Goal: Task Accomplishment & Management: Use online tool/utility

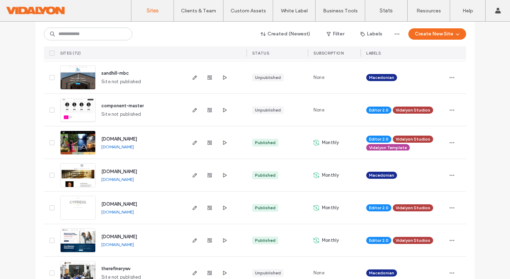
scroll to position [260, 0]
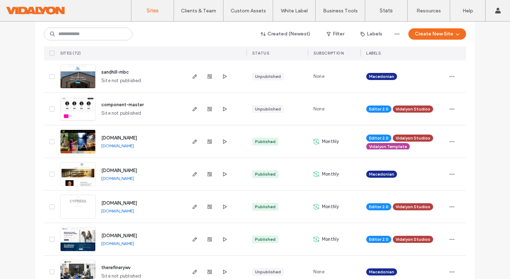
click at [75, 111] on img at bounding box center [78, 121] width 35 height 48
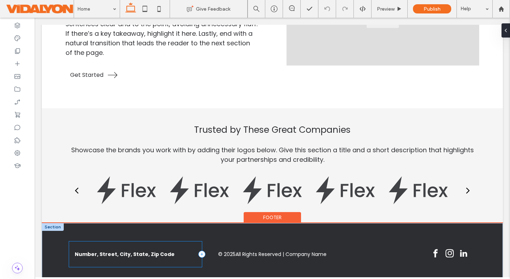
click at [129, 242] on div "Number, Street, City, State, Zip Code" at bounding box center [135, 255] width 133 height 26
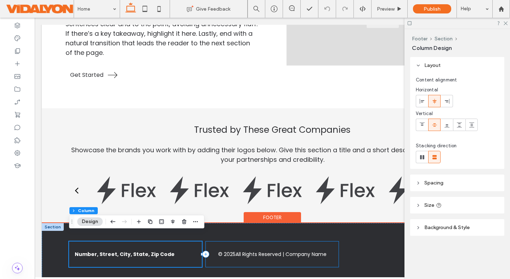
click at [239, 242] on div "© 2025 All Rights Reserved | Company Name" at bounding box center [272, 255] width 133 height 26
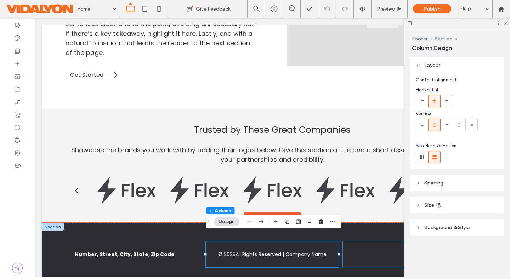
click at [356, 242] on div at bounding box center [409, 255] width 133 height 26
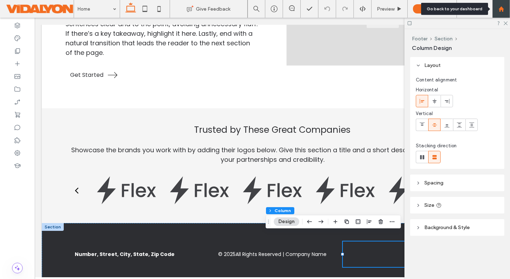
click at [503, 8] on use at bounding box center [501, 8] width 5 height 5
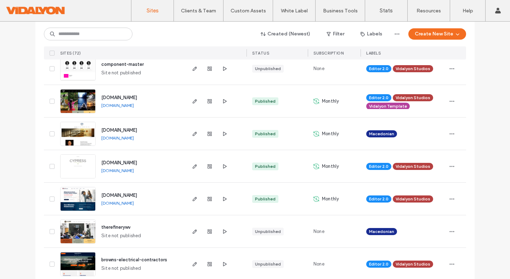
scroll to position [308, 0]
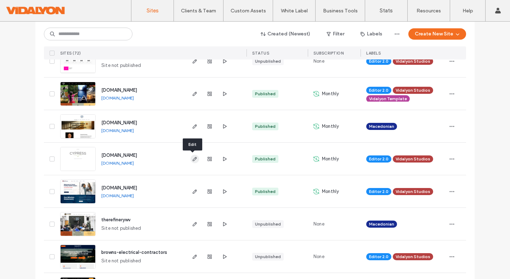
click at [193, 161] on use "button" at bounding box center [195, 159] width 4 height 4
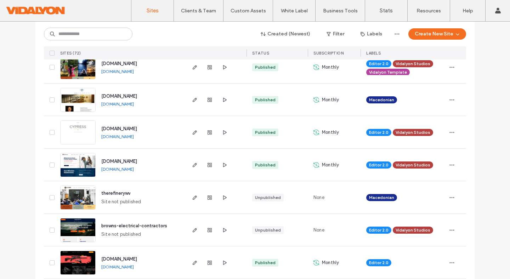
scroll to position [337, 0]
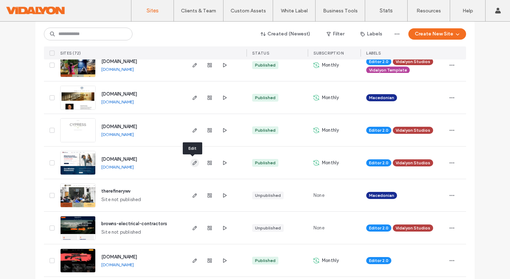
click at [192, 163] on icon "button" at bounding box center [195, 163] width 6 height 6
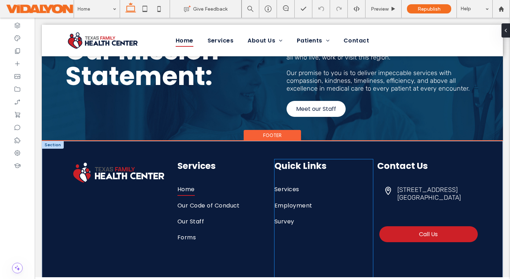
click at [324, 230] on div "Quick Links Services Employment Survey" at bounding box center [324, 224] width 99 height 128
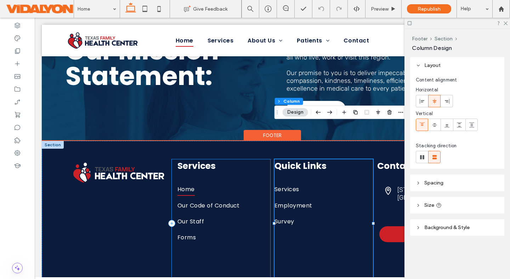
click at [212, 234] on div "Services Home Our Code of Conduct Our Staff Forms" at bounding box center [221, 224] width 99 height 128
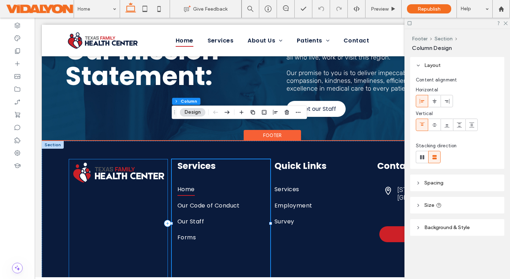
click at [116, 236] on div at bounding box center [118, 224] width 99 height 128
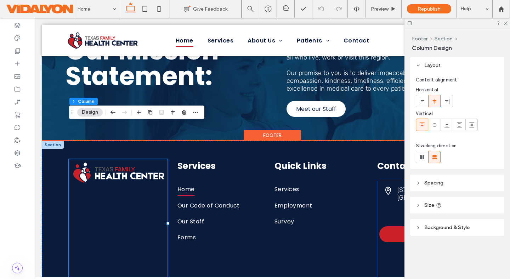
click at [396, 234] on div "300 Willow Creek Pkwy #200 Palestine, TX 75801 Call Us" at bounding box center [427, 234] width 99 height 106
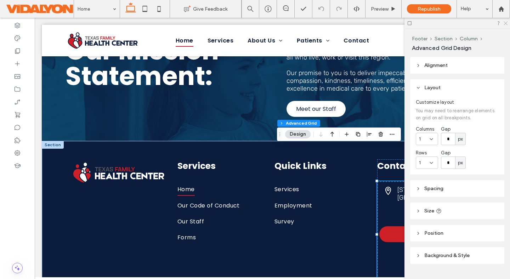
click at [505, 24] on icon at bounding box center [505, 23] width 5 height 5
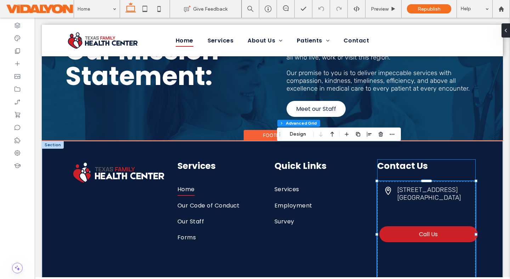
click at [473, 160] on div "Contact Us 300 Willow Creek Pkwy #200 Palestine, TX 75801 Call Us" at bounding box center [427, 224] width 99 height 128
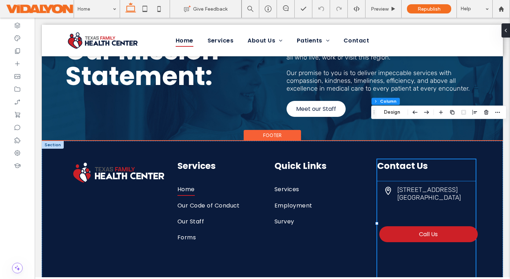
click at [438, 181] on div "300 Willow Creek Pkwy #200 Palestine, TX 75801 Call Us" at bounding box center [427, 234] width 99 height 106
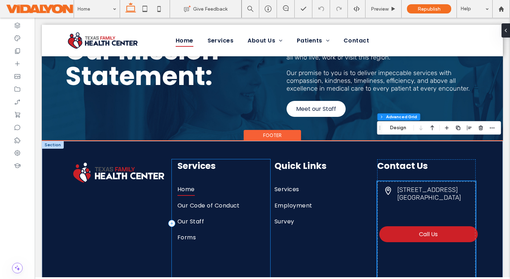
scroll to position [282, 0]
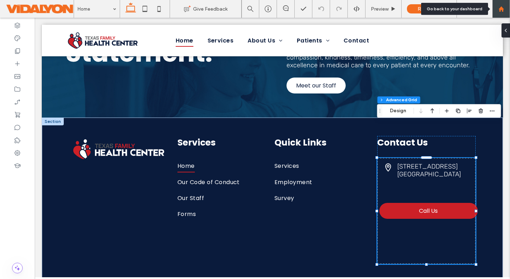
click at [501, 11] on icon at bounding box center [502, 9] width 6 height 6
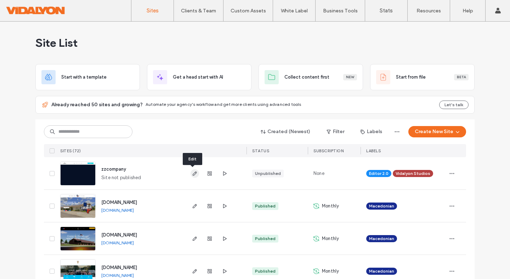
click at [193, 174] on use "button" at bounding box center [195, 174] width 4 height 4
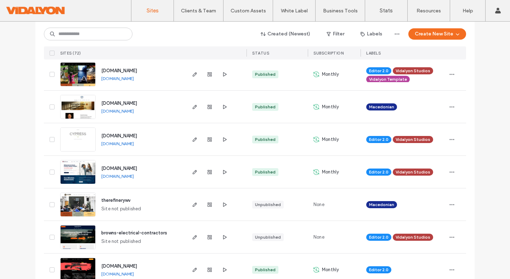
scroll to position [340, 0]
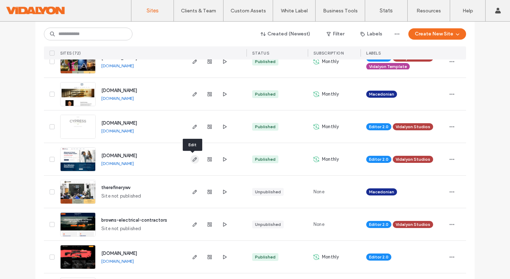
click at [192, 159] on icon "button" at bounding box center [195, 160] width 6 height 6
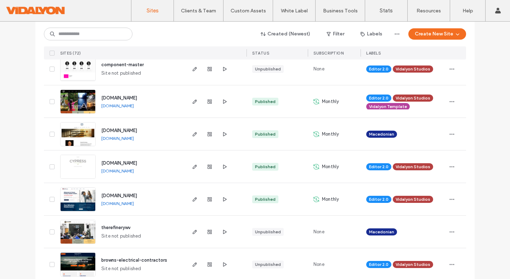
scroll to position [318, 0]
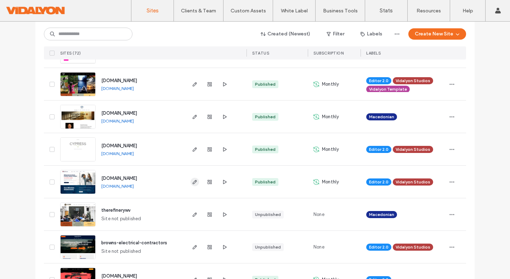
click at [192, 183] on icon "button" at bounding box center [195, 182] width 6 height 6
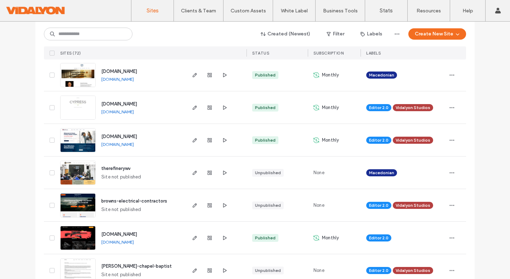
scroll to position [334, 0]
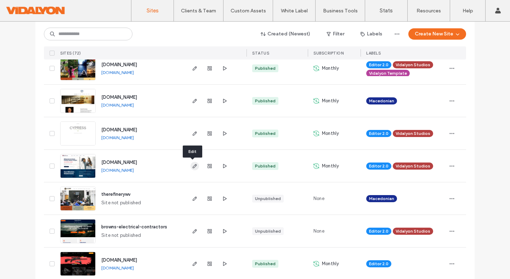
click at [193, 166] on use "button" at bounding box center [195, 166] width 4 height 4
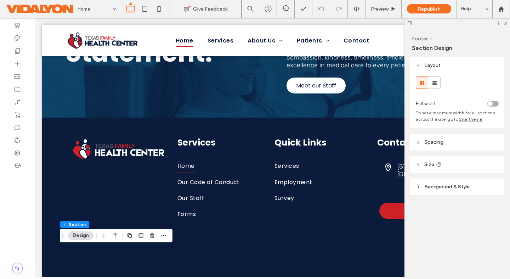
click at [417, 142] on icon at bounding box center [418, 142] width 5 height 5
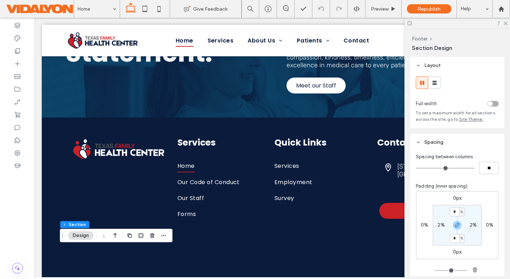
click at [419, 142] on use at bounding box center [419, 142] width 2 height 1
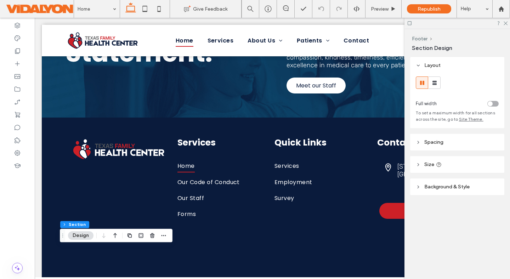
click at [418, 163] on icon at bounding box center [418, 164] width 5 height 5
click at [420, 187] on icon at bounding box center [418, 187] width 5 height 5
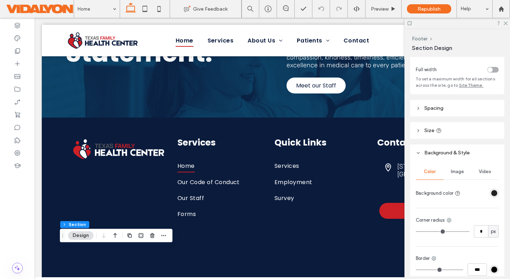
scroll to position [32, 0]
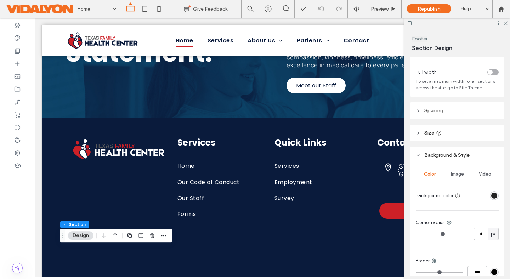
click at [419, 155] on use at bounding box center [419, 155] width 2 height 1
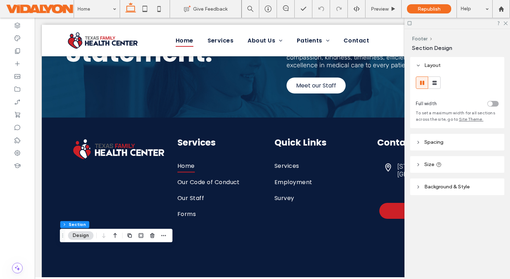
scroll to position [0, 0]
click at [438, 164] on use at bounding box center [439, 164] width 5 height 5
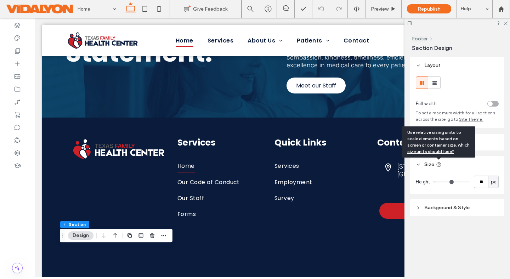
click at [438, 164] on use at bounding box center [439, 164] width 5 height 5
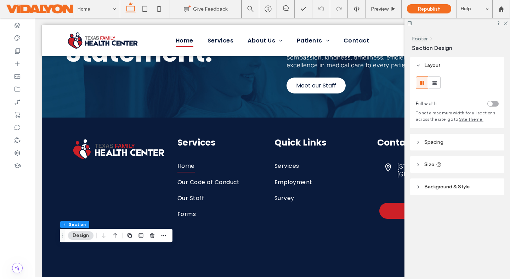
click at [420, 165] on icon at bounding box center [418, 164] width 5 height 5
click at [420, 141] on icon at bounding box center [418, 142] width 5 height 5
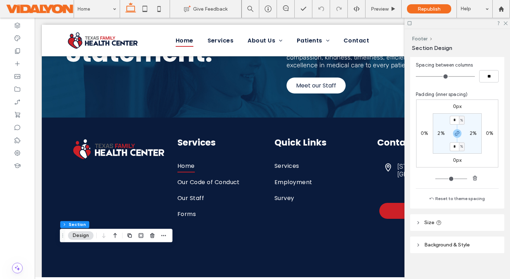
scroll to position [97, 0]
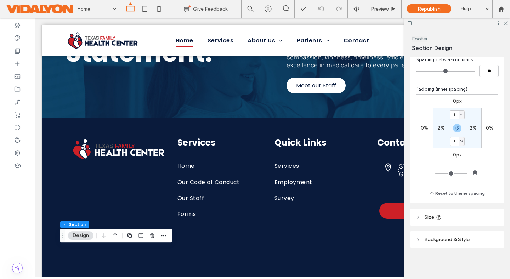
click at [419, 218] on icon at bounding box center [418, 217] width 5 height 5
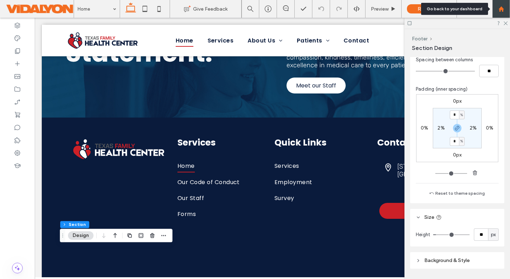
click at [504, 10] on icon at bounding box center [502, 9] width 6 height 6
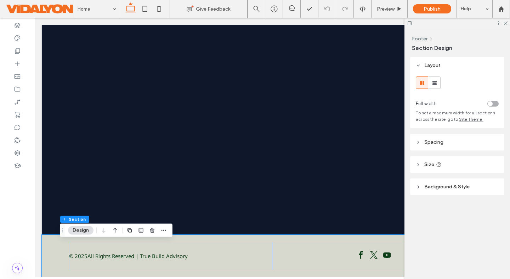
click at [420, 145] on header "Spacing" at bounding box center [457, 142] width 94 height 17
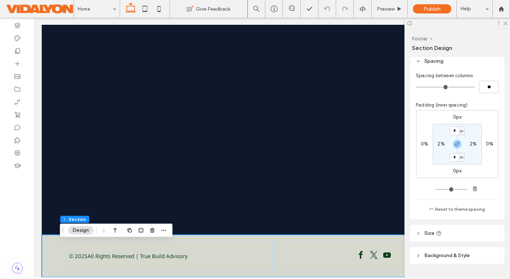
scroll to position [97, 0]
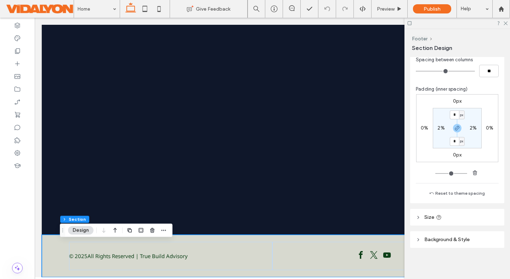
click at [418, 220] on header "Size" at bounding box center [457, 217] width 94 height 17
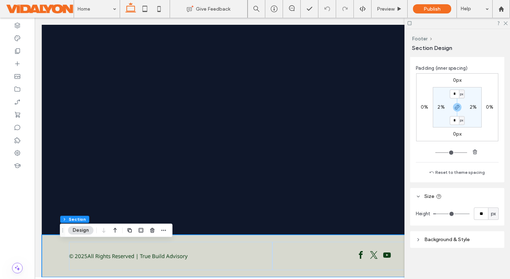
click at [420, 240] on icon at bounding box center [418, 239] width 5 height 5
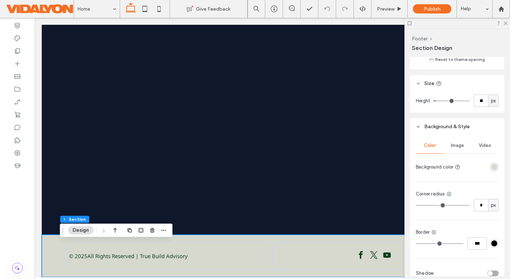
scroll to position [230, 0]
click at [455, 147] on span "Image" at bounding box center [457, 147] width 13 height 6
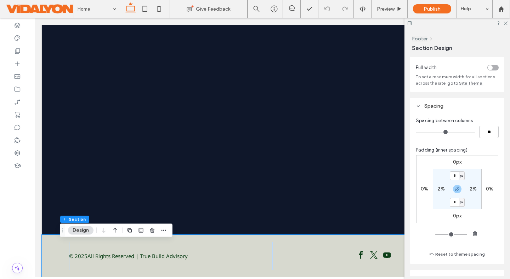
scroll to position [0, 0]
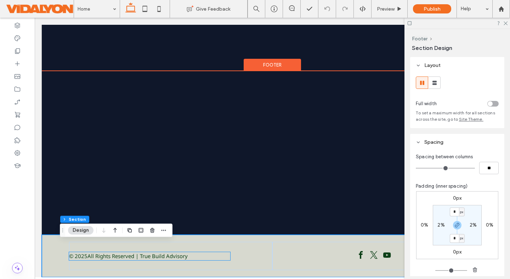
click at [156, 259] on p "All Rights Reserved | True Build Advisory" at bounding box center [138, 256] width 100 height 8
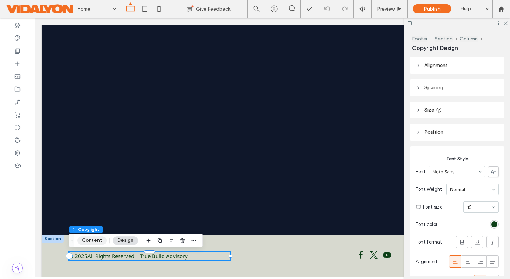
click at [90, 242] on button "Content" at bounding box center [91, 240] width 29 height 9
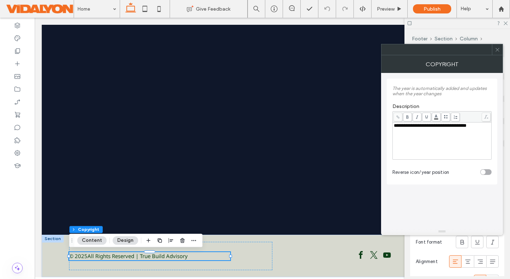
click at [436, 117] on body ".wqwq-1{fill:#231f20;} .cls-1q, .cls-2q { fill-rule: evenodd; } .cls-2q { fill:…" at bounding box center [255, 139] width 510 height 279
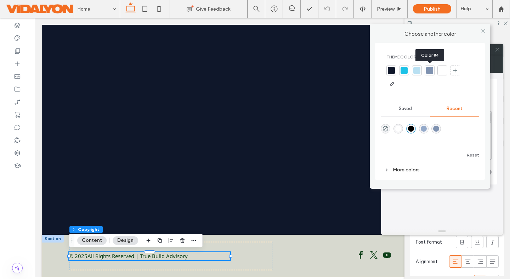
click at [428, 71] on div at bounding box center [429, 70] width 7 height 7
click at [484, 31] on use at bounding box center [484, 31] width 4 height 4
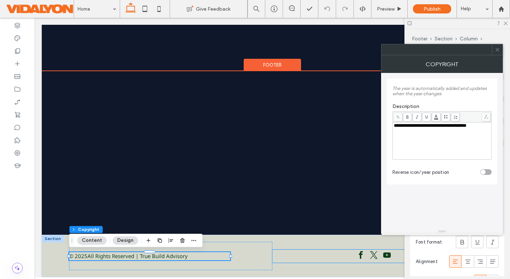
click at [363, 255] on span "facebook" at bounding box center [361, 255] width 11 height 11
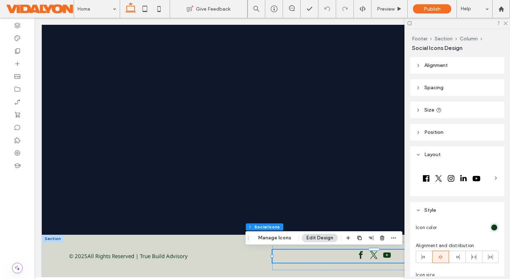
click at [319, 240] on button "Edit Design" at bounding box center [320, 238] width 36 height 9
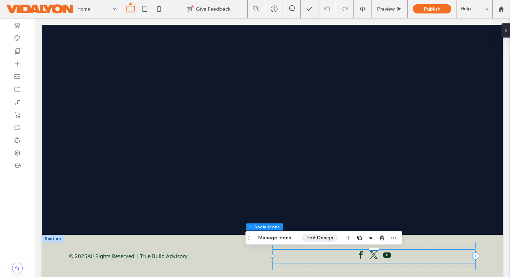
click at [319, 240] on button "Edit Design" at bounding box center [320, 238] width 36 height 9
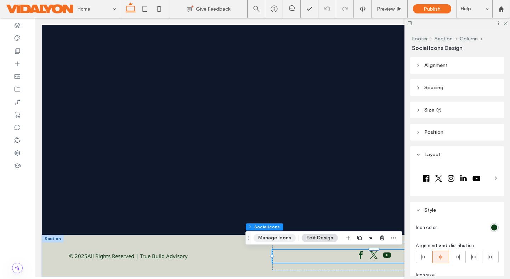
click at [284, 240] on button "Manage Icons" at bounding box center [275, 238] width 42 height 9
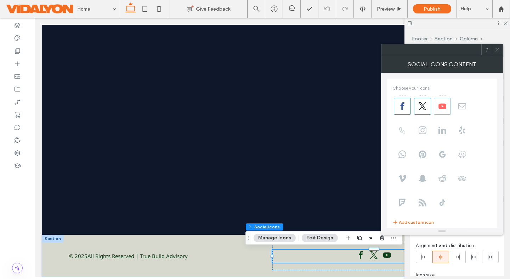
click at [444, 107] on use at bounding box center [443, 106] width 8 height 5
click at [426, 107] on icon at bounding box center [423, 106] width 8 height 8
click at [402, 106] on use at bounding box center [403, 106] width 4 height 8
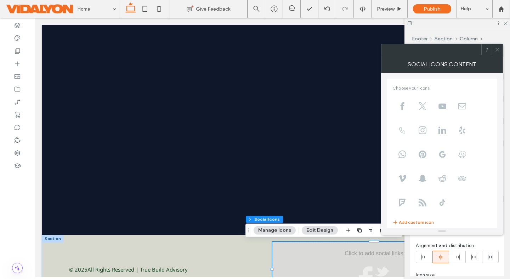
click at [496, 49] on icon at bounding box center [497, 49] width 5 height 5
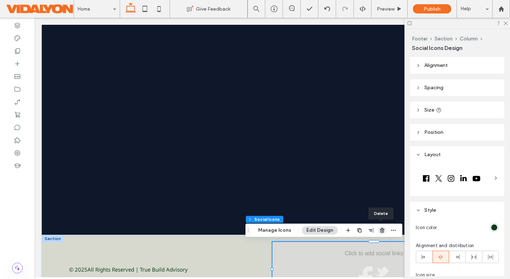
click at [380, 230] on icon "button" at bounding box center [383, 231] width 6 height 6
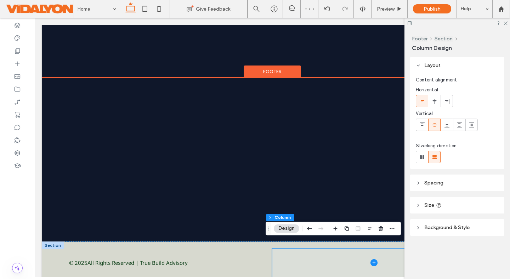
scroll to position [111, 0]
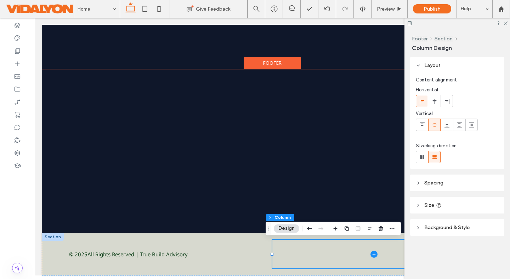
click at [416, 205] on icon at bounding box center [418, 205] width 5 height 5
click at [504, 23] on icon at bounding box center [505, 23] width 5 height 5
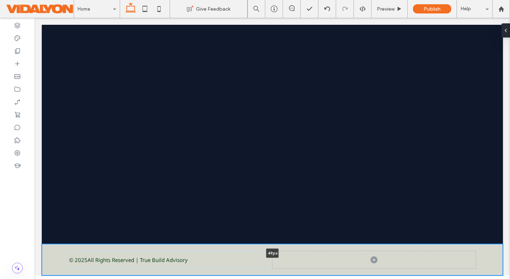
scroll to position [99, 0]
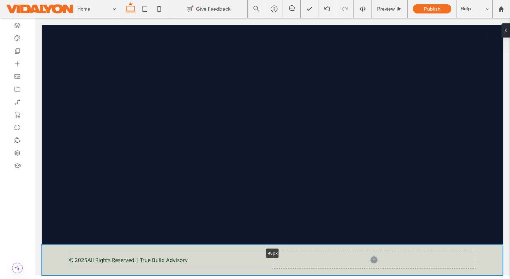
drag, startPoint x: 268, startPoint y: 274, endPoint x: 266, endPoint y: 262, distance: 11.4
click at [266, 262] on div "© 2025 All Rights Reserved | True Build Advisory 48px Section" at bounding box center [273, 260] width 462 height 31
type input "**"
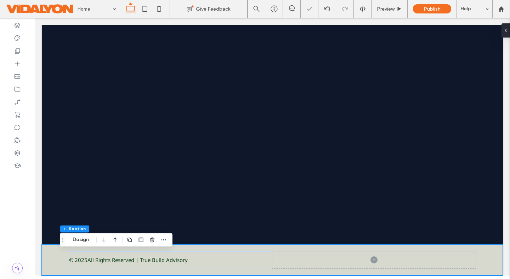
click at [50, 249] on div "© 2025 All Rights Reserved | True Build Advisory" at bounding box center [273, 260] width 462 height 31
click at [49, 253] on div "© 2025 All Rights Reserved | True Build Advisory" at bounding box center [273, 260] width 462 height 31
click at [74, 240] on button "Design" at bounding box center [81, 240] width 26 height 9
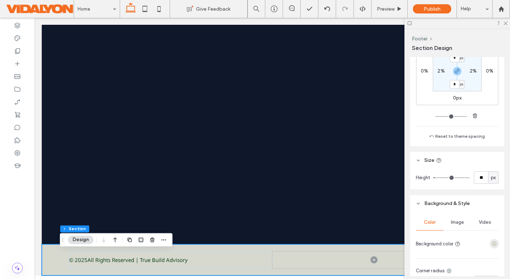
scroll to position [156, 0]
click at [494, 243] on div "rgba(215, 217, 207, 1)" at bounding box center [495, 243] width 6 height 6
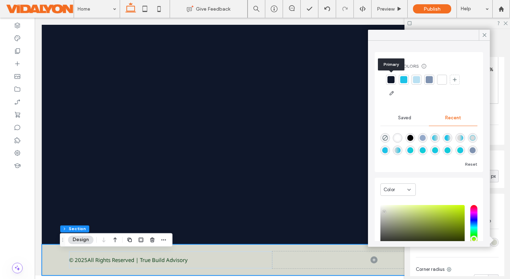
click at [392, 79] on div at bounding box center [391, 79] width 7 height 7
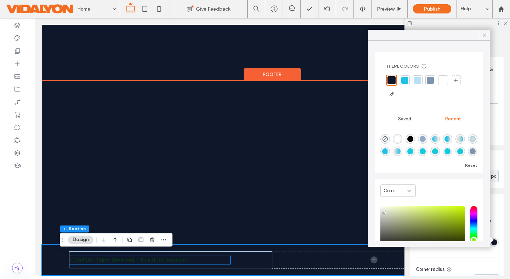
click at [166, 262] on p "All Rights Reserved | True Build Advisory" at bounding box center [138, 260] width 100 height 8
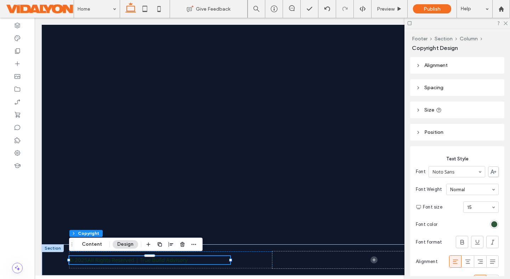
click at [496, 223] on div "rgb(12, 63, 23)" at bounding box center [495, 225] width 6 height 6
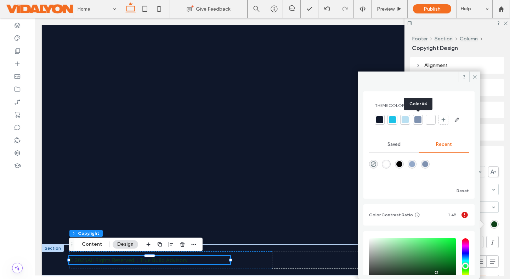
click at [418, 119] on div at bounding box center [418, 119] width 7 height 7
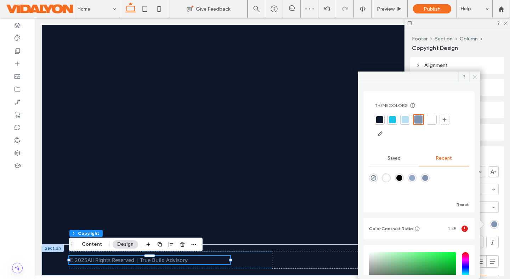
click at [474, 77] on icon at bounding box center [475, 76] width 5 height 5
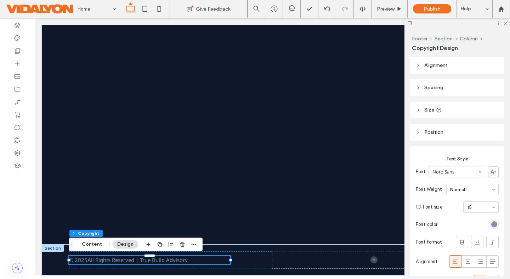
click at [508, 23] on div at bounding box center [458, 23] width 106 height 11
click at [506, 23] on use at bounding box center [506, 24] width 4 height 4
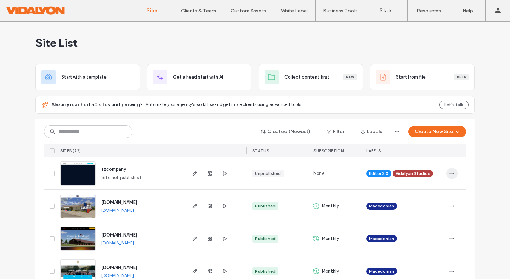
click at [449, 174] on icon "button" at bounding box center [452, 174] width 6 height 6
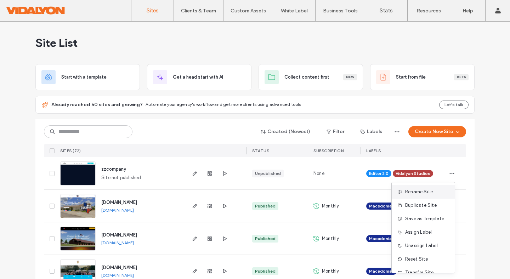
click at [423, 189] on span "Rename Site" at bounding box center [420, 192] width 28 height 7
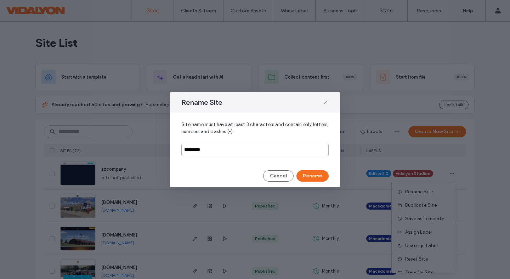
click at [210, 151] on input "*********" at bounding box center [254, 150] width 147 height 12
type input "*"
type input "**********"
click at [317, 178] on button "Rename" at bounding box center [313, 175] width 32 height 11
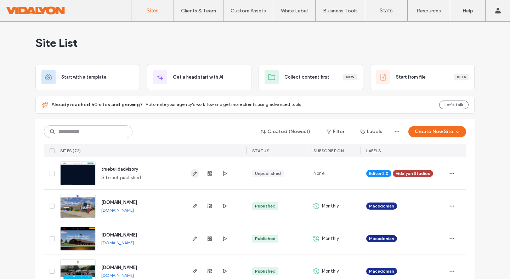
click at [192, 173] on icon "button" at bounding box center [195, 174] width 6 height 6
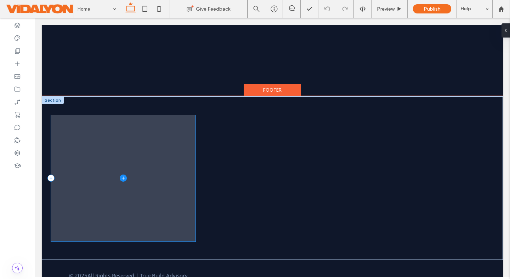
scroll to position [99, 0]
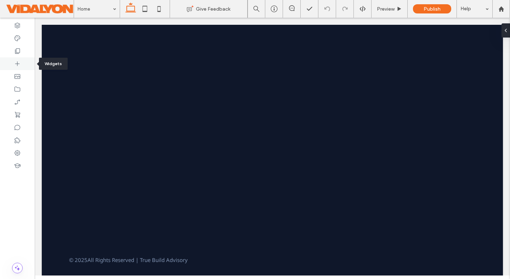
click at [17, 61] on icon at bounding box center [17, 63] width 7 height 7
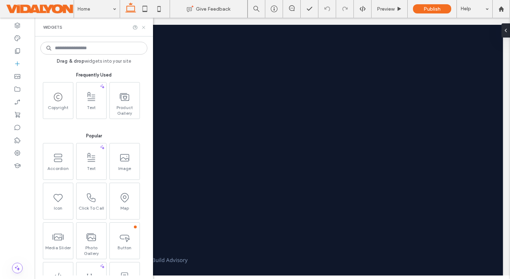
click at [144, 27] on use at bounding box center [143, 27] width 3 height 3
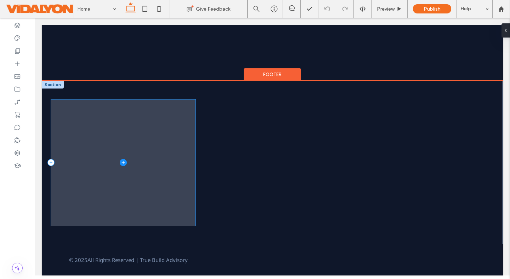
click at [128, 163] on span at bounding box center [123, 163] width 145 height 127
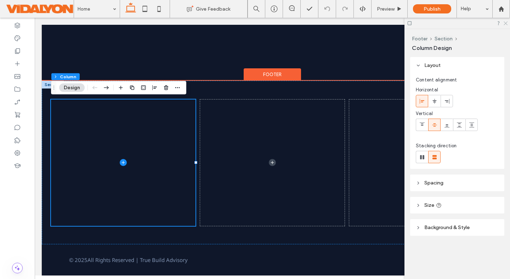
click at [507, 23] on icon at bounding box center [505, 23] width 5 height 5
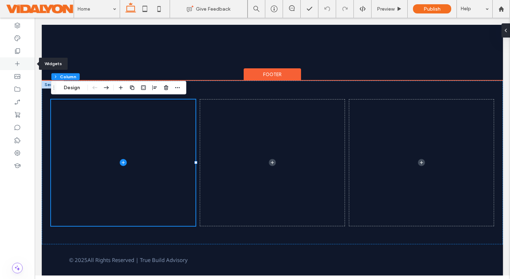
click at [16, 61] on icon at bounding box center [17, 63] width 7 height 7
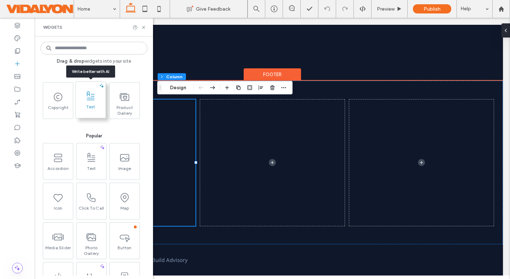
click at [98, 103] on span at bounding box center [91, 96] width 30 height 16
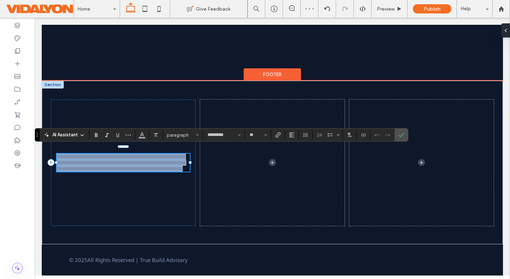
click at [123, 172] on p "**********" at bounding box center [123, 163] width 133 height 18
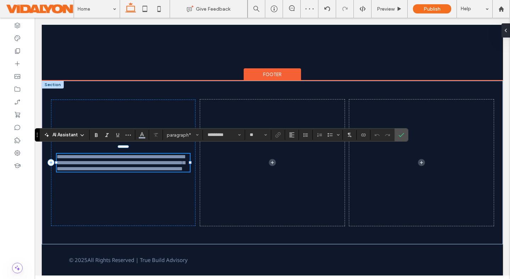
click at [123, 172] on p "**********" at bounding box center [123, 163] width 133 height 18
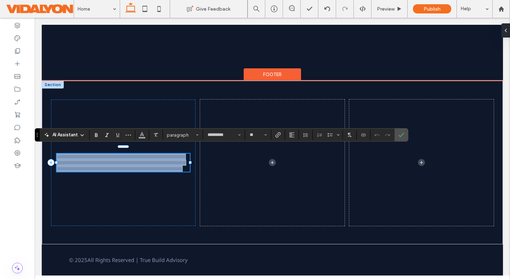
paste div
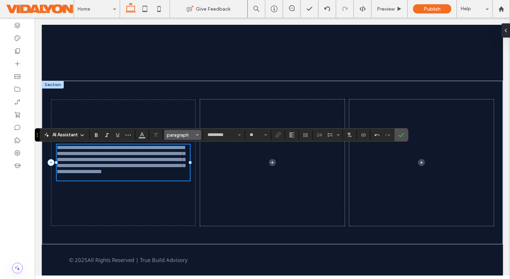
click at [198, 137] on span "Styles" at bounding box center [197, 134] width 3 height 9
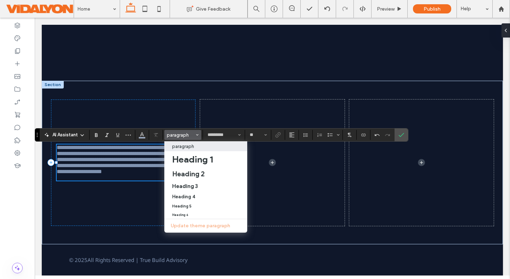
click at [189, 146] on p "paragraph" at bounding box center [183, 146] width 22 height 5
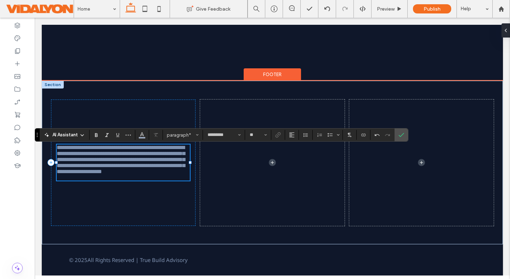
click at [153, 164] on span "**********" at bounding box center [121, 159] width 128 height 29
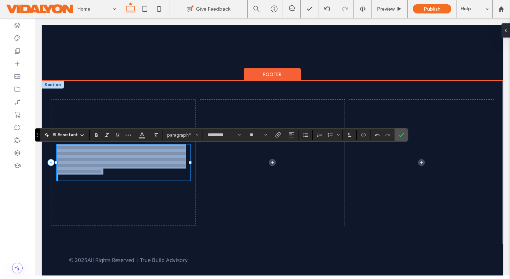
click at [153, 164] on span "**********" at bounding box center [121, 159] width 128 height 29
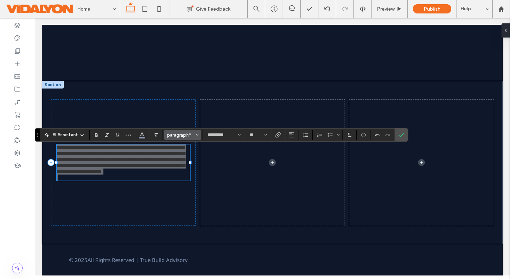
click at [196, 136] on icon "Styles" at bounding box center [197, 135] width 3 height 3
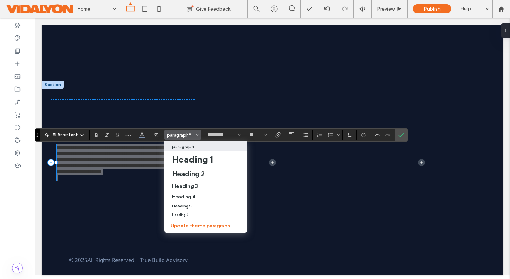
click at [189, 145] on p "paragraph" at bounding box center [183, 146] width 22 height 5
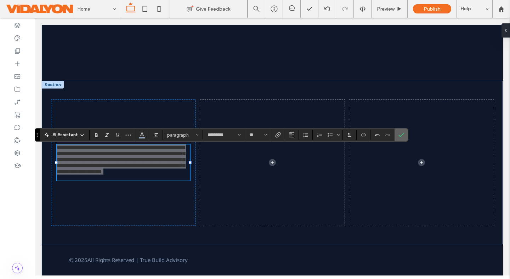
click at [402, 135] on use "Confirm" at bounding box center [402, 135] width 6 height 4
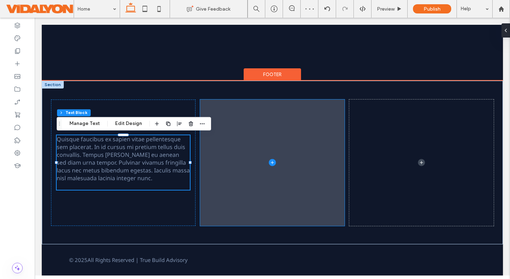
click at [240, 151] on span at bounding box center [272, 163] width 145 height 127
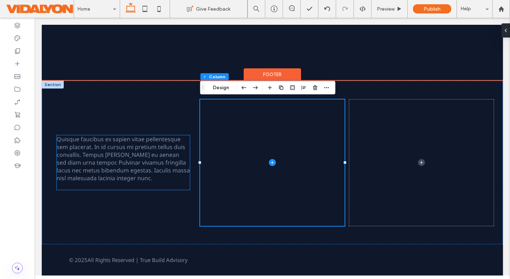
click at [177, 167] on span "Quisque faucibus ex sapien vitae pellentesque sem placerat. In id cursus mi pre…" at bounding box center [123, 158] width 133 height 47
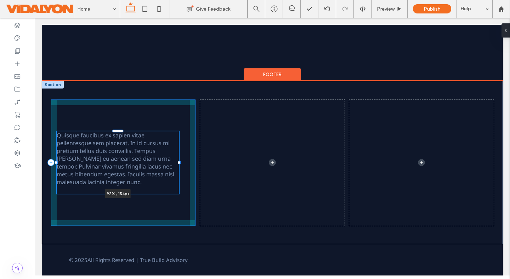
drag, startPoint x: 190, startPoint y: 163, endPoint x: 179, endPoint y: 164, distance: 11.0
click at [179, 164] on div at bounding box center [179, 162] width 3 height 3
type input "**"
type input "****"
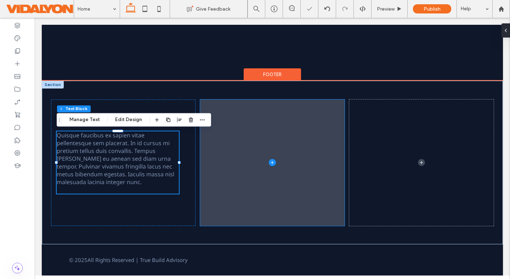
click at [233, 162] on span at bounding box center [272, 163] width 145 height 127
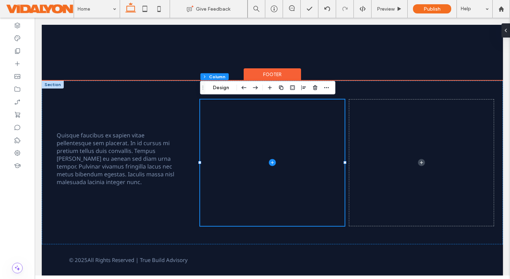
click at [49, 83] on div at bounding box center [53, 85] width 22 height 8
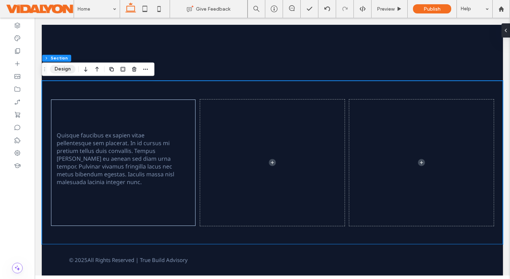
click at [62, 71] on button "Design" at bounding box center [63, 69] width 26 height 9
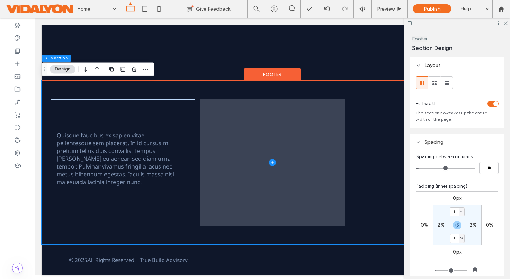
click at [272, 161] on icon at bounding box center [272, 162] width 0 height 3
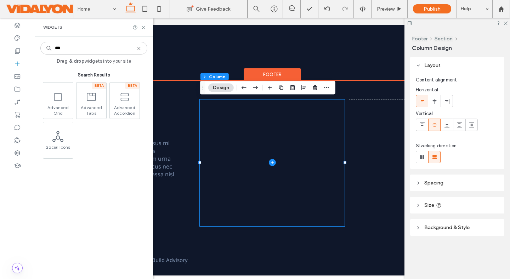
type input "****"
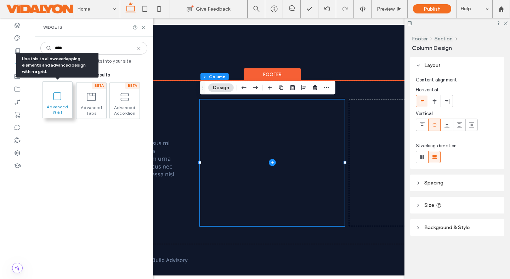
click at [56, 96] on icon at bounding box center [57, 96] width 11 height 11
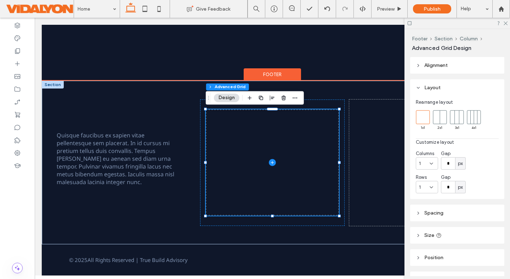
click at [240, 129] on span at bounding box center [272, 163] width 133 height 106
click at [17, 63] on icon at bounding box center [17, 63] width 7 height 7
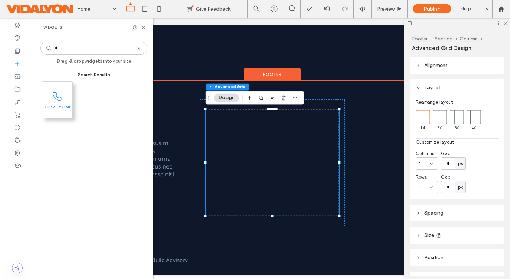
type input "*"
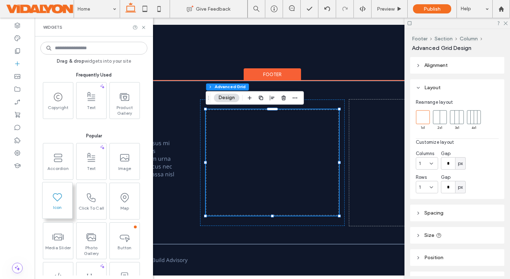
click at [61, 203] on span at bounding box center [58, 197] width 30 height 16
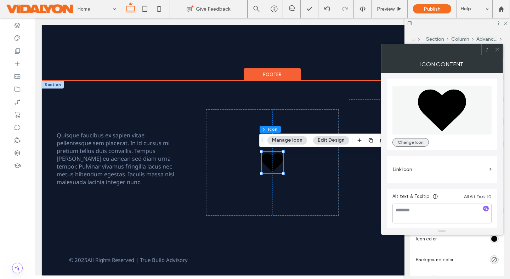
click at [412, 141] on button "Change Icon" at bounding box center [411, 142] width 37 height 9
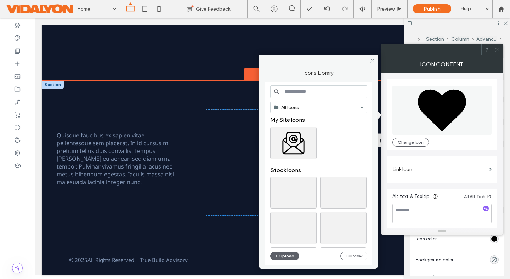
click at [311, 92] on input at bounding box center [318, 91] width 97 height 13
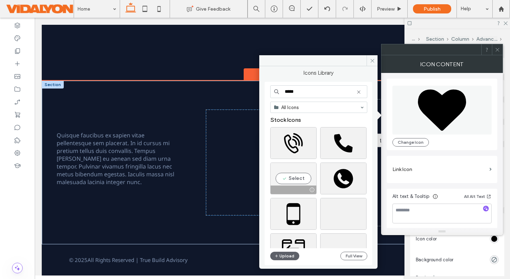
type input "*****"
click at [295, 178] on div "Select" at bounding box center [293, 179] width 46 height 32
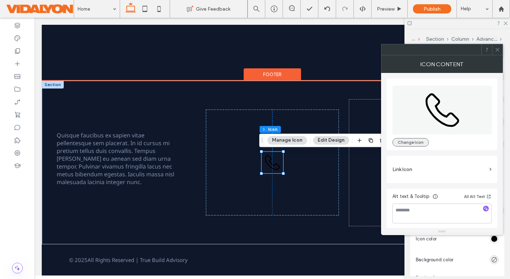
click at [409, 141] on button "Change Icon" at bounding box center [411, 142] width 37 height 9
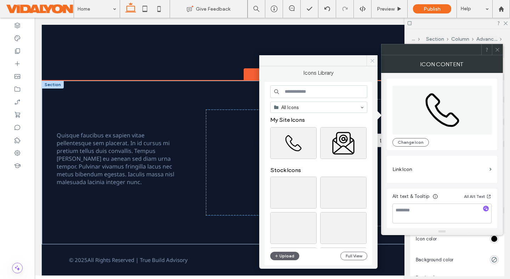
click at [372, 58] on icon at bounding box center [372, 60] width 5 height 5
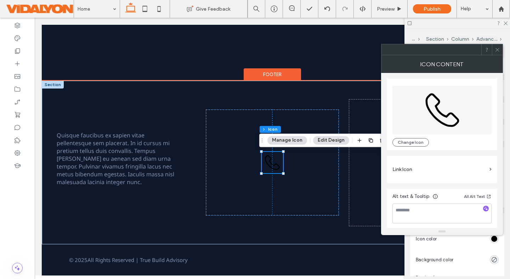
click at [335, 142] on button "Edit Design" at bounding box center [331, 140] width 36 height 9
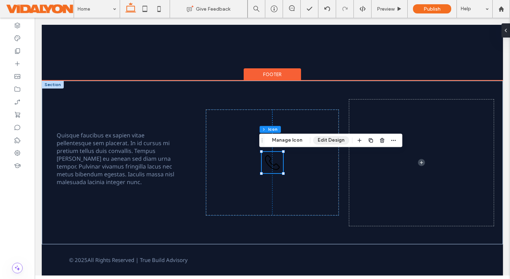
click at [325, 139] on button "Edit Design" at bounding box center [331, 140] width 36 height 9
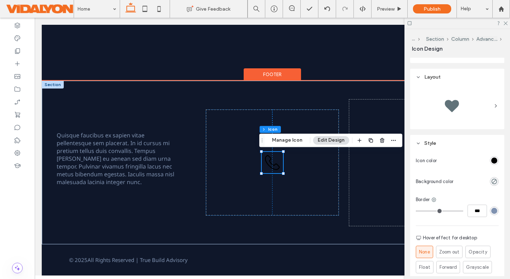
scroll to position [79, 0]
click at [495, 159] on div "rgb(0, 0, 0)" at bounding box center [495, 160] width 6 height 6
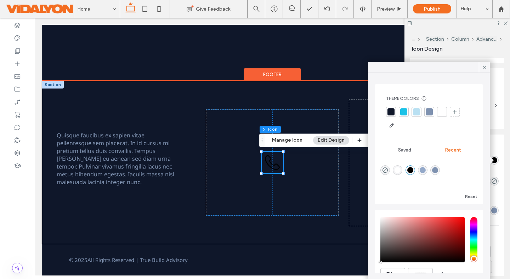
click at [406, 113] on div at bounding box center [404, 111] width 7 height 7
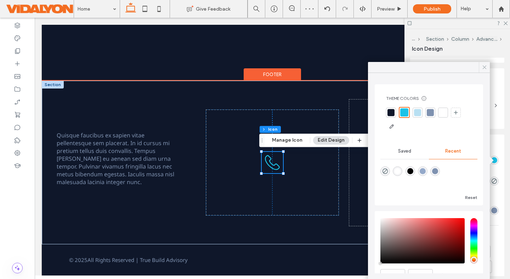
click at [483, 66] on use at bounding box center [485, 68] width 4 height 4
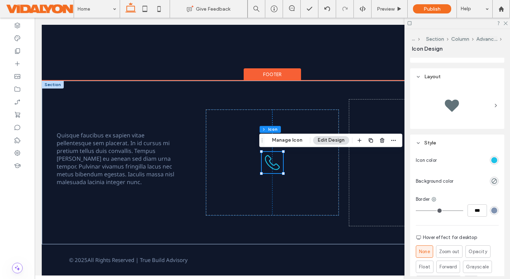
click at [279, 157] on icon at bounding box center [272, 162] width 21 height 21
click at [308, 164] on div "158px 120px" at bounding box center [272, 163] width 133 height 106
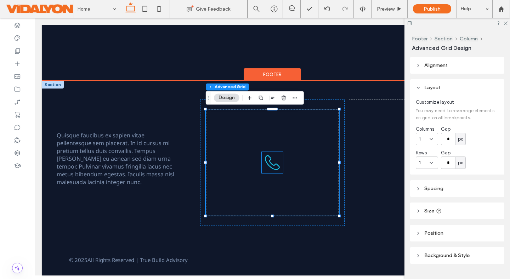
click at [276, 162] on icon at bounding box center [272, 162] width 21 height 21
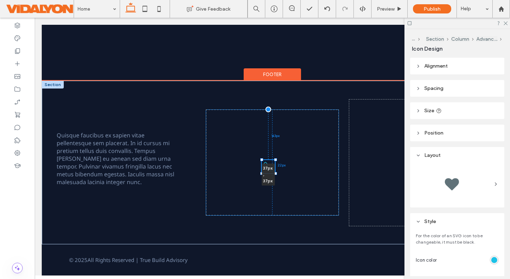
drag, startPoint x: 284, startPoint y: 151, endPoint x: 275, endPoint y: 159, distance: 11.5
click at [275, 159] on div at bounding box center [275, 159] width 3 height 3
type input "**"
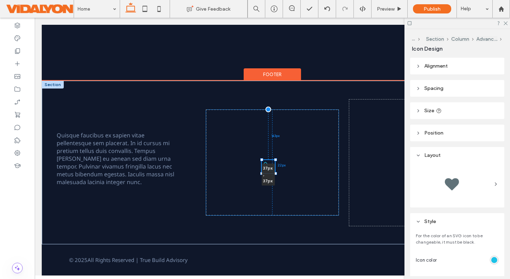
type input "**"
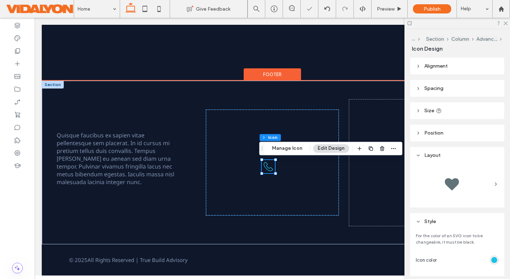
click at [289, 170] on div "37px , 37px" at bounding box center [272, 163] width 133 height 106
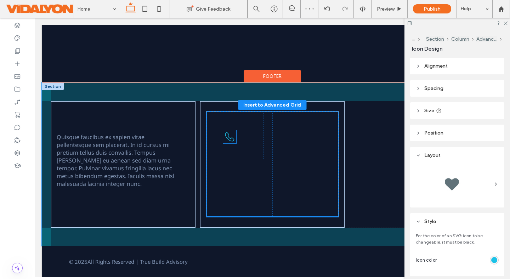
scroll to position [97, 0]
drag, startPoint x: 270, startPoint y: 169, endPoint x: 222, endPoint y: 130, distance: 61.3
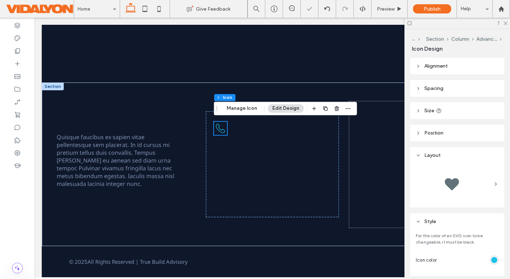
scroll to position [99, 0]
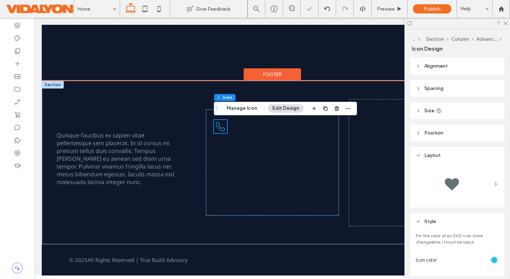
click at [229, 164] on div at bounding box center [272, 163] width 133 height 106
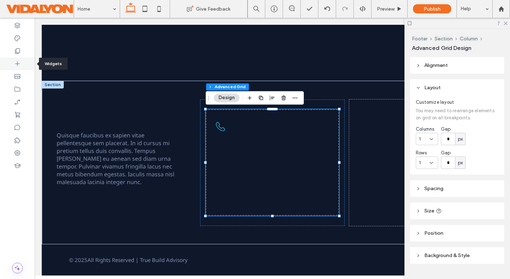
click at [18, 65] on icon at bounding box center [17, 63] width 7 height 7
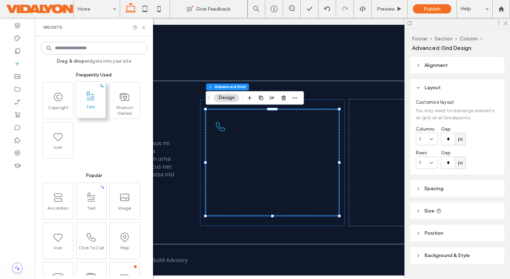
click at [90, 103] on span at bounding box center [91, 96] width 30 height 16
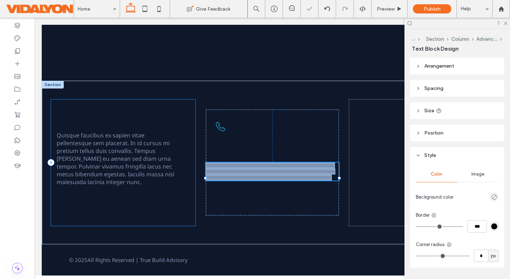
type input "*********"
type input "**"
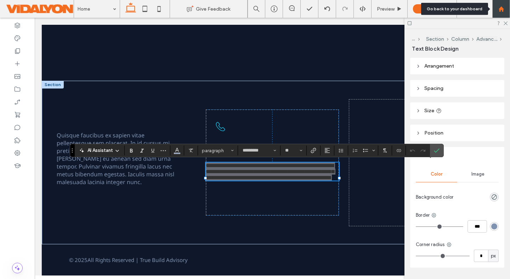
click at [504, 8] on icon at bounding box center [502, 9] width 6 height 6
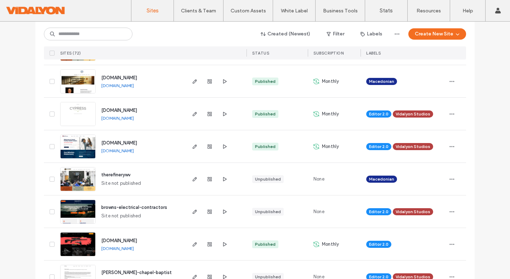
scroll to position [361, 0]
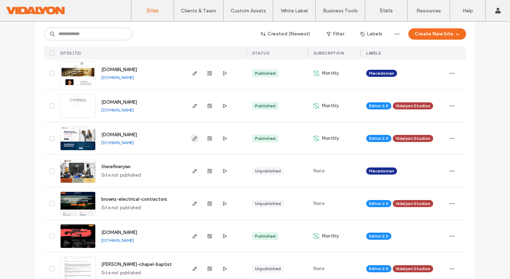
click at [193, 139] on use "button" at bounding box center [195, 138] width 4 height 4
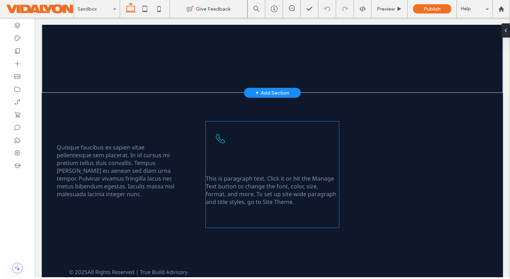
scroll to position [213, 0]
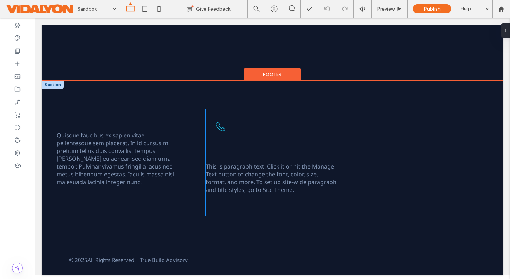
click at [268, 177] on span "This is paragraph text. Click it or hit the Manage Text button to change the fo…" at bounding box center [271, 178] width 131 height 31
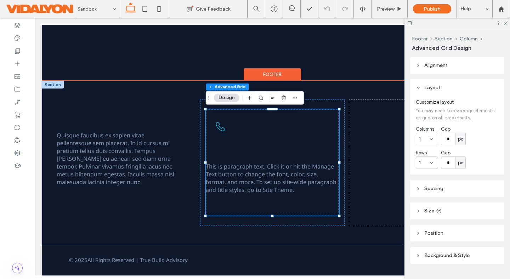
click at [268, 177] on span "This is paragraph text. Click it or hit the Manage Text button to change the fo…" at bounding box center [271, 178] width 131 height 31
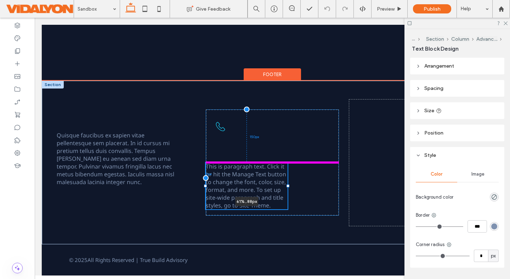
drag, startPoint x: 339, startPoint y: 178, endPoint x: 287, endPoint y: 174, distance: 51.5
click at [287, 174] on div "This is paragraph text. Click it or hit the Manage Text button to change the fo…" at bounding box center [272, 163] width 133 height 106
type input "**"
type input "****"
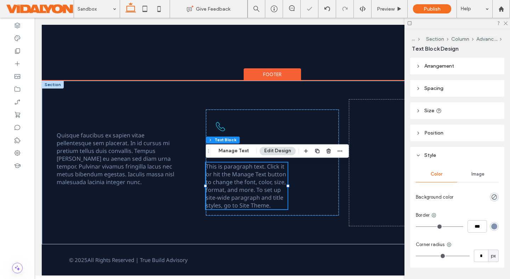
click at [306, 181] on div "This is paragraph text. Click it or hit the Manage Text button to change the fo…" at bounding box center [272, 163] width 133 height 106
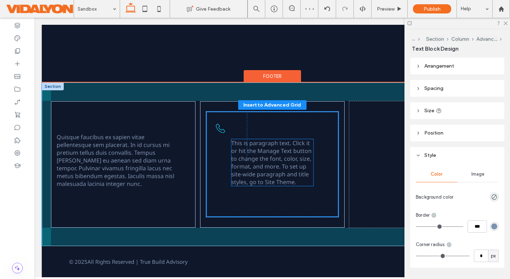
scroll to position [211, 0]
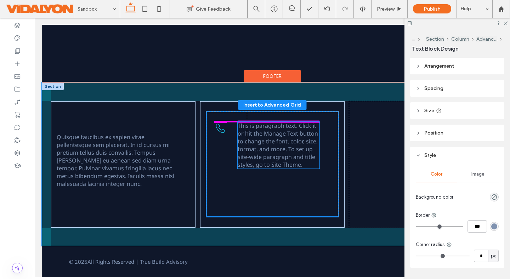
drag, startPoint x: 251, startPoint y: 184, endPoint x: 283, endPoint y: 143, distance: 51.8
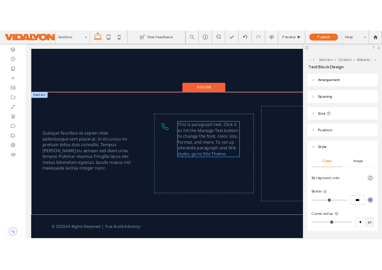
scroll to position [213, 0]
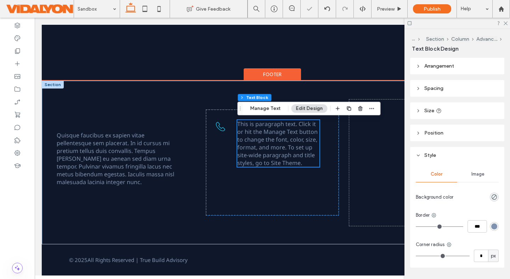
click at [305, 164] on p "This is paragraph text. Click it or hit the Manage Text button to change the fo…" at bounding box center [278, 143] width 82 height 47
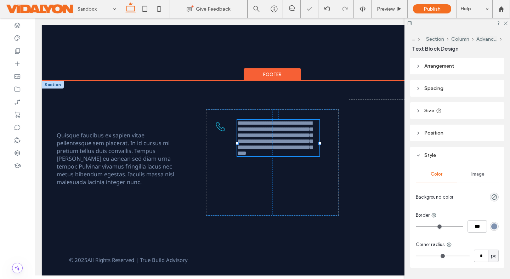
type input "*********"
type input "**"
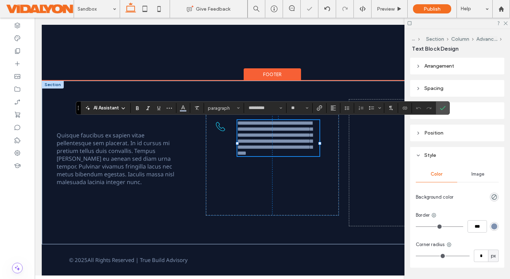
click at [305, 156] on p "**********" at bounding box center [278, 138] width 82 height 36
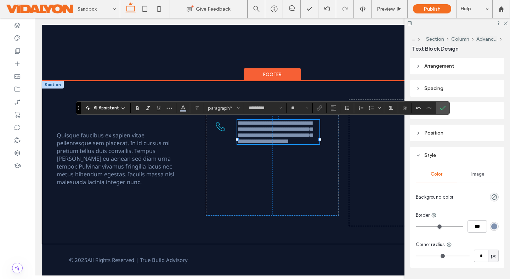
click at [292, 140] on span "**********" at bounding box center [274, 132] width 75 height 23
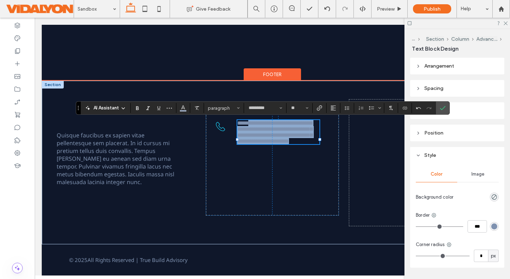
drag, startPoint x: 250, startPoint y: 125, endPoint x: 277, endPoint y: 153, distance: 38.9
click at [277, 144] on p "**********" at bounding box center [278, 132] width 82 height 24
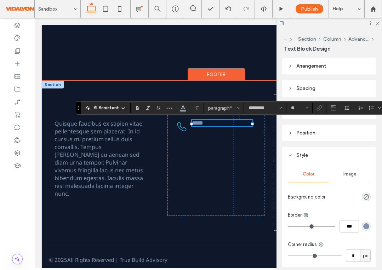
click at [209, 126] on p "****" at bounding box center [222, 123] width 60 height 6
click at [215, 145] on div "**********" at bounding box center [216, 163] width 98 height 106
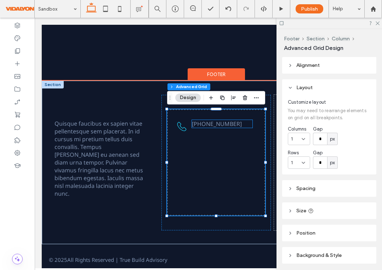
click at [232, 125] on span "[PHONE_NUMBER]" at bounding box center [217, 124] width 50 height 8
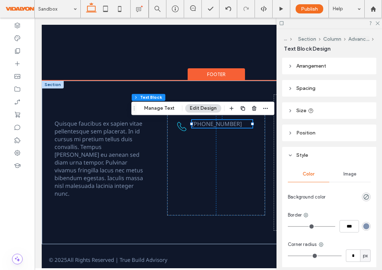
click at [245, 125] on p "[PHONE_NUMBER]" at bounding box center [222, 124] width 60 height 8
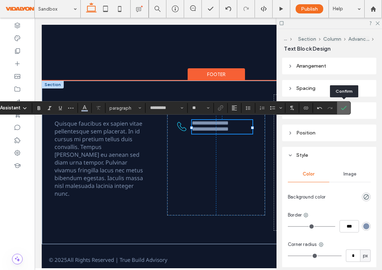
click at [343, 109] on use "Confirm" at bounding box center [344, 108] width 6 height 4
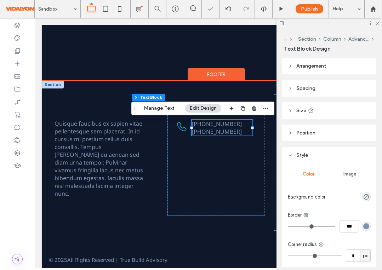
click at [231, 178] on div "(01) 6532-430-309 (01) 6532-430-309 36px 30px" at bounding box center [216, 163] width 98 height 106
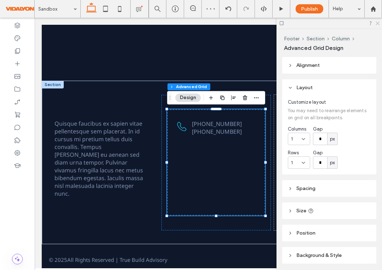
click at [379, 22] on use at bounding box center [378, 24] width 4 height 4
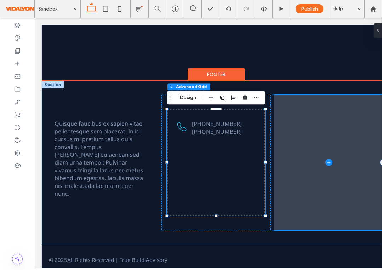
click at [295, 170] on span at bounding box center [329, 163] width 110 height 136
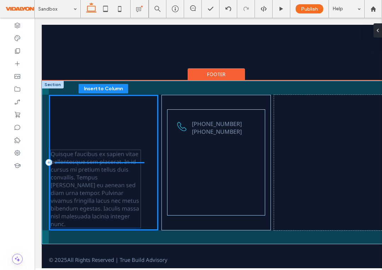
drag, startPoint x: 119, startPoint y: 162, endPoint x: 115, endPoint y: 189, distance: 26.9
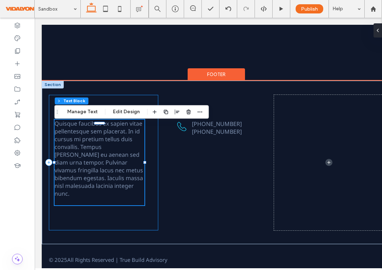
click at [98, 218] on div "Quisque faucibus ex sapien vitae pellentesque sem placerat. In id cursus mi pre…" at bounding box center [104, 163] width 110 height 136
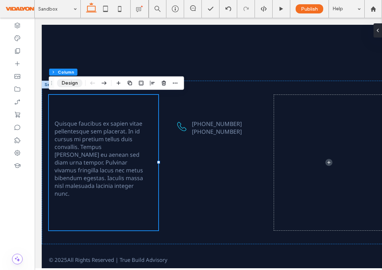
click at [70, 85] on button "Design" at bounding box center [70, 83] width 26 height 9
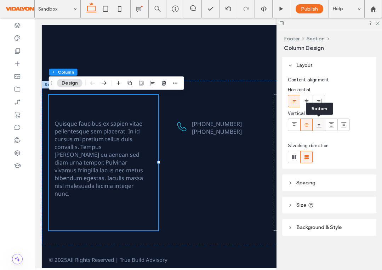
click at [320, 124] on icon at bounding box center [320, 125] width 6 height 6
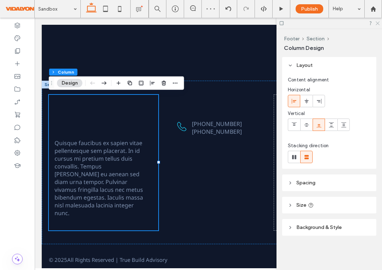
click at [378, 23] on icon at bounding box center [377, 23] width 5 height 5
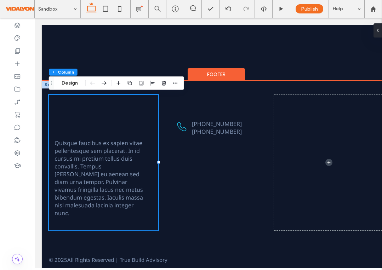
click at [203, 91] on div "Quisque faucibus ex sapien vitae pellentesque sem placerat. In id cursus mi pre…" at bounding box center [216, 163] width 349 height 164
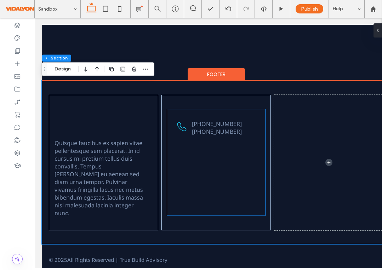
click at [196, 152] on div "(01) 6532-430-309 (01) 6532-430-309" at bounding box center [216, 163] width 98 height 106
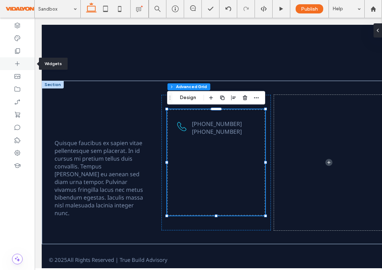
click at [16, 65] on icon at bounding box center [17, 63] width 7 height 7
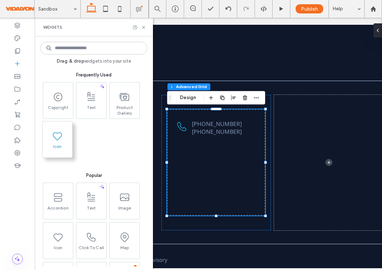
click at [58, 142] on span at bounding box center [58, 136] width 30 height 16
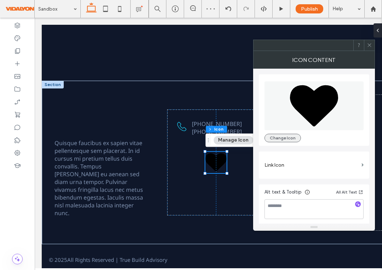
click at [280, 138] on button "Change Icon" at bounding box center [283, 138] width 37 height 9
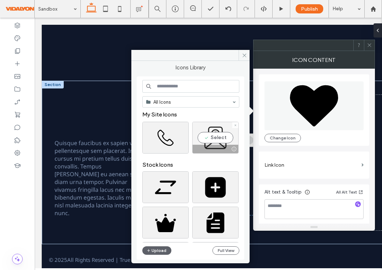
click at [215, 134] on div "Select" at bounding box center [215, 138] width 46 height 32
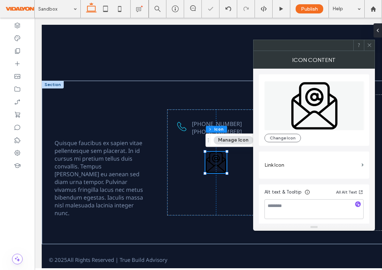
scroll to position [2, 0]
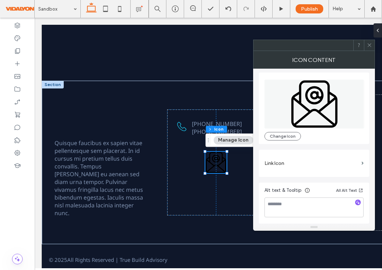
click at [370, 45] on use at bounding box center [370, 46] width 4 height 4
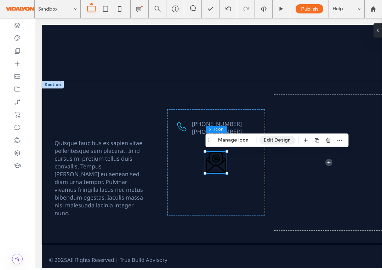
click at [270, 143] on button "Edit Design" at bounding box center [277, 140] width 36 height 9
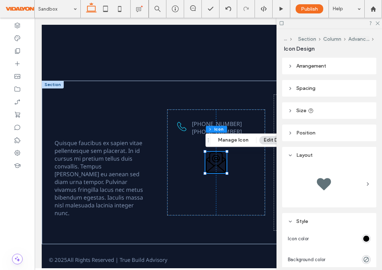
click at [367, 237] on div "rgb(0, 0, 0)" at bounding box center [367, 239] width 6 height 6
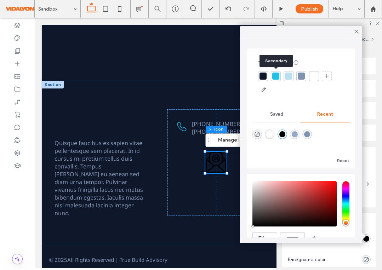
click at [277, 74] on div at bounding box center [276, 76] width 7 height 7
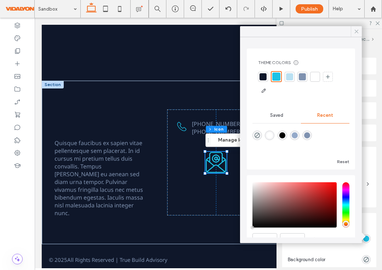
click at [357, 32] on icon at bounding box center [357, 31] width 6 height 6
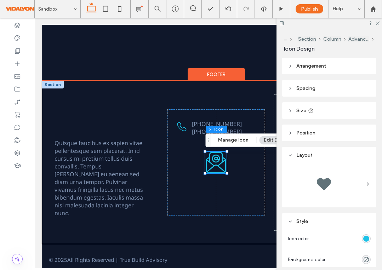
click at [222, 160] on icon at bounding box center [216, 162] width 21 height 21
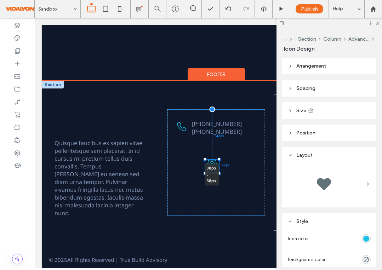
drag, startPoint x: 227, startPoint y: 153, endPoint x: 220, endPoint y: 161, distance: 11.3
click at [220, 161] on div "(01) 6532-430-309 (01) 6532-430-309 38px , 38px 22px 142px" at bounding box center [216, 163] width 98 height 106
type input "**"
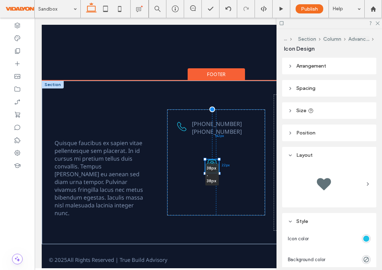
type input "**"
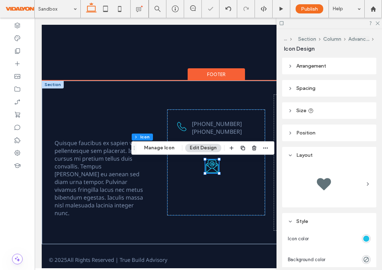
click at [235, 186] on div "(01) 6532-430-309 (01) 6532-430-309 38px , 38px" at bounding box center [216, 163] width 98 height 106
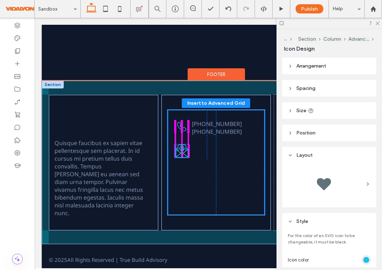
drag, startPoint x: 213, startPoint y: 170, endPoint x: 183, endPoint y: 155, distance: 33.4
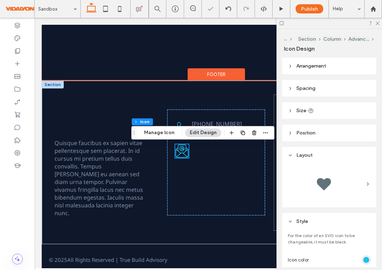
click at [186, 178] on div "(01) 6532-430-309 (01) 6532-430-309" at bounding box center [216, 163] width 98 height 106
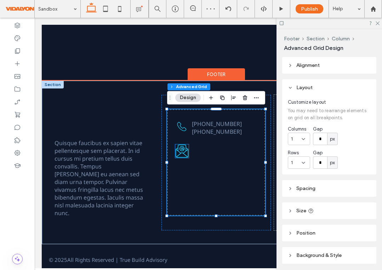
click at [184, 150] on icon at bounding box center [182, 151] width 13 height 13
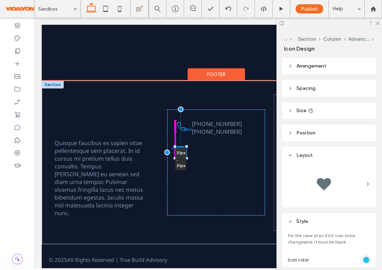
drag, startPoint x: 189, startPoint y: 145, endPoint x: 187, endPoint y: 148, distance: 3.8
click at [187, 148] on div at bounding box center [186, 146] width 3 height 3
type input "**"
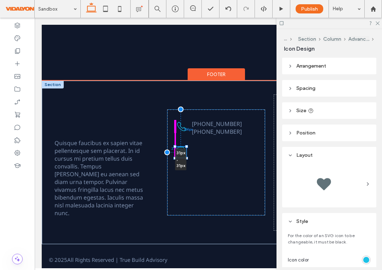
type input "**"
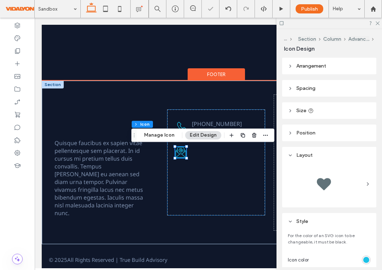
click at [190, 180] on div "(01) 6532-430-309 (01) 6532-430-309 31px , 31px" at bounding box center [216, 163] width 98 height 106
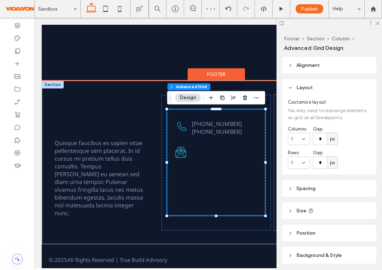
click at [205, 155] on div "(01) 6532-430-309 (01) 6532-430-309" at bounding box center [216, 163] width 98 height 106
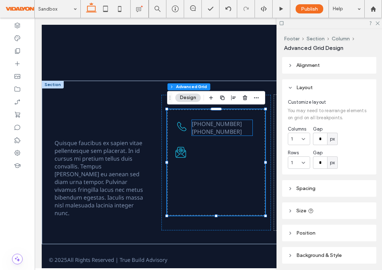
click at [216, 125] on span "[PHONE_NUMBER]" at bounding box center [217, 124] width 50 height 8
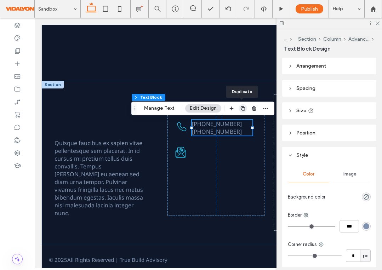
click at [244, 111] on icon "button" at bounding box center [243, 109] width 6 height 6
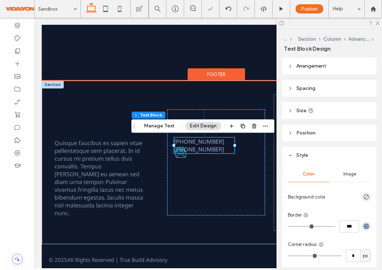
click at [216, 166] on div "(01) 6532-430-309 (01) 6532-430-309 (01) 6532-430-309 (01) 6532-430-309 20px 80…" at bounding box center [216, 163] width 98 height 106
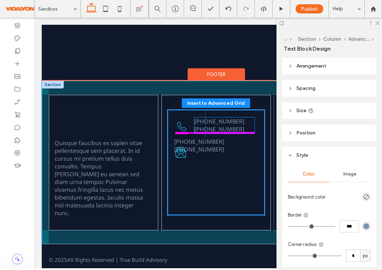
drag, startPoint x: 205, startPoint y: 144, endPoint x: 225, endPoint y: 124, distance: 28.3
type input "****"
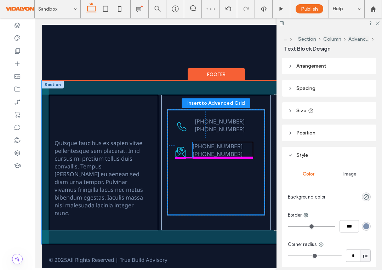
drag, startPoint x: 210, startPoint y: 148, endPoint x: 228, endPoint y: 152, distance: 19.0
type input "****"
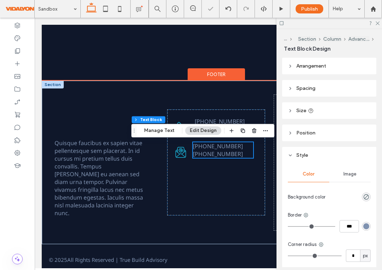
click at [241, 156] on p "[PHONE_NUMBER]" at bounding box center [223, 154] width 60 height 8
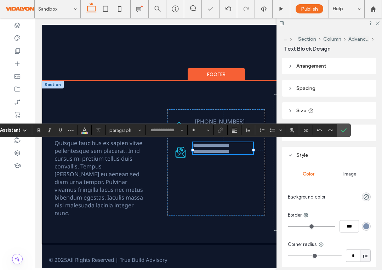
type input "*********"
type input "**"
click at [241, 155] on p "**********" at bounding box center [223, 152] width 60 height 6
click at [244, 155] on p "**********" at bounding box center [223, 152] width 60 height 6
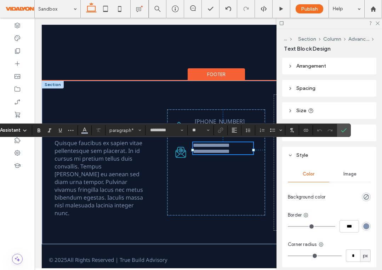
click at [244, 155] on p "**********" at bounding box center [223, 152] width 60 height 6
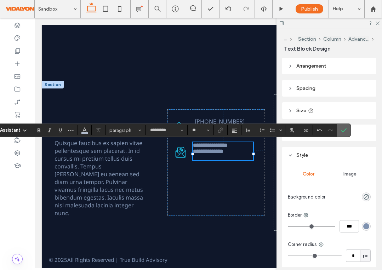
click at [345, 129] on icon "Confirm" at bounding box center [344, 131] width 6 height 6
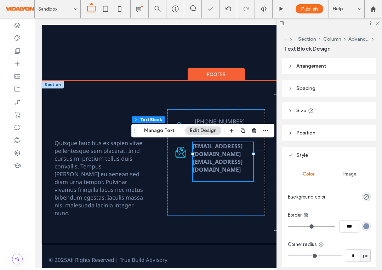
click at [229, 191] on div "contact@genz.com sales@genz.com (01) 6532-430-309 (01) 6532-430-309 34px 93px" at bounding box center [216, 163] width 98 height 106
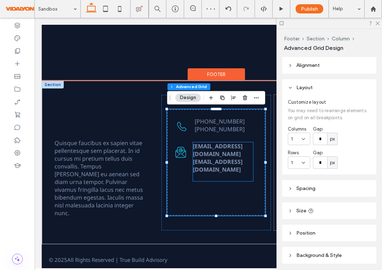
click at [229, 174] on p at bounding box center [223, 178] width 60 height 8
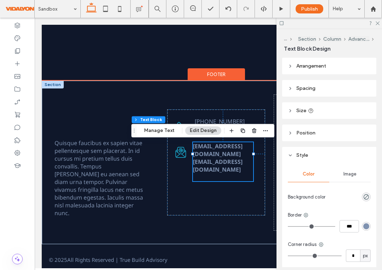
click at [225, 174] on p at bounding box center [223, 178] width 60 height 8
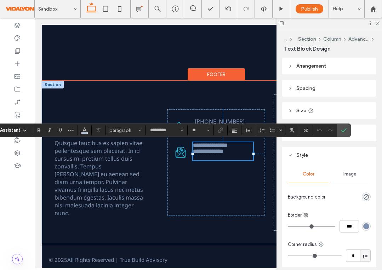
click at [244, 155] on p "**********" at bounding box center [223, 152] width 60 height 6
click at [206, 161] on p at bounding box center [223, 158] width 60 height 6
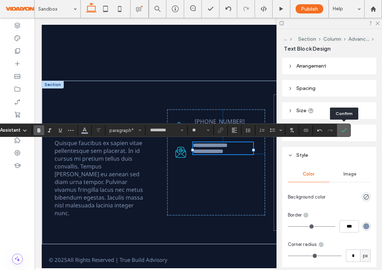
click at [343, 128] on icon "Confirm" at bounding box center [344, 131] width 6 height 6
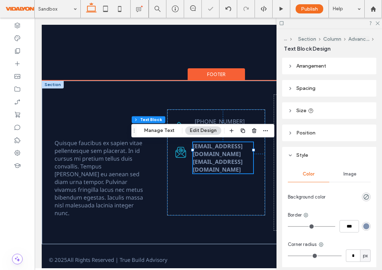
click at [230, 183] on div "contact@genz.com sales@genz.com (01) 6532-430-309 (01) 6532-430-309 34px 93px" at bounding box center [216, 163] width 98 height 106
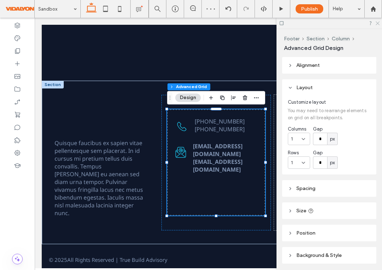
click at [378, 24] on icon at bounding box center [377, 23] width 5 height 5
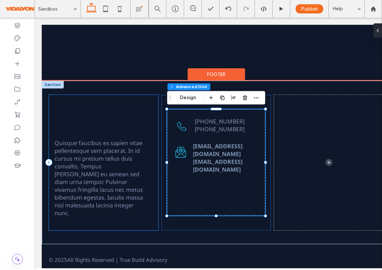
click at [124, 122] on div "Quisque faucibus ex sapien vitae pellentesque sem placerat. In id cursus mi pre…" at bounding box center [104, 163] width 110 height 136
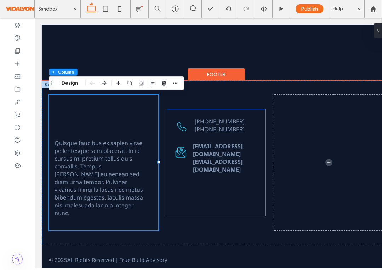
click at [199, 195] on div "contact@genz.com sales@genz.com (01) 6532-430-309 (01) 6532-430-309" at bounding box center [216, 163] width 98 height 106
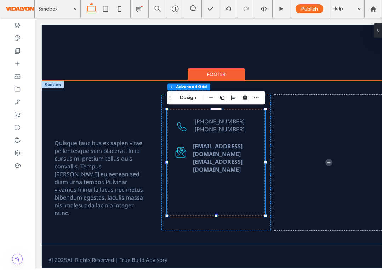
click at [191, 181] on div "contact@genz.com sales@genz.com (01) 6532-430-309 (01) 6532-430-309" at bounding box center [216, 163] width 98 height 106
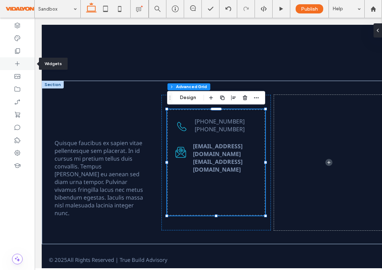
click at [16, 62] on icon at bounding box center [17, 63] width 7 height 7
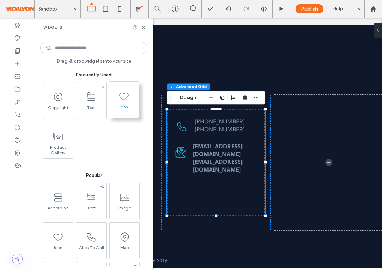
click at [125, 107] on span "Icon" at bounding box center [124, 109] width 30 height 10
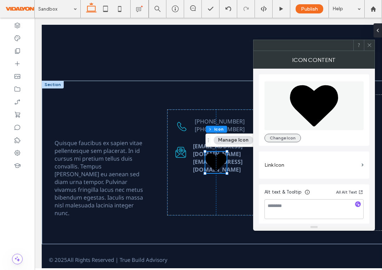
click at [289, 135] on button "Change Icon" at bounding box center [283, 138] width 37 height 9
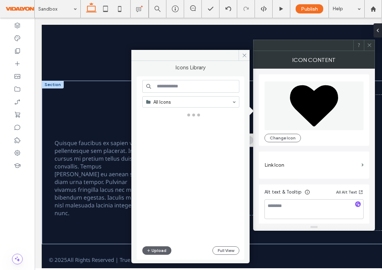
click at [223, 88] on input at bounding box center [190, 86] width 97 height 13
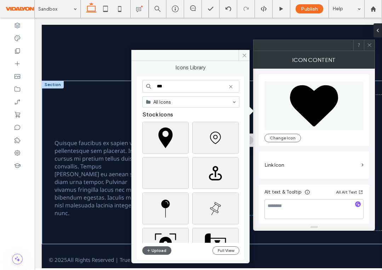
type input "***"
click at [167, 138] on div "Select" at bounding box center [165, 138] width 46 height 32
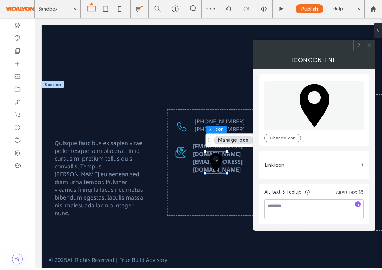
click at [239, 140] on button "Manage Icon" at bounding box center [234, 140] width 40 height 9
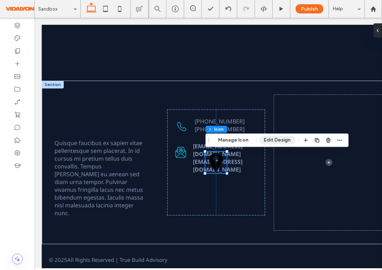
click at [279, 140] on button "Edit Design" at bounding box center [277, 140] width 36 height 9
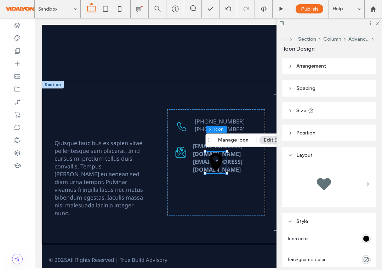
click at [313, 241] on div at bounding box center [341, 239] width 59 height 12
click at [367, 239] on div "rgb(0, 0, 0)" at bounding box center [367, 239] width 6 height 6
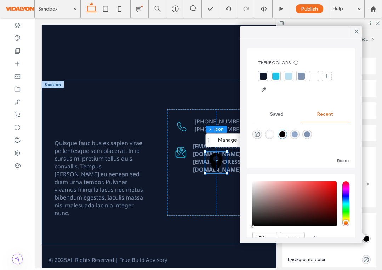
click at [274, 72] on div at bounding box center [276, 76] width 10 height 10
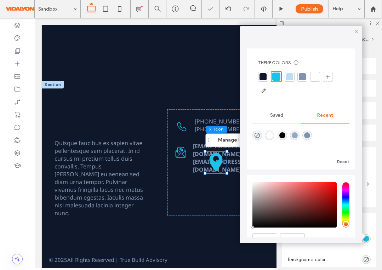
click at [356, 30] on icon at bounding box center [357, 31] width 6 height 6
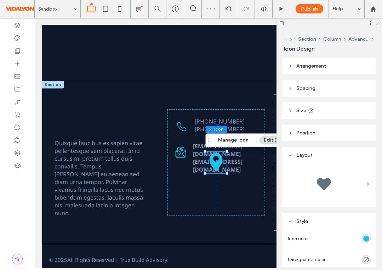
click at [378, 23] on use at bounding box center [378, 24] width 4 height 4
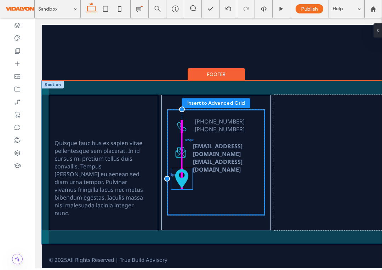
drag, startPoint x: 216, startPoint y: 164, endPoint x: 182, endPoint y: 181, distance: 37.7
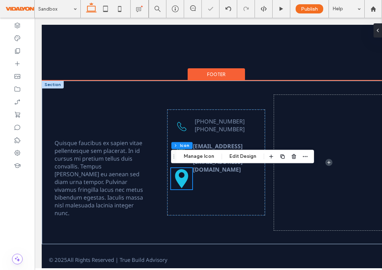
click at [190, 174] on icon at bounding box center [181, 178] width 21 height 21
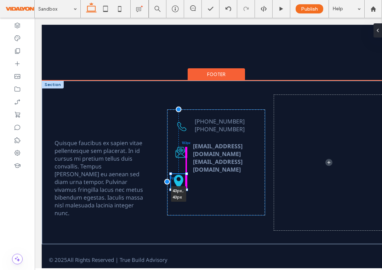
drag, startPoint x: 193, startPoint y: 169, endPoint x: 188, endPoint y: 177, distance: 9.2
click at [188, 177] on div "contact@genz.com sales@genz.com (01) 6532-430-309 (01) 6532-430-309 43px , 43px…" at bounding box center [216, 163] width 98 height 106
type input "**"
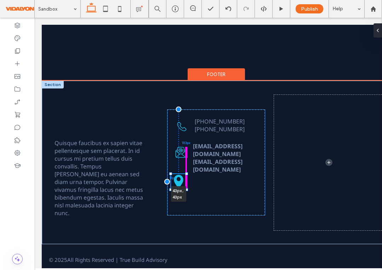
type input "**"
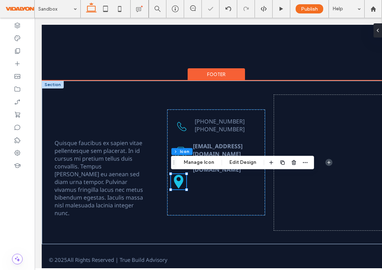
click at [208, 195] on div "contact@genz.com sales@genz.com (01) 6532-430-309 (01) 6532-430-309 43px , 43px" at bounding box center [216, 163] width 98 height 106
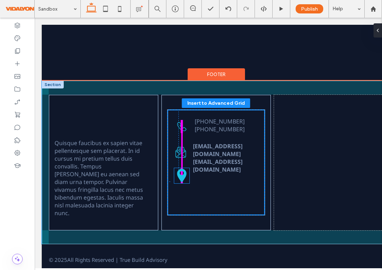
drag, startPoint x: 179, startPoint y: 184, endPoint x: 182, endPoint y: 178, distance: 7.0
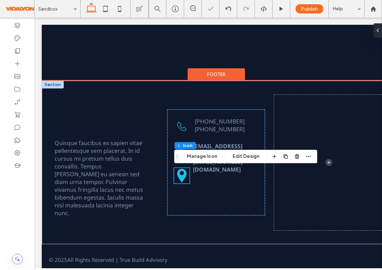
click at [197, 185] on div "contact@genz.com sales@genz.com (01) 6532-430-309 (01) 6532-430-309" at bounding box center [216, 163] width 98 height 106
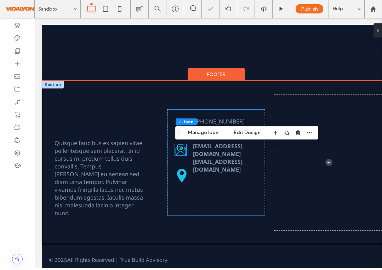
click at [201, 183] on div "contact@genz.com sales@genz.com (01) 6532-430-309 (01) 6532-430-309" at bounding box center [216, 163] width 98 height 106
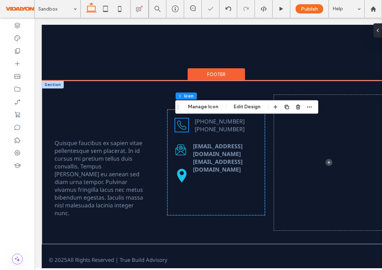
click at [209, 180] on div "contact@genz.com sales@genz.com (01) 6532-430-309 (01) 6532-430-309" at bounding box center [216, 163] width 98 height 106
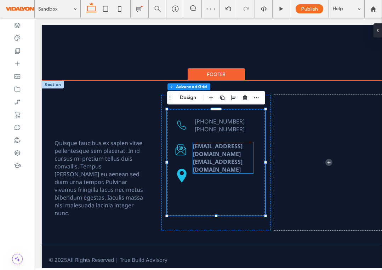
click at [212, 158] on strong "[EMAIL_ADDRESS][DOMAIN_NAME]" at bounding box center [218, 166] width 50 height 16
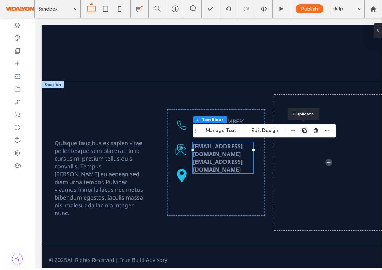
click at [303, 133] on use "button" at bounding box center [305, 131] width 4 height 4
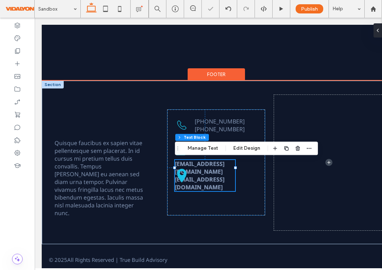
click at [202, 193] on div "contact@genz.com sales@genz.com contact@genz.com sales@genz.com (01) 6532-430-3…" at bounding box center [216, 163] width 98 height 106
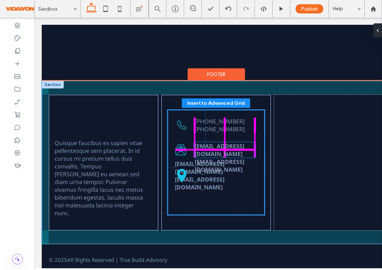
drag, startPoint x: 204, startPoint y: 171, endPoint x: 223, endPoint y: 153, distance: 26.8
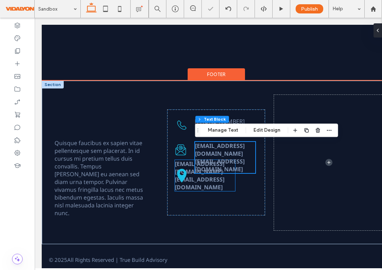
click at [208, 176] on strong "[EMAIL_ADDRESS][DOMAIN_NAME]" at bounding box center [200, 184] width 50 height 16
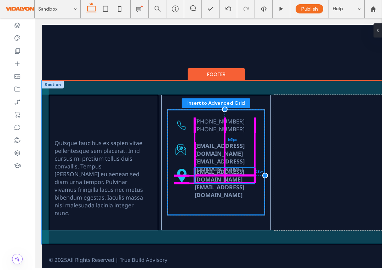
drag, startPoint x: 208, startPoint y: 172, endPoint x: 227, endPoint y: 178, distance: 19.8
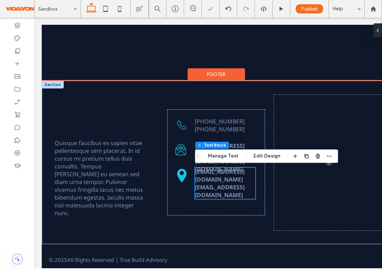
click at [224, 195] on div "contact@genz.com sales@genz.com contact@genz.com sales@genz.com (01) 6532-430-3…" at bounding box center [216, 163] width 98 height 106
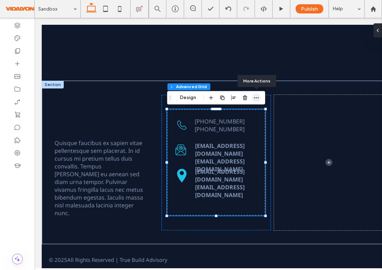
click at [259, 99] on icon "button" at bounding box center [257, 98] width 6 height 6
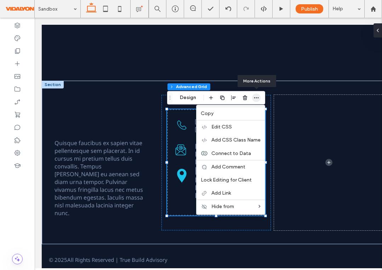
click at [259, 99] on icon "button" at bounding box center [257, 98] width 6 height 6
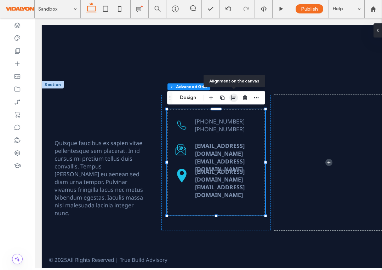
click at [233, 99] on icon "button" at bounding box center [234, 98] width 6 height 6
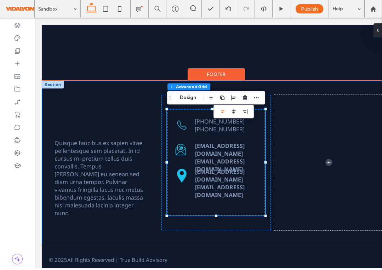
click at [268, 84] on div "Quisque faucibus ex sapien vitae pellentesque sem placerat. In id cursus mi pre…" at bounding box center [216, 163] width 349 height 164
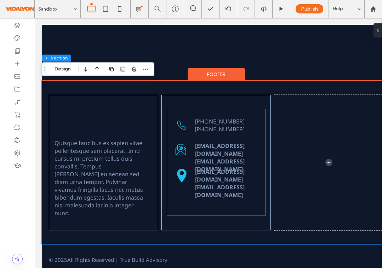
click at [182, 181] on icon at bounding box center [181, 176] width 9 height 14
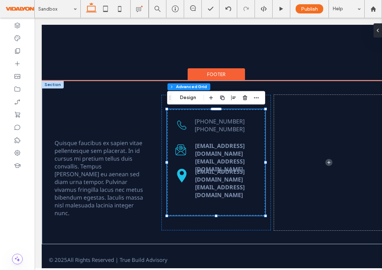
click at [182, 181] on icon at bounding box center [181, 176] width 9 height 14
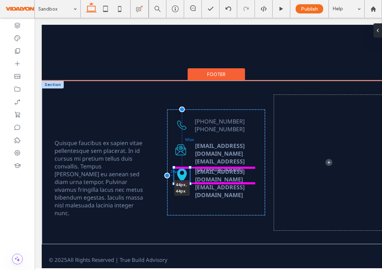
click at [188, 172] on div "contact@genz.com sales@genz.com contact@genz.com sales@genz.com (01) 6532-430-3…" at bounding box center [216, 163] width 98 height 106
type input "**"
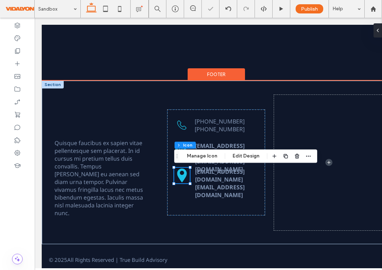
click at [183, 177] on icon at bounding box center [182, 176] width 10 height 14
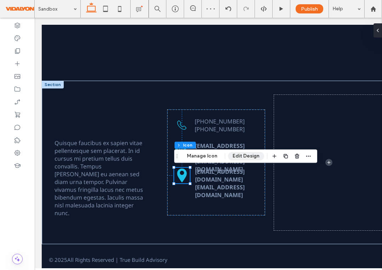
click at [240, 156] on button "Edit Design" at bounding box center [246, 156] width 36 height 9
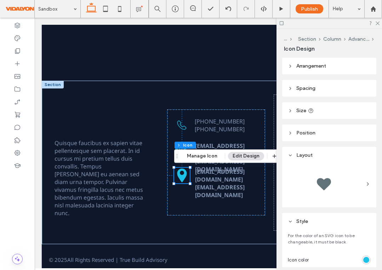
click at [291, 110] on icon at bounding box center [290, 110] width 5 height 5
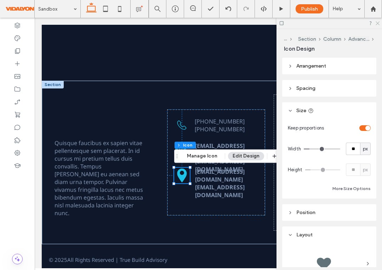
click at [379, 22] on icon at bounding box center [377, 23] width 5 height 5
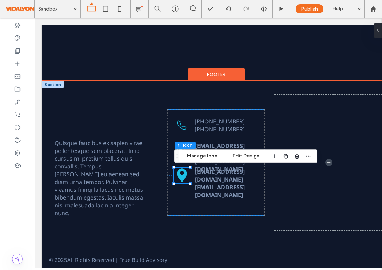
click at [219, 199] on div "contact@genz.com sales@genz.com contact@genz.com sales@genz.com (01) 6532-430-3…" at bounding box center [216, 163] width 98 height 106
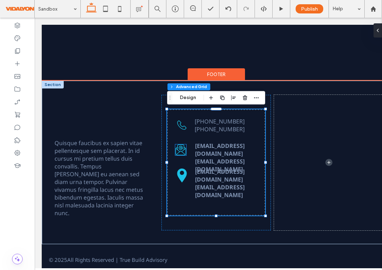
click at [182, 151] on icon at bounding box center [181, 150] width 11 height 11
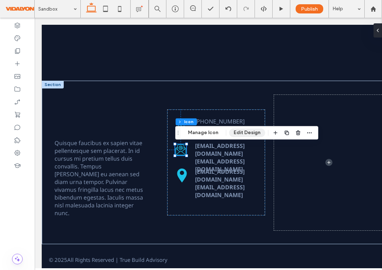
click at [239, 135] on button "Edit Design" at bounding box center [247, 133] width 36 height 9
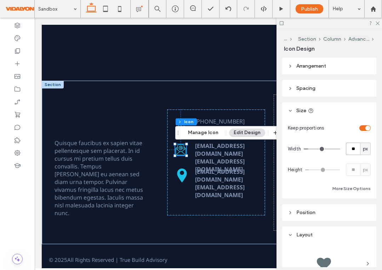
click at [358, 150] on input "**" at bounding box center [353, 149] width 14 height 12
type input "**"
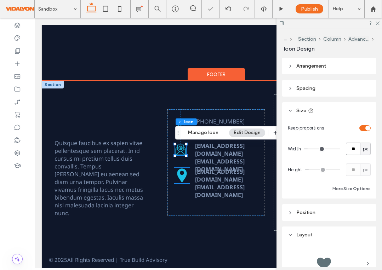
click at [183, 175] on icon at bounding box center [182, 176] width 10 height 14
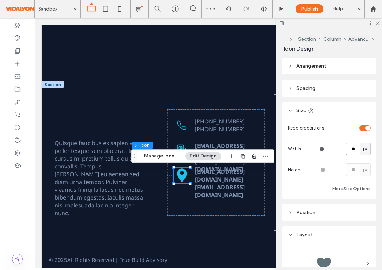
click at [355, 151] on input "**" at bounding box center [353, 149] width 14 height 12
type input "**"
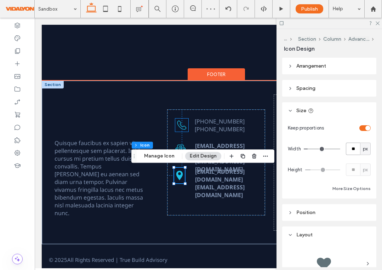
click at [184, 128] on icon at bounding box center [181, 125] width 13 height 13
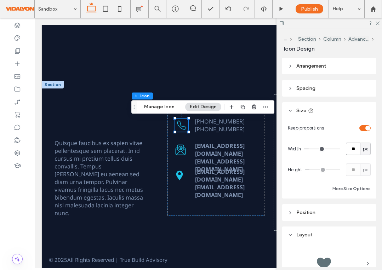
click at [356, 149] on input "**" at bounding box center [353, 149] width 14 height 12
type input "**"
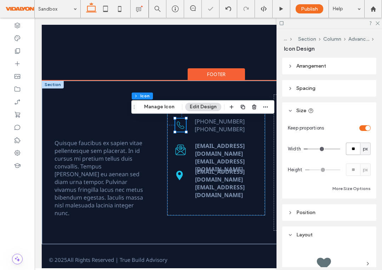
click at [209, 207] on div "contact@genz.com sales@genz.com contact@genz.com sales@genz.com (01) 6532-430-3…" at bounding box center [216, 163] width 98 height 106
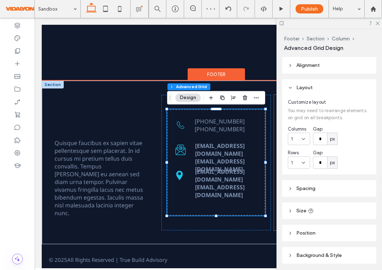
click at [209, 207] on div "contact@genz.com sales@genz.com contact@genz.com sales@genz.com (01) 6532-430-3…" at bounding box center [216, 163] width 98 height 106
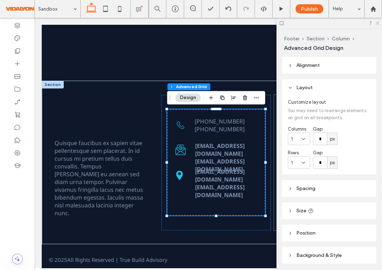
click at [378, 22] on icon at bounding box center [377, 23] width 5 height 5
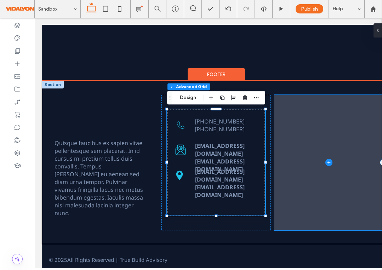
click at [313, 136] on span at bounding box center [329, 163] width 110 height 136
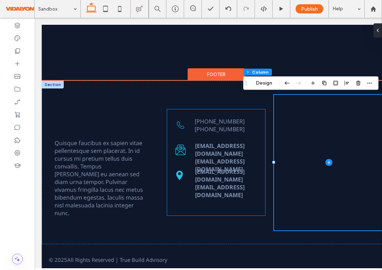
click at [216, 158] on strong "[EMAIL_ADDRESS][DOMAIN_NAME]" at bounding box center [220, 166] width 50 height 16
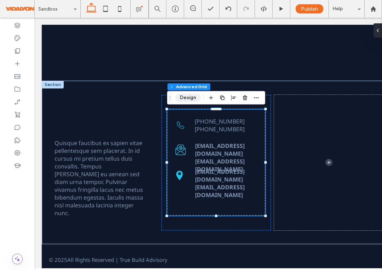
click at [182, 98] on button "Design" at bounding box center [188, 98] width 26 height 9
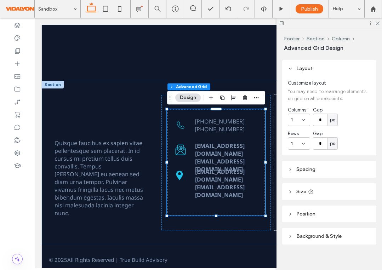
scroll to position [25, 0]
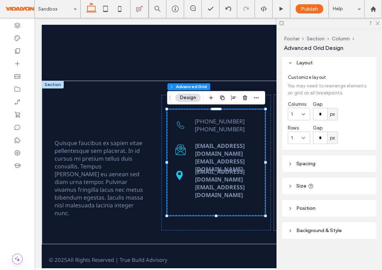
click at [291, 164] on icon at bounding box center [290, 164] width 5 height 5
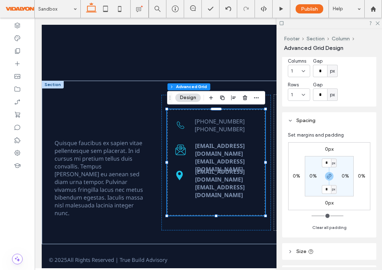
scroll to position [134, 0]
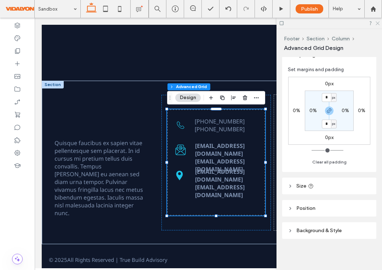
click at [377, 22] on icon at bounding box center [377, 23] width 5 height 5
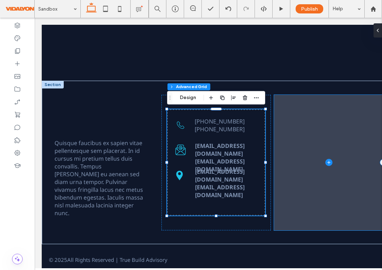
click at [296, 135] on span at bounding box center [329, 163] width 110 height 136
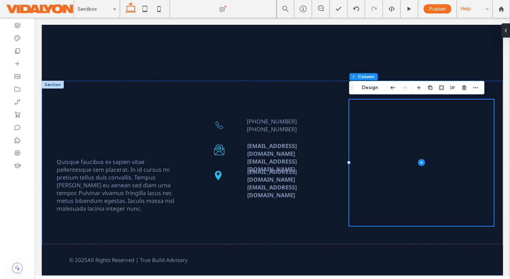
scroll to position [0, 0]
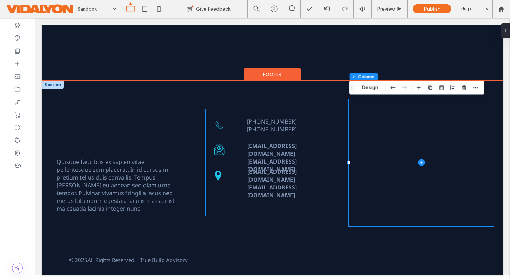
click at [281, 184] on strong "[EMAIL_ADDRESS][DOMAIN_NAME]" at bounding box center [272, 192] width 50 height 16
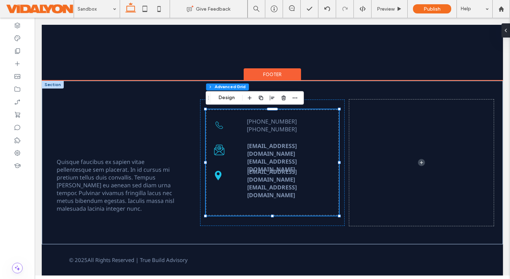
click at [281, 184] on strong "[EMAIL_ADDRESS][DOMAIN_NAME]" at bounding box center [272, 192] width 50 height 16
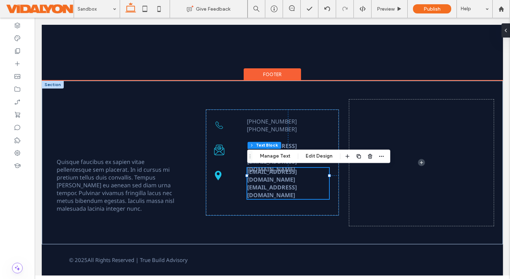
click at [281, 184] on strong "[EMAIL_ADDRESS][DOMAIN_NAME]" at bounding box center [272, 192] width 50 height 16
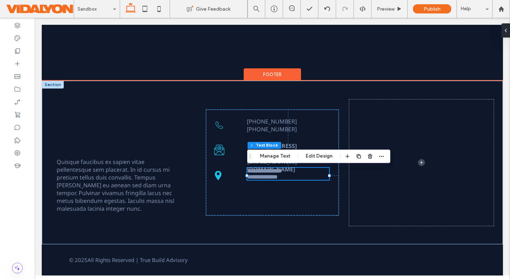
click at [278, 179] on strong "**********" at bounding box center [262, 176] width 30 height 5
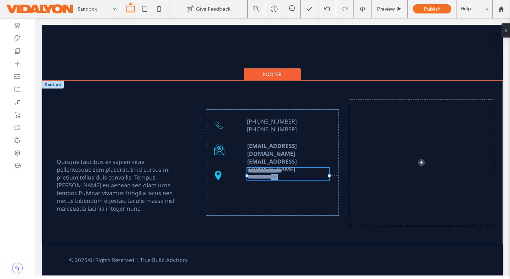
click at [278, 179] on strong "**********" at bounding box center [262, 176] width 30 height 5
type input "*********"
type input "**"
click at [278, 179] on strong "**********" at bounding box center [262, 176] width 30 height 5
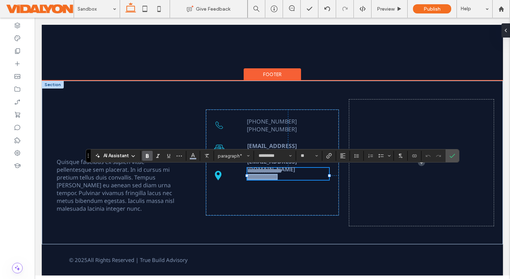
click at [278, 179] on strong "**********" at bounding box center [262, 176] width 30 height 5
click at [453, 155] on use "Confirm" at bounding box center [453, 156] width 6 height 4
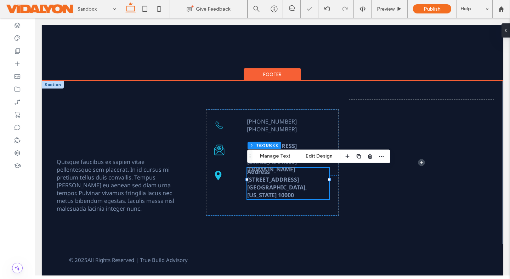
click at [274, 188] on strong "[GEOGRAPHIC_DATA], [US_STATE] 10000" at bounding box center [277, 192] width 60 height 16
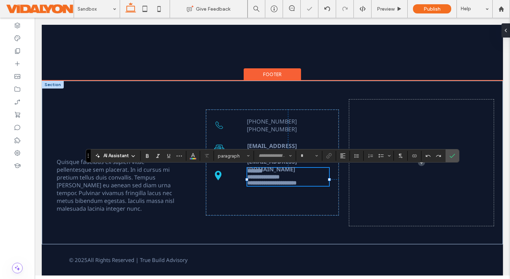
type input "*********"
type input "**"
click at [452, 153] on icon "Confirm" at bounding box center [453, 156] width 6 height 6
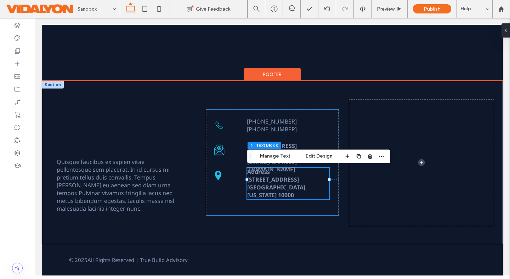
click at [286, 210] on div "Address 123 Main Street Anytown, Colorado 10000 contact@genz.com sales@genz.com…" at bounding box center [272, 163] width 133 height 106
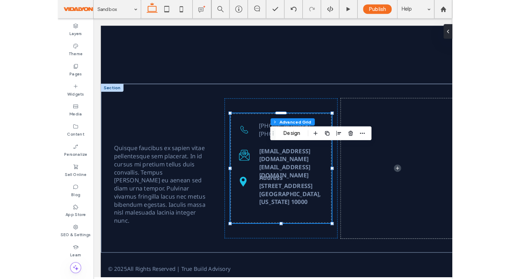
scroll to position [181, 0]
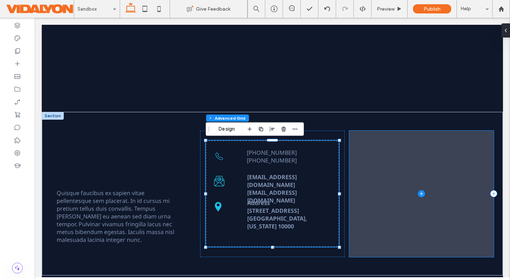
click at [403, 203] on span at bounding box center [422, 194] width 145 height 127
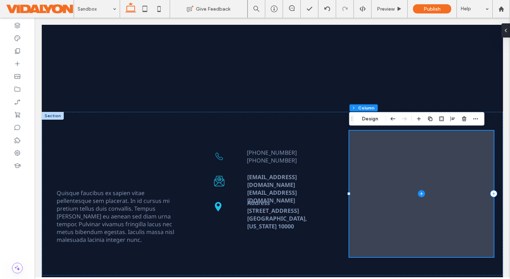
click at [422, 195] on icon at bounding box center [421, 193] width 7 height 7
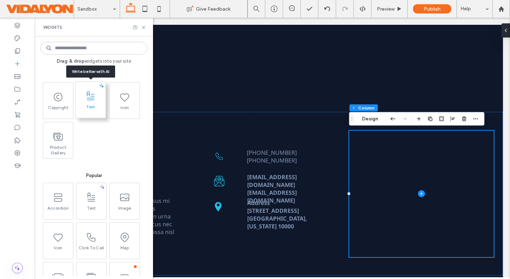
click at [95, 103] on span at bounding box center [91, 96] width 30 height 16
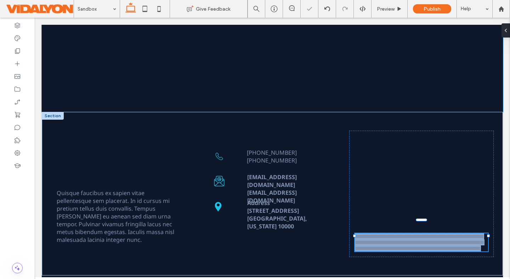
type input "*********"
type input "**"
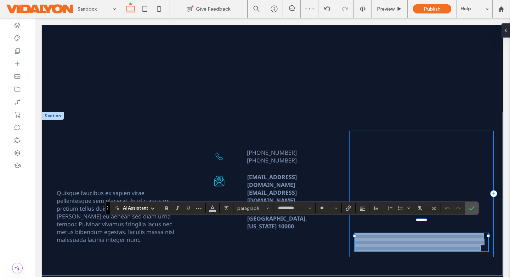
click at [421, 180] on div "**********" at bounding box center [422, 194] width 145 height 127
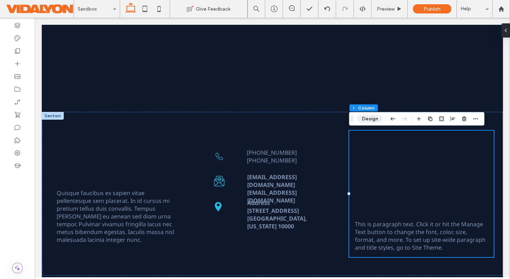
click at [368, 121] on button "Design" at bounding box center [371, 119] width 26 height 9
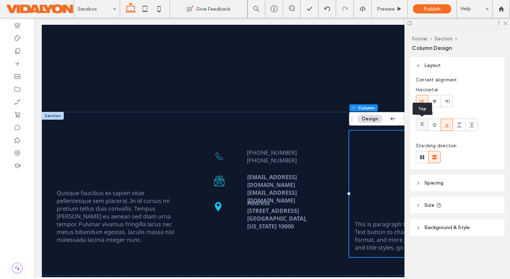
click at [424, 124] on icon at bounding box center [423, 125] width 6 height 6
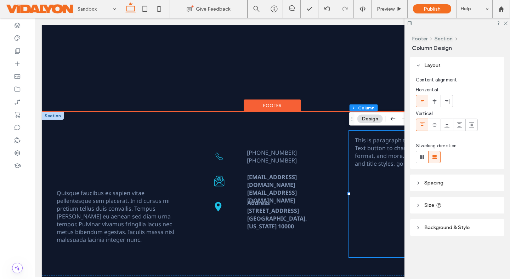
click at [389, 175] on div "This is paragraph text. Click it or hit the Manage Text button to change the fo…" at bounding box center [422, 194] width 145 height 127
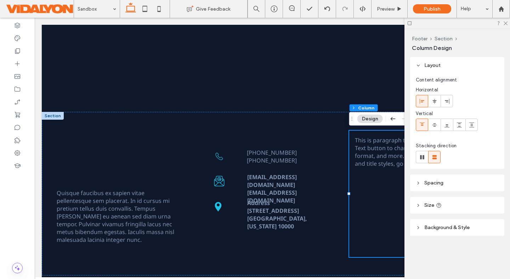
click at [505, 25] on div at bounding box center [458, 23] width 106 height 11
click at [506, 23] on use at bounding box center [506, 24] width 4 height 4
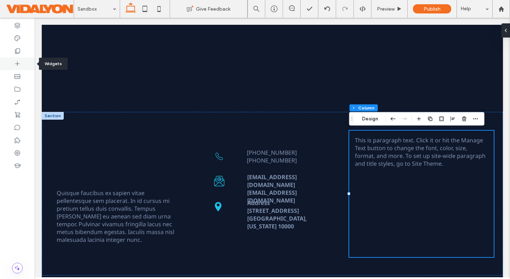
click at [14, 61] on icon at bounding box center [17, 63] width 7 height 7
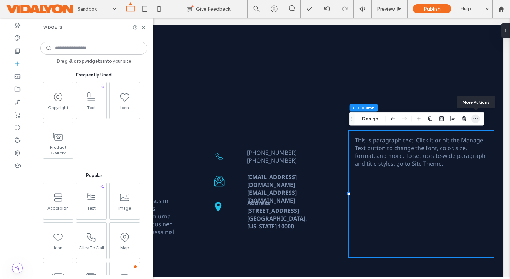
click at [475, 119] on icon "button" at bounding box center [476, 119] width 6 height 6
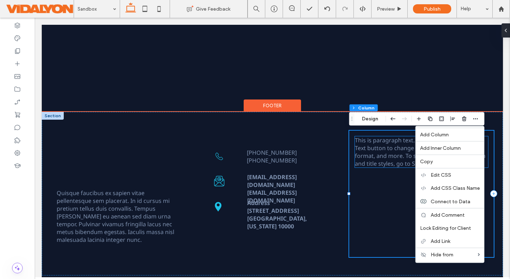
click at [399, 149] on span "This is paragraph text. Click it or hit the Manage Text button to change the fo…" at bounding box center [420, 151] width 131 height 31
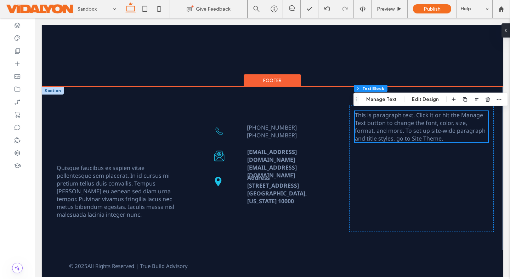
scroll to position [213, 0]
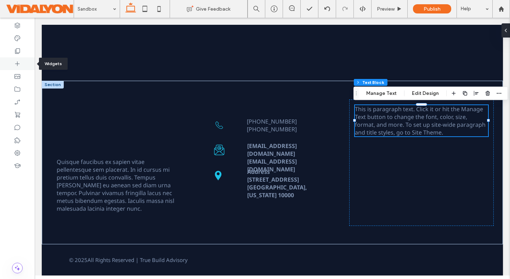
click at [12, 69] on div at bounding box center [17, 63] width 35 height 13
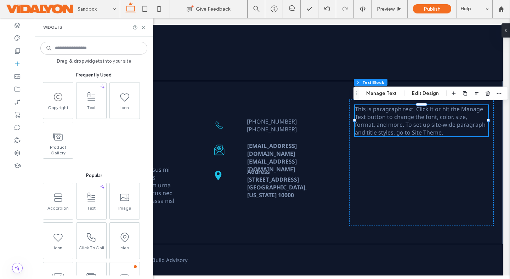
click at [77, 44] on input at bounding box center [93, 48] width 107 height 13
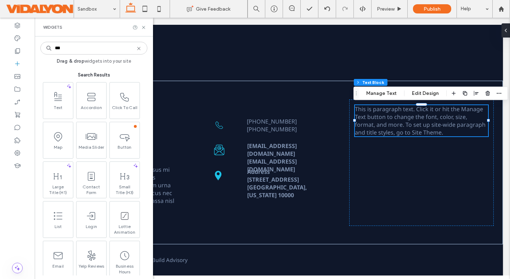
type input "****"
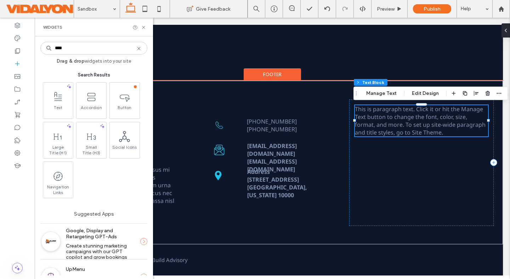
click at [402, 117] on span "This is paragraph text. Click it or hit the Manage Text button to change the fo…" at bounding box center [420, 120] width 131 height 31
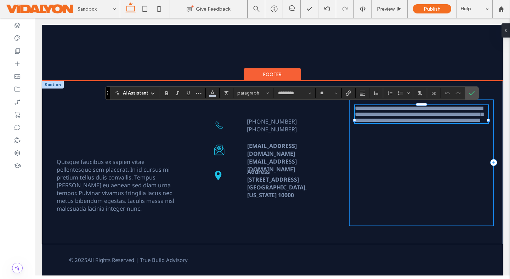
click at [417, 152] on div "**********" at bounding box center [422, 163] width 145 height 127
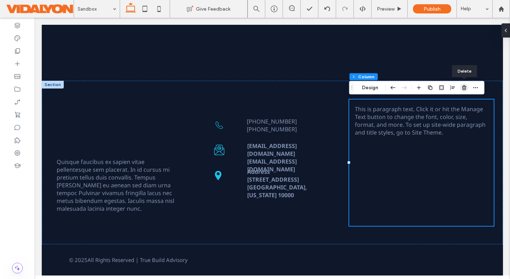
click at [464, 88] on icon "button" at bounding box center [465, 88] width 6 height 6
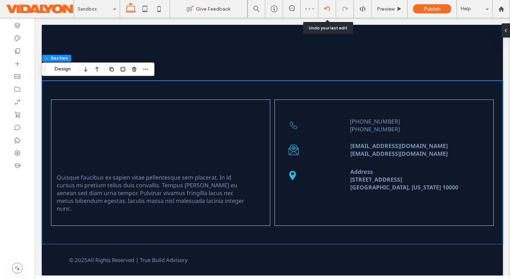
click at [328, 10] on icon at bounding box center [328, 9] width 6 height 6
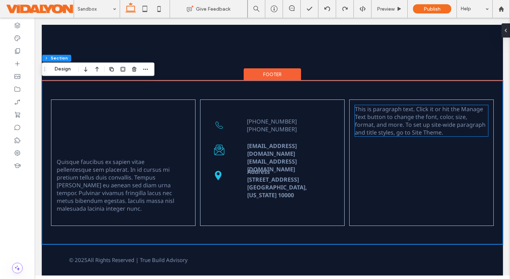
click at [423, 129] on p "This is paragraph text. Click it or hit the Manage Text button to change the fo…" at bounding box center [421, 120] width 133 height 31
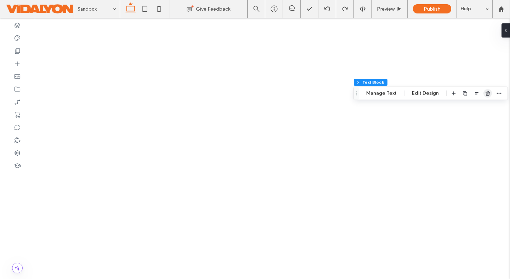
click at [486, 97] on span "button" at bounding box center [488, 93] width 9 height 9
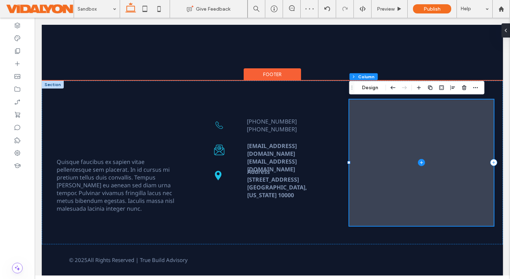
click at [421, 162] on icon at bounding box center [421, 162] width 7 height 7
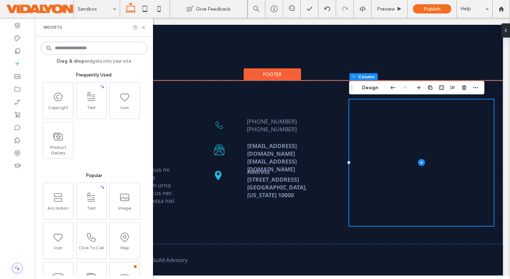
click at [95, 52] on input at bounding box center [93, 48] width 107 height 13
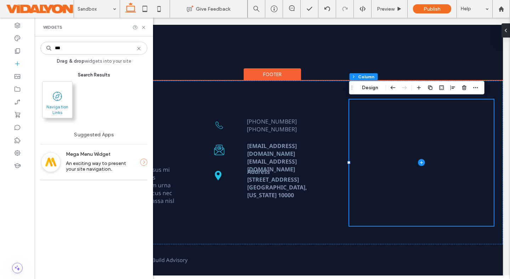
type input "***"
click at [53, 102] on span at bounding box center [58, 96] width 30 height 16
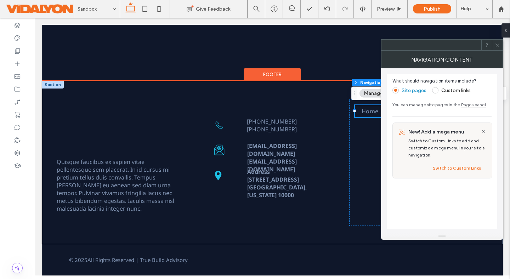
click at [497, 45] on icon at bounding box center [497, 45] width 5 height 5
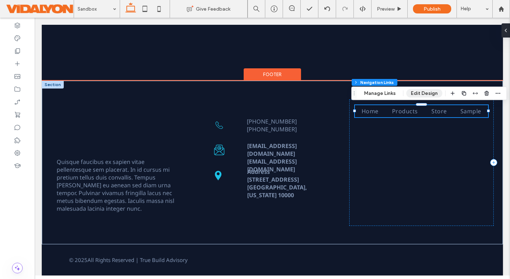
click at [432, 92] on button "Edit Design" at bounding box center [425, 93] width 36 height 9
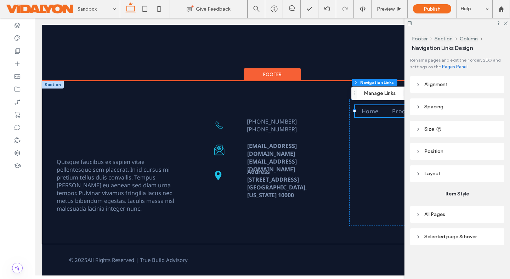
click at [423, 81] on header "Alignment" at bounding box center [457, 84] width 94 height 17
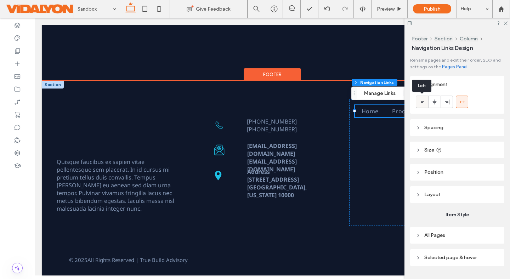
click at [420, 98] on span at bounding box center [423, 102] width 6 height 12
click at [387, 129] on div "Home Products Store Sample" at bounding box center [422, 163] width 145 height 127
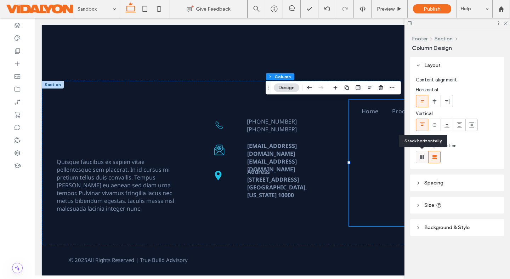
click at [420, 156] on use at bounding box center [422, 157] width 4 height 4
type input "*"
type input "**"
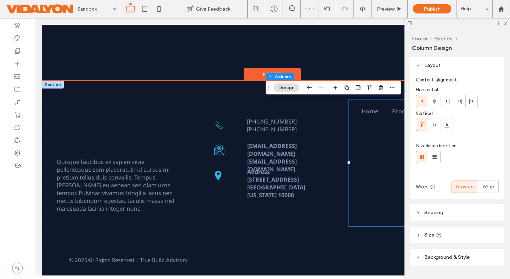
click at [372, 156] on div "Home Products Store Sample" at bounding box center [422, 163] width 145 height 127
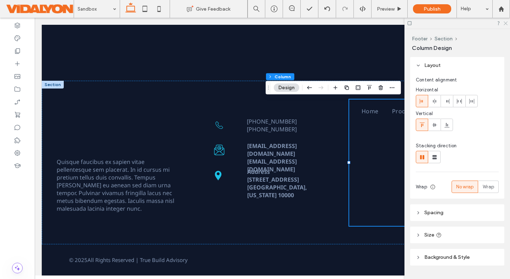
click at [506, 24] on icon at bounding box center [505, 23] width 5 height 5
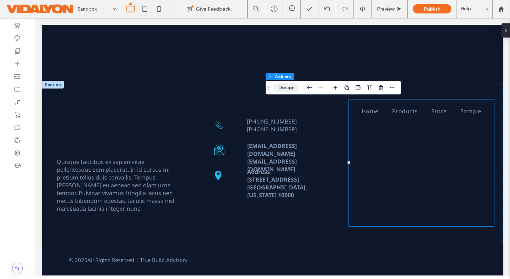
click at [289, 86] on button "Design" at bounding box center [287, 88] width 26 height 9
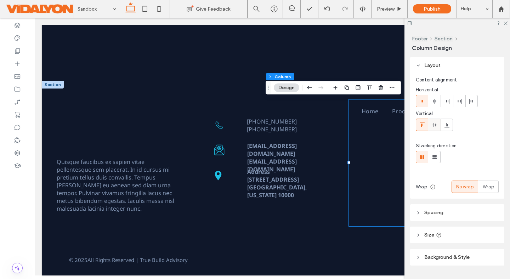
click at [438, 126] on div at bounding box center [435, 125] width 12 height 12
click at [449, 126] on icon at bounding box center [448, 125] width 6 height 6
click at [422, 125] on use at bounding box center [422, 125] width 5 height 5
click at [437, 102] on icon at bounding box center [435, 102] width 6 height 6
click at [450, 102] on icon at bounding box center [448, 102] width 6 height 6
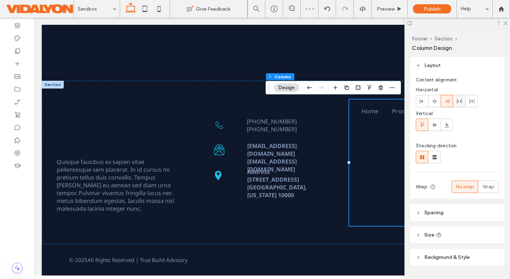
click at [459, 102] on icon at bounding box center [460, 102] width 6 height 6
click at [470, 102] on use at bounding box center [472, 101] width 5 height 5
click at [424, 101] on icon at bounding box center [423, 102] width 6 height 6
click at [435, 156] on use at bounding box center [435, 157] width 4 height 4
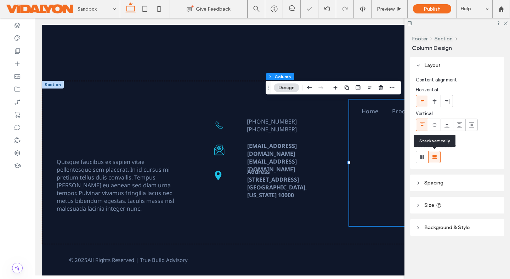
type input "**"
type input "****"
click at [425, 155] on icon at bounding box center [422, 157] width 7 height 7
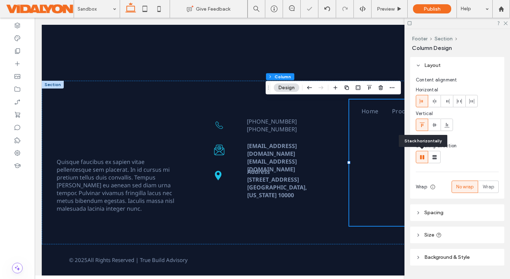
type input "*"
type input "**"
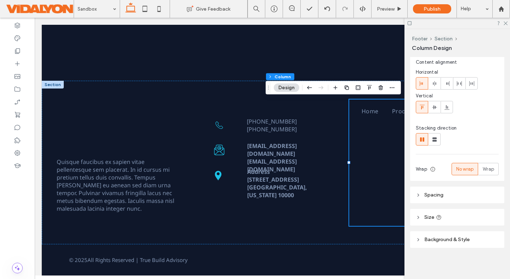
click at [420, 240] on icon at bounding box center [418, 239] width 5 height 5
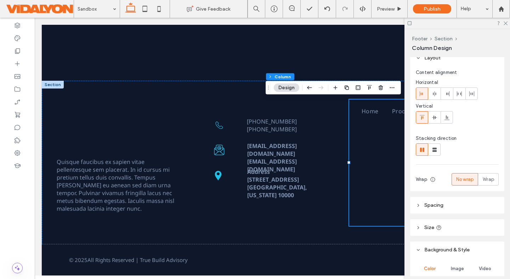
scroll to position [0, 0]
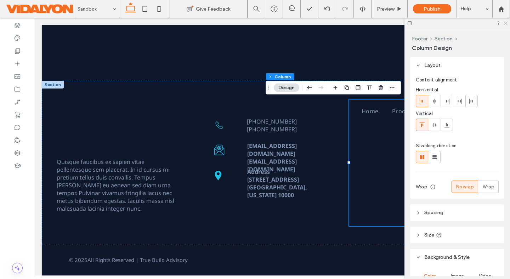
click at [506, 22] on icon at bounding box center [505, 23] width 5 height 5
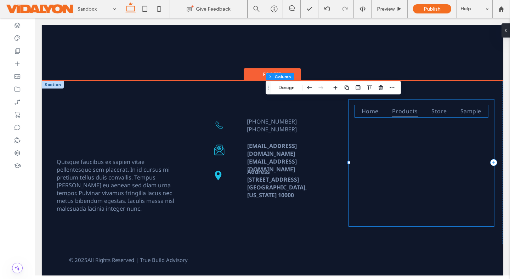
click at [395, 108] on span "Products" at bounding box center [405, 111] width 26 height 12
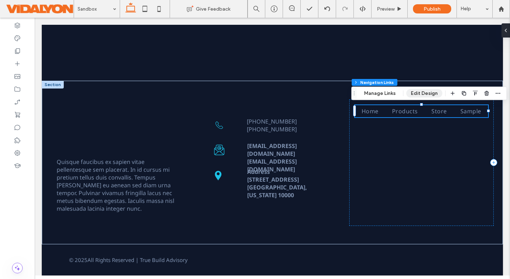
click at [424, 94] on button "Edit Design" at bounding box center [425, 93] width 36 height 9
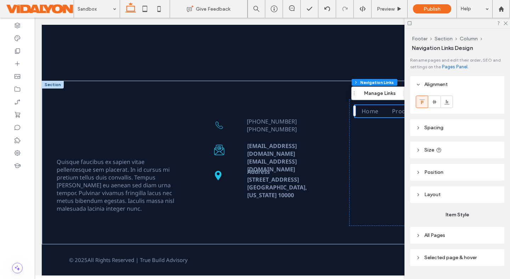
click at [418, 169] on header "Position" at bounding box center [457, 172] width 94 height 17
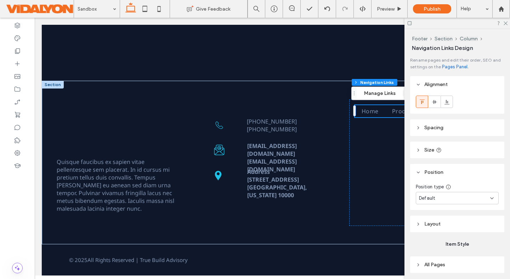
click at [452, 195] on div "Default" at bounding box center [454, 198] width 71 height 7
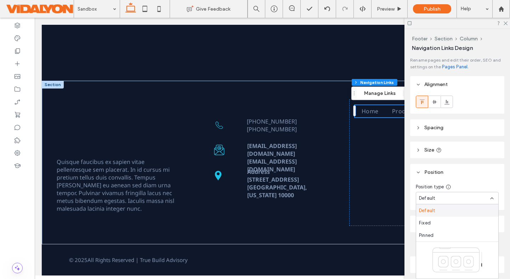
click at [493, 198] on icon at bounding box center [493, 199] width 6 height 6
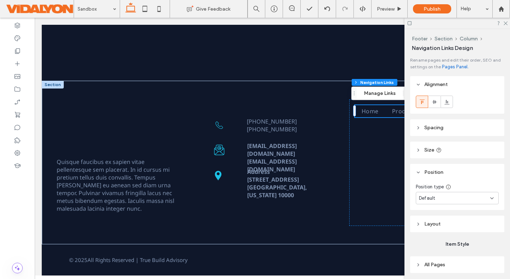
click at [420, 222] on icon at bounding box center [418, 224] width 5 height 5
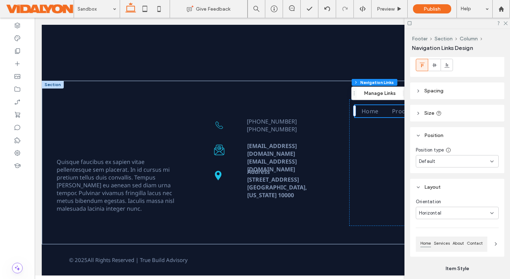
scroll to position [53, 0]
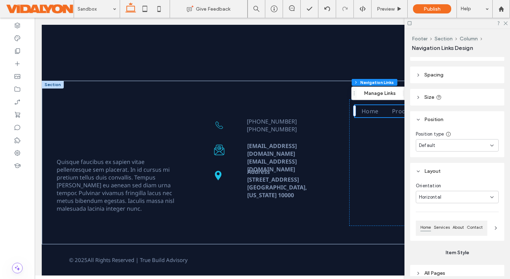
click at [493, 197] on icon at bounding box center [493, 198] width 6 height 6
click at [423, 222] on span "Vertical" at bounding box center [427, 222] width 17 height 7
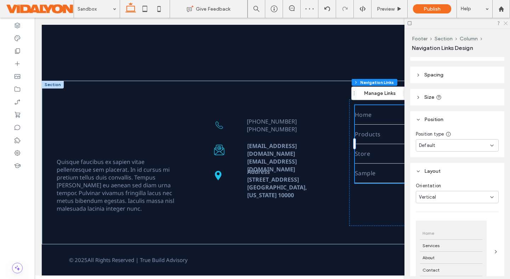
click at [504, 23] on icon at bounding box center [505, 23] width 5 height 5
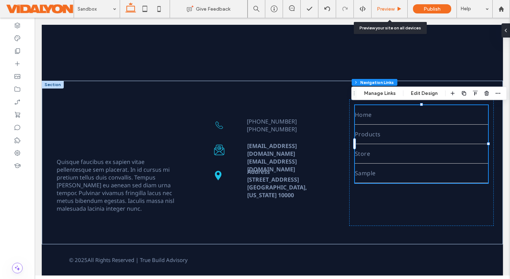
click at [380, 11] on span "Preview" at bounding box center [386, 9] width 18 height 6
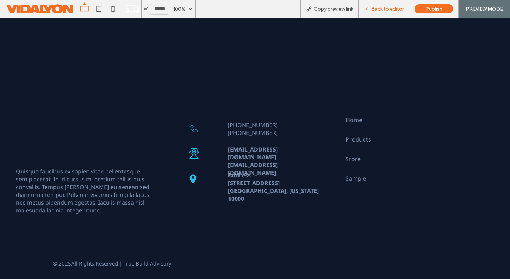
click at [391, 6] on span "Back to editor" at bounding box center [387, 9] width 33 height 6
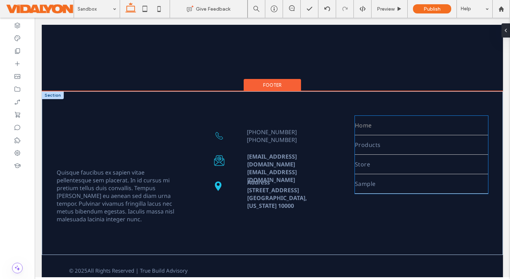
click at [379, 126] on link "Home" at bounding box center [421, 125] width 133 height 19
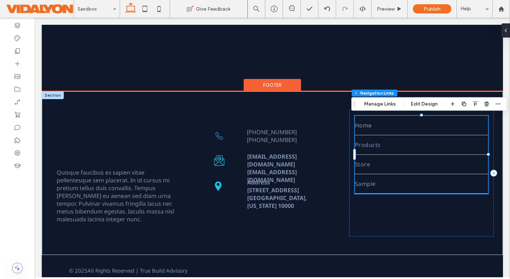
type input "*"
type input "***"
type input "****"
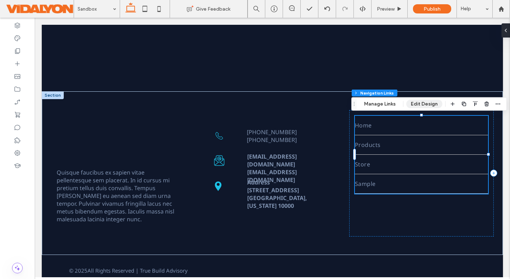
click at [427, 102] on button "Edit Design" at bounding box center [425, 104] width 36 height 9
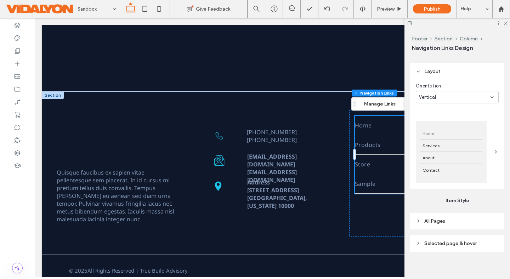
scroll to position [155, 0]
click at [494, 151] on icon at bounding box center [496, 150] width 6 height 6
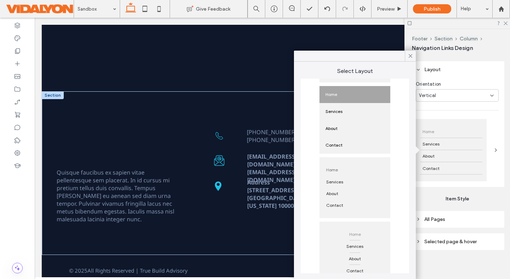
scroll to position [146, 0]
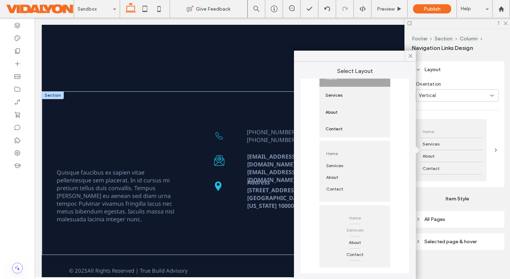
click at [360, 234] on span "Services" at bounding box center [355, 230] width 22 height 12
click at [410, 57] on icon at bounding box center [411, 56] width 6 height 6
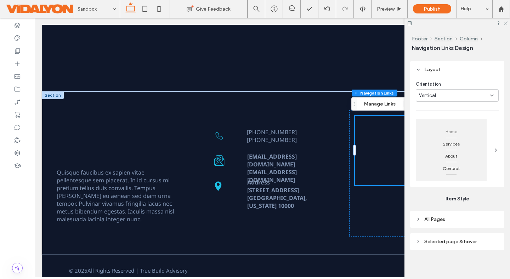
click at [507, 24] on use at bounding box center [506, 24] width 4 height 4
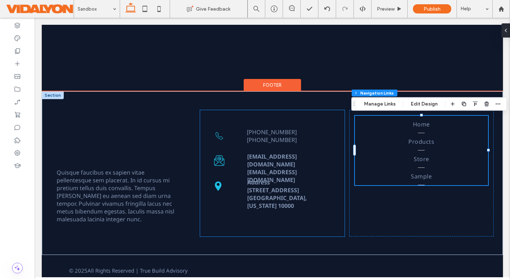
click at [317, 229] on div "Address [STREET_ADDRESS][US_STATE] [EMAIL_ADDRESS][DOMAIN_NAME] [EMAIL_ADDRESS]…" at bounding box center [272, 173] width 145 height 127
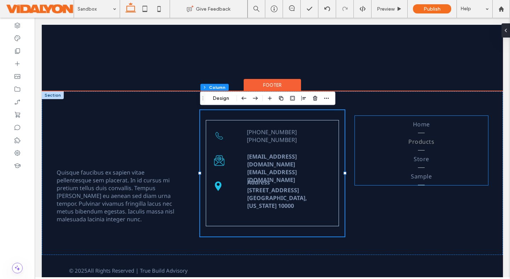
click at [413, 146] on link "Products" at bounding box center [421, 141] width 133 height 17
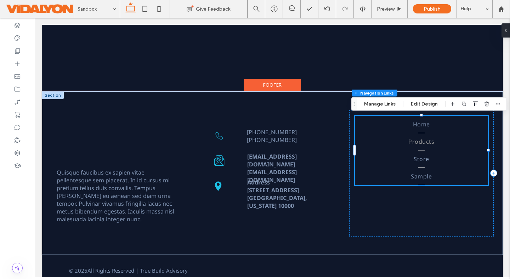
type input "*"
type input "***"
type input "*"
type input "**"
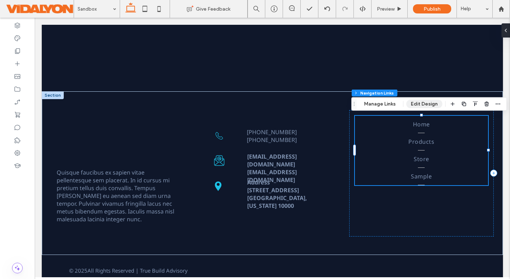
click at [423, 104] on button "Edit Design" at bounding box center [425, 104] width 36 height 9
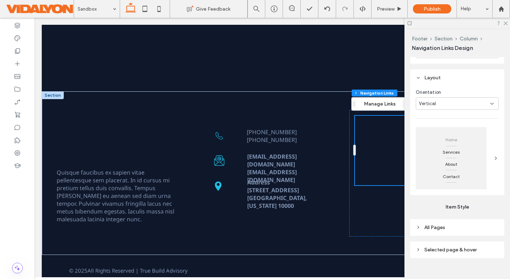
scroll to position [157, 0]
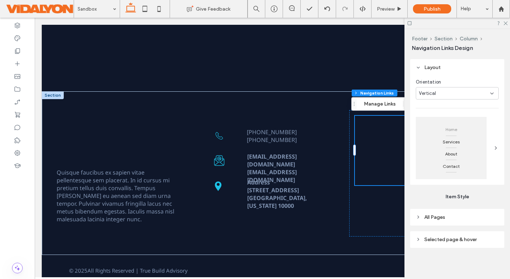
click at [429, 241] on span "Selected page & hover" at bounding box center [451, 240] width 52 height 6
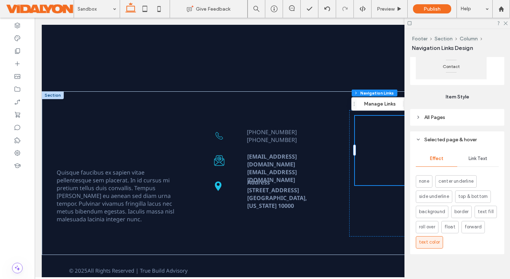
scroll to position [263, 0]
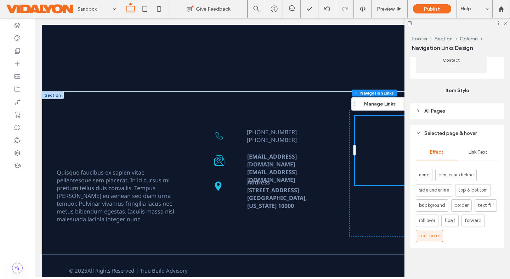
click at [484, 153] on span "Link Text" at bounding box center [478, 153] width 19 height 6
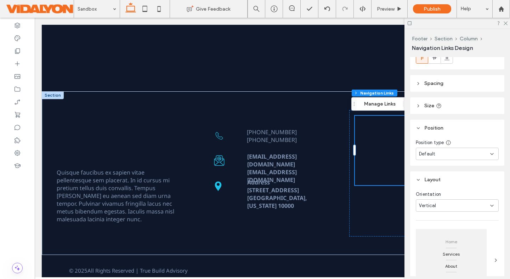
scroll to position [43, 0]
click at [492, 153] on icon at bounding box center [493, 155] width 6 height 6
click at [419, 129] on icon at bounding box center [418, 129] width 5 height 5
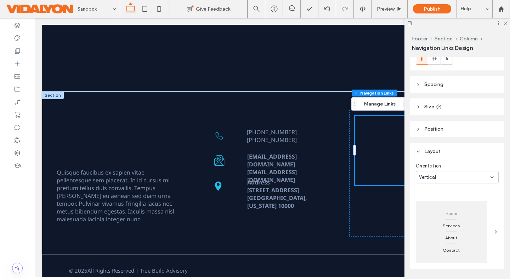
click at [419, 107] on icon at bounding box center [418, 107] width 5 height 5
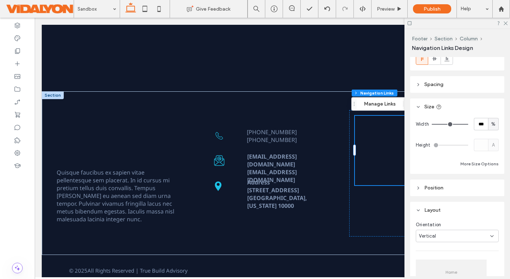
click at [419, 107] on icon at bounding box center [418, 107] width 5 height 5
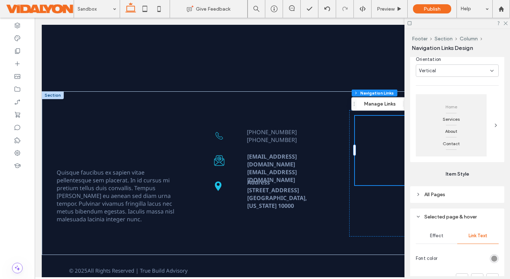
scroll to position [151, 0]
click at [506, 22] on icon at bounding box center [505, 23] width 5 height 5
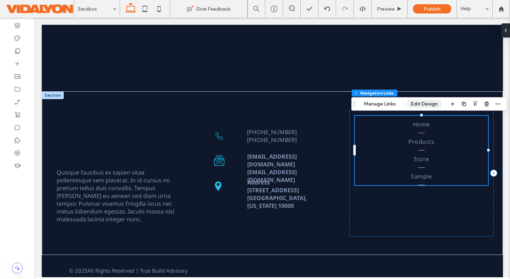
click at [424, 103] on button "Edit Design" at bounding box center [425, 104] width 36 height 9
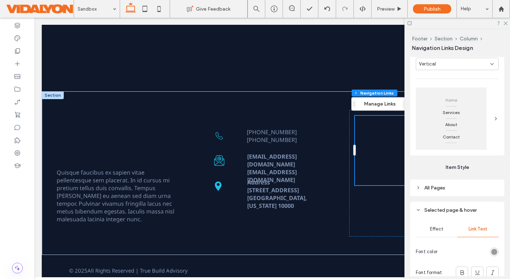
scroll to position [150, 0]
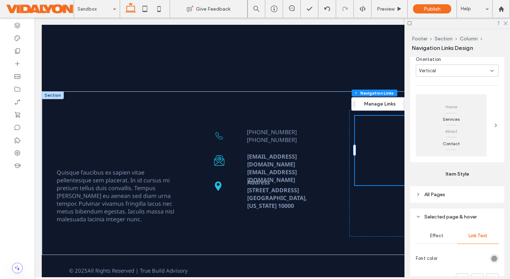
click at [477, 129] on div "About" at bounding box center [451, 131] width 62 height 12
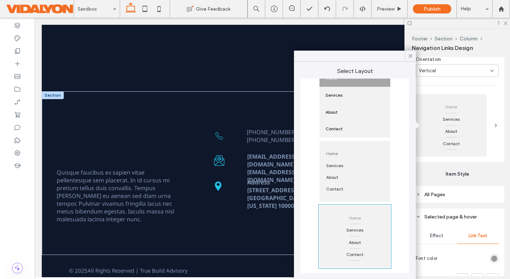
scroll to position [144, 0]
click at [348, 180] on div "About" at bounding box center [355, 180] width 62 height 12
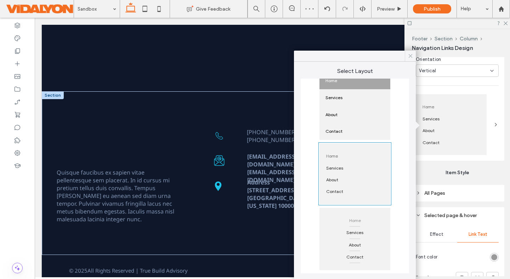
click at [410, 55] on use at bounding box center [411, 56] width 4 height 4
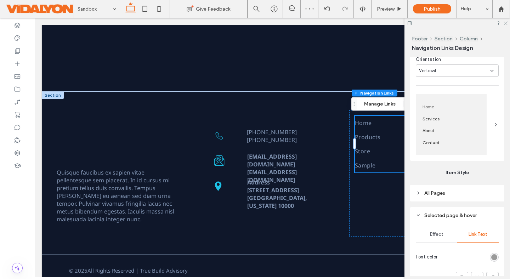
click at [505, 23] on icon at bounding box center [505, 23] width 5 height 5
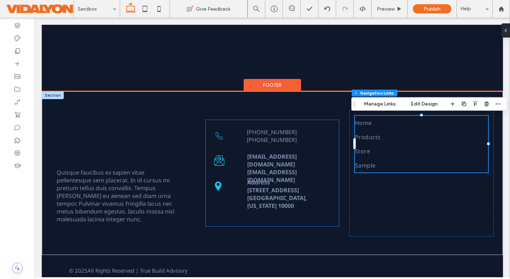
click at [285, 220] on div "Address [STREET_ADDRESS][US_STATE] [EMAIL_ADDRESS][DOMAIN_NAME] [EMAIL_ADDRESS]…" at bounding box center [272, 173] width 133 height 106
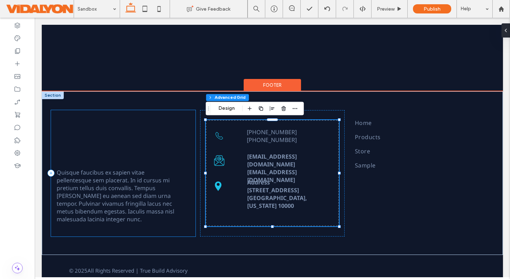
click at [153, 153] on div "Quisque faucibus ex sapien vitae pellentesque sem placerat. In id cursus mi pre…" at bounding box center [123, 173] width 145 height 127
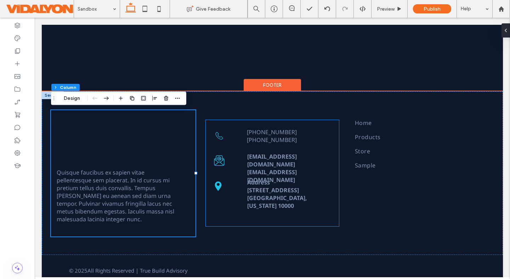
click at [268, 153] on strong "[EMAIL_ADDRESS][DOMAIN_NAME]" at bounding box center [272, 161] width 50 height 16
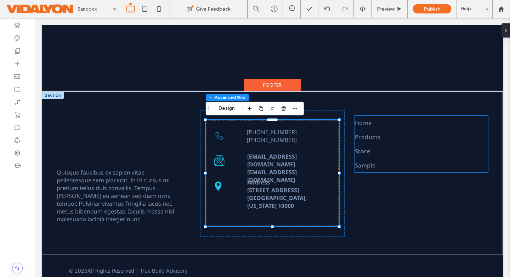
click at [366, 151] on span "Store" at bounding box center [362, 151] width 15 height 9
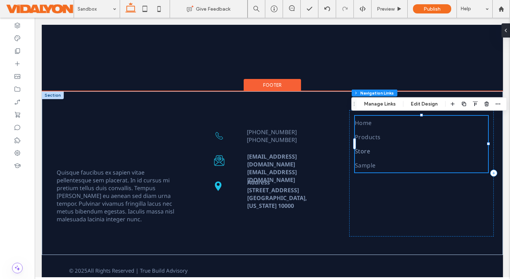
type input "***"
type input "****"
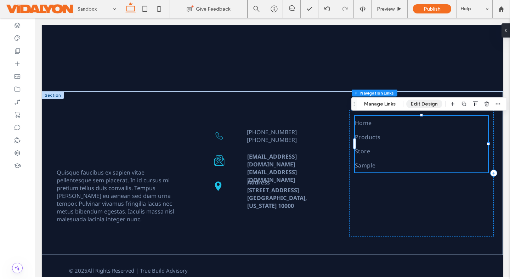
click at [430, 106] on button "Edit Design" at bounding box center [425, 104] width 36 height 9
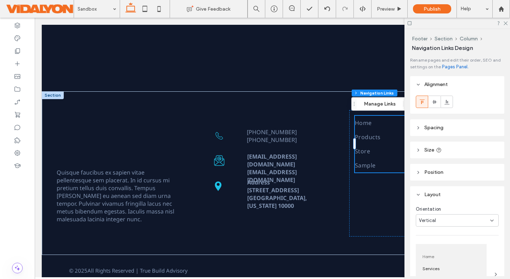
click at [418, 125] on icon at bounding box center [418, 127] width 5 height 5
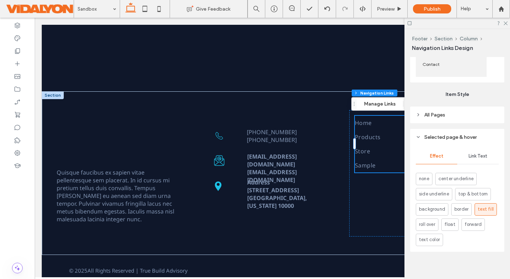
scroll to position [341, 0]
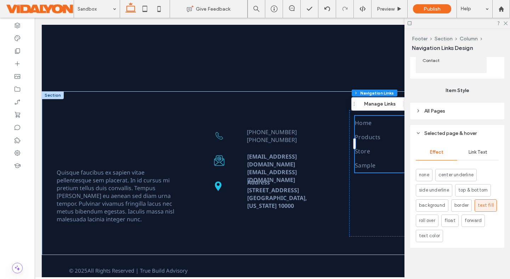
click at [421, 134] on icon at bounding box center [418, 133] width 5 height 5
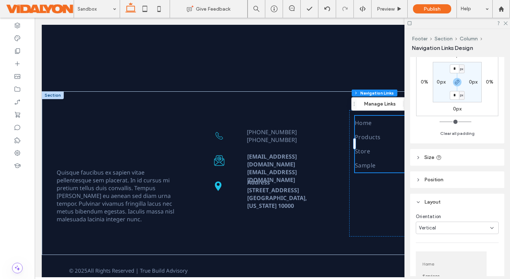
scroll to position [101, 0]
click at [419, 179] on use at bounding box center [418, 180] width 1 height 2
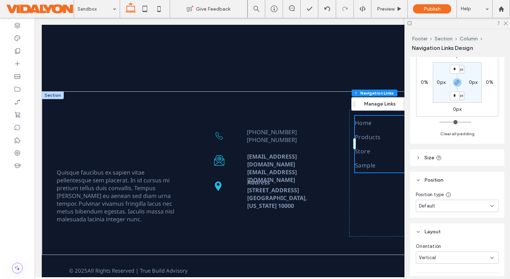
click at [419, 179] on icon at bounding box center [418, 180] width 5 height 5
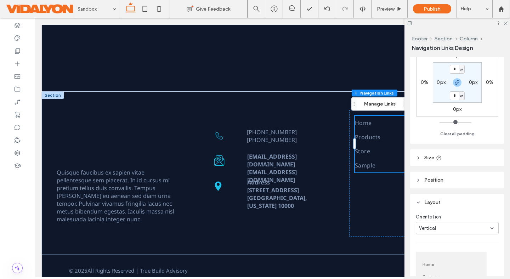
click at [420, 157] on icon at bounding box center [418, 158] width 5 height 5
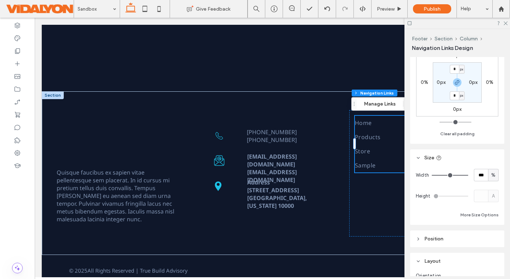
click at [420, 157] on use at bounding box center [419, 157] width 2 height 1
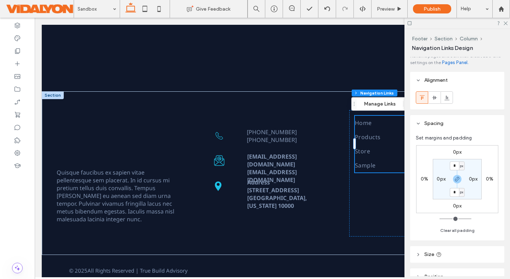
scroll to position [0, 0]
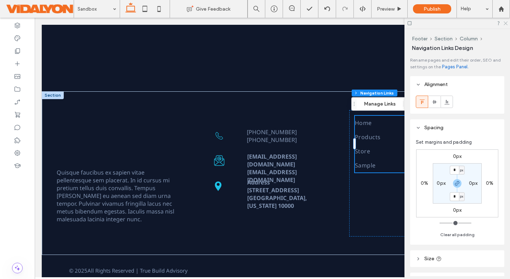
click at [506, 23] on icon at bounding box center [505, 23] width 5 height 5
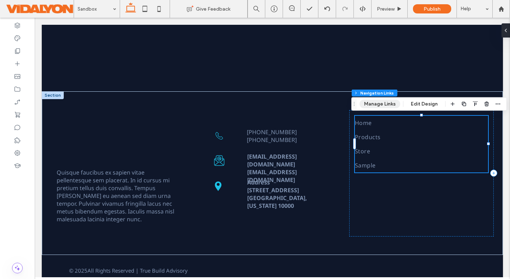
click at [378, 100] on button "Manage Links" at bounding box center [380, 104] width 41 height 9
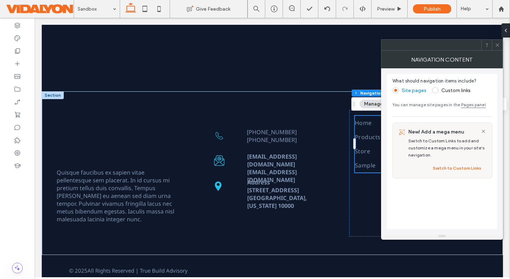
click at [497, 44] on use at bounding box center [498, 45] width 4 height 4
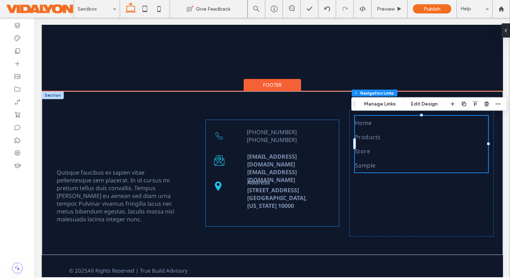
click at [322, 216] on div "Address [STREET_ADDRESS][US_STATE] [EMAIL_ADDRESS][DOMAIN_NAME] [EMAIL_ADDRESS]…" at bounding box center [272, 173] width 133 height 106
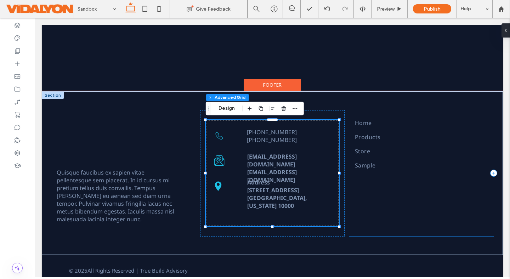
click at [389, 216] on div "Home Products Store Sample" at bounding box center [422, 173] width 145 height 127
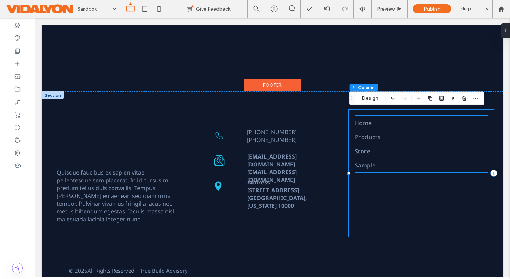
click at [396, 153] on link "Store" at bounding box center [421, 151] width 133 height 14
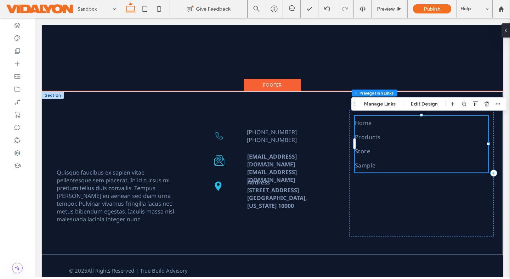
type input "***"
type input "****"
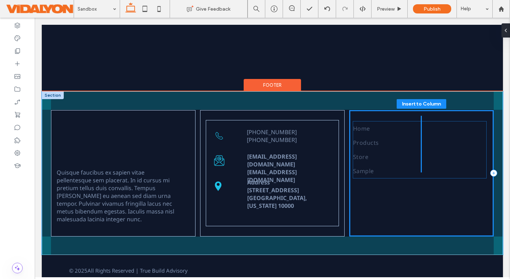
drag, startPoint x: 407, startPoint y: 141, endPoint x: 405, endPoint y: 147, distance: 5.9
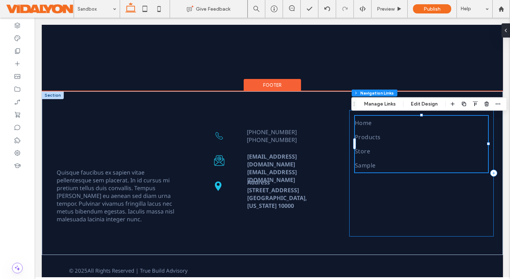
click at [382, 186] on div "Home Products Store Sample" at bounding box center [422, 173] width 145 height 127
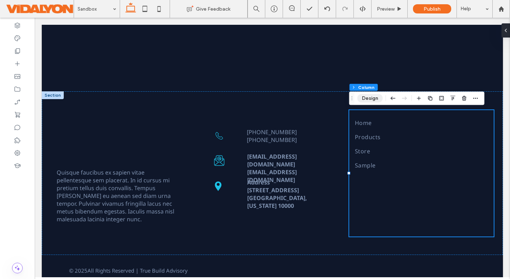
click at [371, 97] on button "Design" at bounding box center [371, 98] width 26 height 9
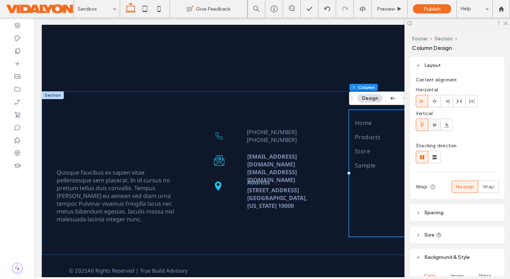
click at [434, 126] on use at bounding box center [434, 125] width 5 height 4
click at [424, 125] on icon at bounding box center [423, 125] width 6 height 6
click at [436, 104] on span at bounding box center [435, 101] width 6 height 12
click at [447, 104] on icon at bounding box center [448, 102] width 6 height 6
click at [459, 104] on icon at bounding box center [460, 102] width 6 height 6
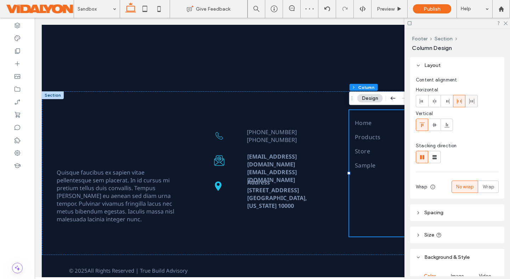
click at [477, 102] on div at bounding box center [472, 101] width 12 height 12
click at [422, 102] on icon at bounding box center [423, 102] width 6 height 6
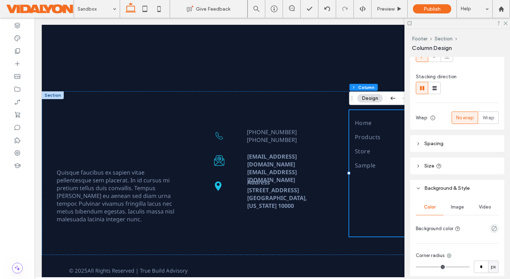
scroll to position [70, 0]
click at [420, 144] on icon at bounding box center [418, 142] width 5 height 5
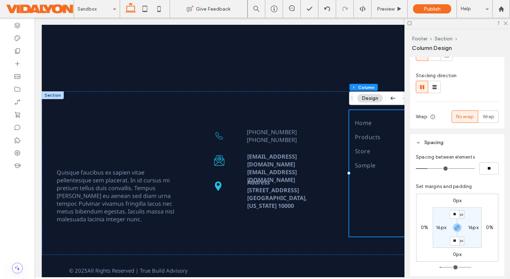
click at [420, 144] on icon at bounding box center [418, 142] width 5 height 5
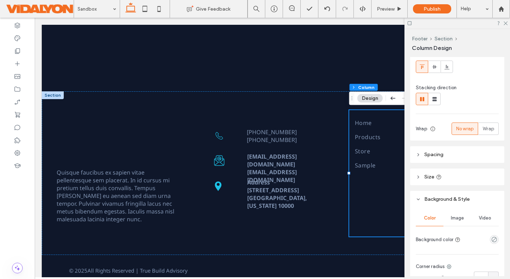
scroll to position [0, 0]
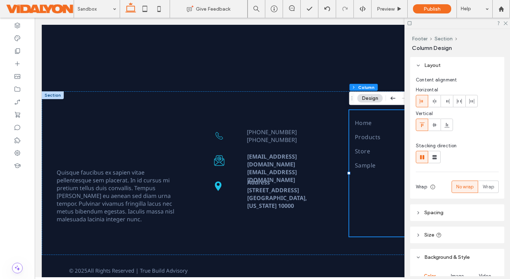
click at [419, 63] on icon at bounding box center [418, 65] width 5 height 5
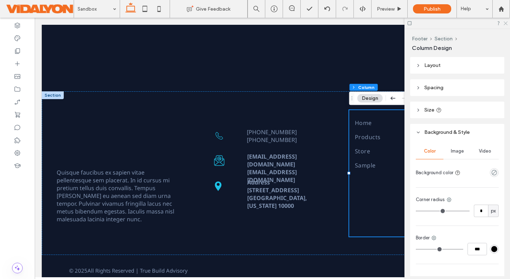
click at [507, 23] on icon at bounding box center [505, 23] width 5 height 5
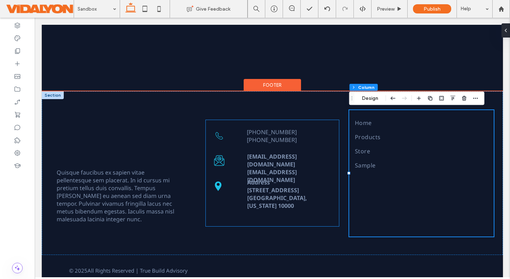
click at [292, 183] on p "Address" at bounding box center [288, 183] width 82 height 8
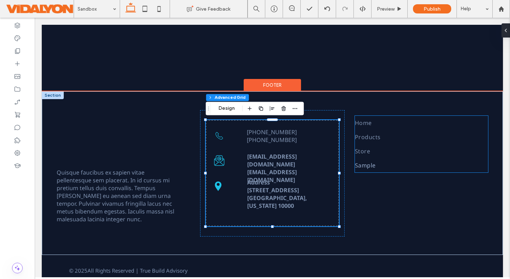
click at [377, 164] on link "Sample" at bounding box center [421, 165] width 133 height 14
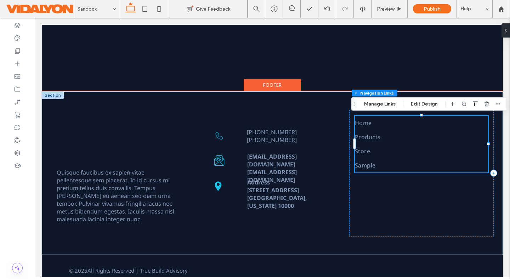
type input "***"
type input "****"
click at [267, 168] on strong "[EMAIL_ADDRESS][DOMAIN_NAME]" at bounding box center [272, 176] width 50 height 16
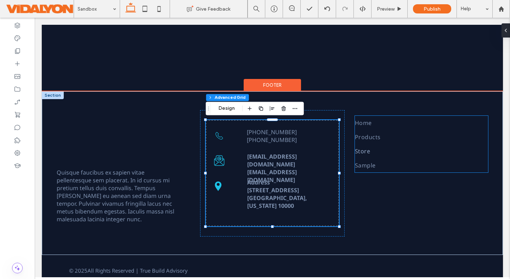
click at [421, 152] on link "Store" at bounding box center [421, 151] width 133 height 14
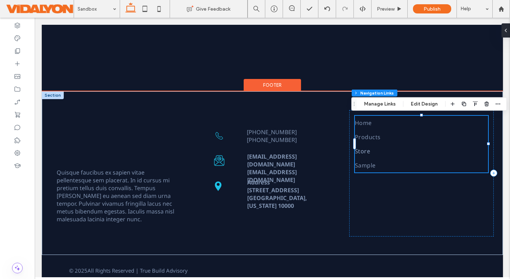
type input "***"
type input "****"
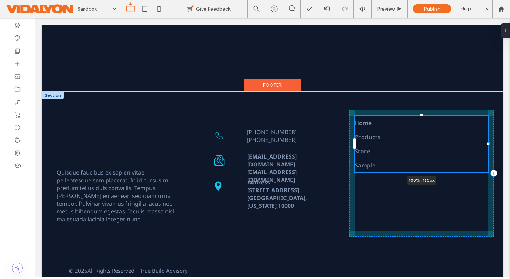
drag, startPoint x: 422, startPoint y: 116, endPoint x: 422, endPoint y: 124, distance: 8.2
click at [422, 124] on div "Quisque faucibus ex sapien vitae pellentesque sem placerat. In id cursus mi pre…" at bounding box center [273, 173] width 462 height 164
drag, startPoint x: 422, startPoint y: 115, endPoint x: 422, endPoint y: 121, distance: 5.3
click at [422, 121] on div "Quisque faucibus ex sapien vitae pellentesque sem placerat. In id cursus mi pre…" at bounding box center [273, 173] width 462 height 164
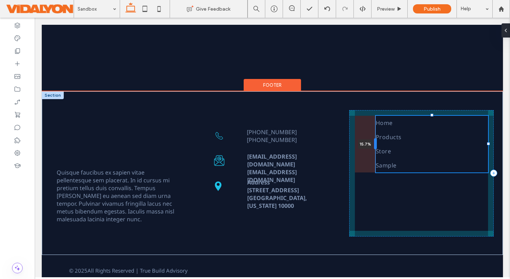
drag, startPoint x: 355, startPoint y: 145, endPoint x: 376, endPoint y: 146, distance: 21.0
click at [376, 146] on div at bounding box center [375, 143] width 3 height 11
drag, startPoint x: 376, startPoint y: 141, endPoint x: 365, endPoint y: 140, distance: 10.3
click at [365, 140] on div at bounding box center [365, 143] width 3 height 11
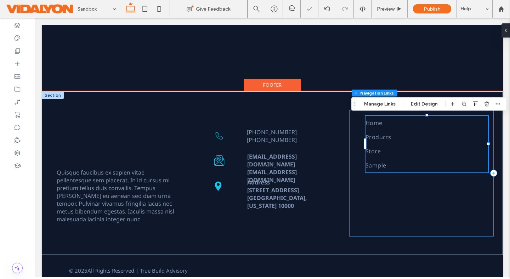
click at [390, 193] on div "Home Products Store Sample 8.0%" at bounding box center [422, 173] width 145 height 127
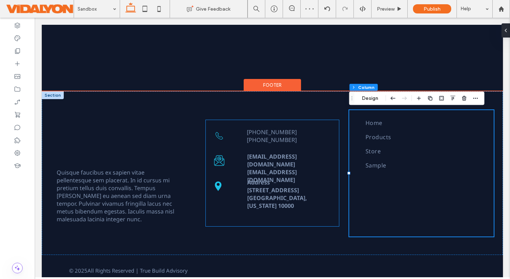
click at [296, 215] on div "Address [STREET_ADDRESS][US_STATE] [EMAIL_ADDRESS][DOMAIN_NAME] [EMAIL_ADDRESS]…" at bounding box center [272, 173] width 133 height 106
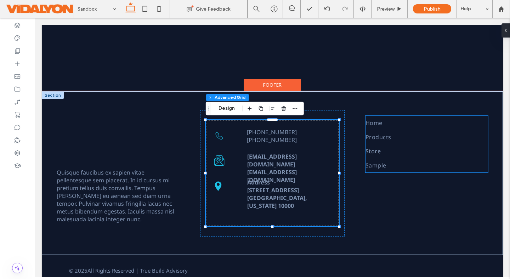
click at [444, 144] on link "Store" at bounding box center [427, 151] width 123 height 14
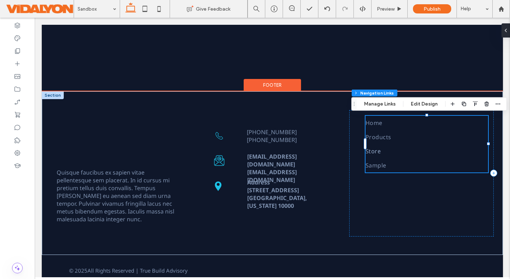
type input "***"
type input "****"
click at [398, 195] on div "Home Products Store Sample" at bounding box center [422, 173] width 145 height 127
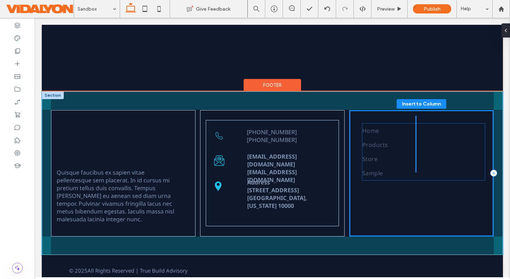
type input "***"
type input "****"
drag, startPoint x: 423, startPoint y: 144, endPoint x: 415, endPoint y: 151, distance: 10.4
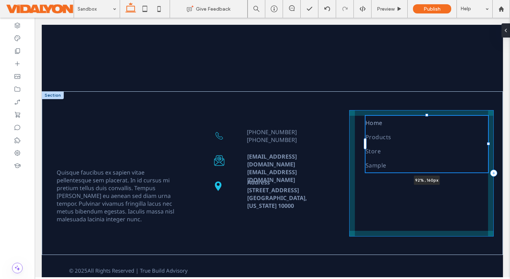
click at [428, 118] on div "Quisque faucibus ex sapien vitae pellentesque sem placerat. In id cursus mi pre…" at bounding box center [273, 173] width 462 height 164
drag, startPoint x: 427, startPoint y: 115, endPoint x: 427, endPoint y: 124, distance: 9.2
click at [427, 124] on div "Quisque faucibus ex sapien vitae pellentesque sem placerat. In id cursus mi pre…" at bounding box center [273, 173] width 462 height 164
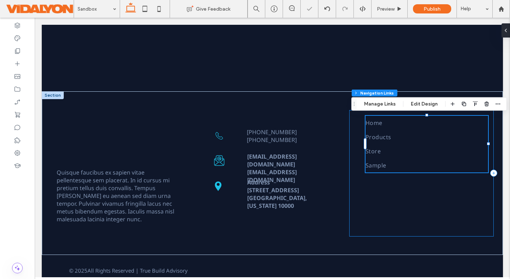
click at [405, 194] on div "Home Products Store Sample 92% , 160px" at bounding box center [422, 173] width 145 height 127
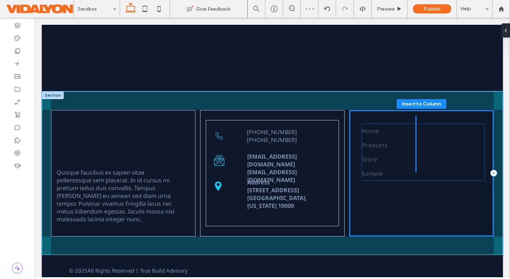
type input "***"
type input "****"
drag, startPoint x: 421, startPoint y: 161, endPoint x: 416, endPoint y: 168, distance: 8.4
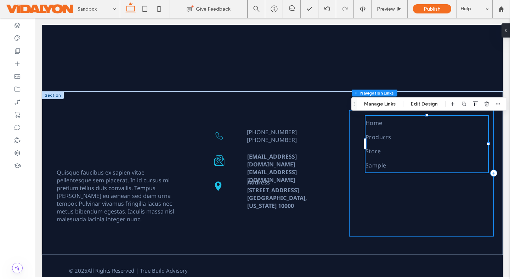
click at [402, 206] on div "Home Products Store Sample" at bounding box center [422, 173] width 145 height 127
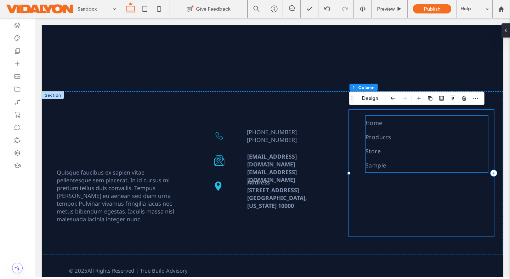
click at [396, 147] on link "Store" at bounding box center [427, 151] width 123 height 14
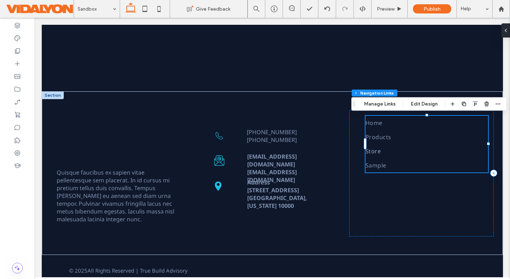
type input "***"
type input "****"
click at [373, 192] on div "Home Products Store Sample" at bounding box center [422, 173] width 145 height 127
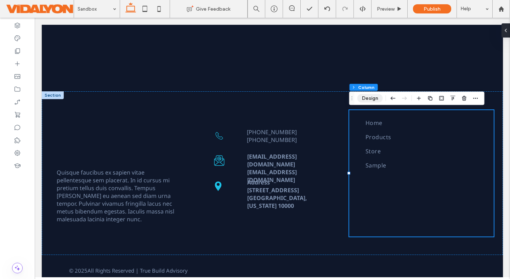
click at [370, 100] on button "Design" at bounding box center [371, 98] width 26 height 9
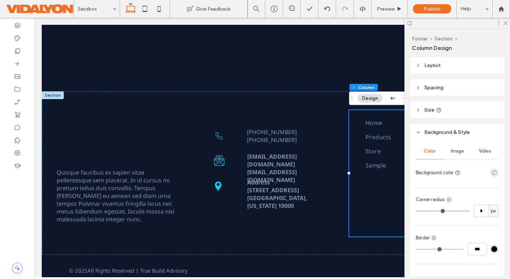
click at [425, 90] on span "Spacing" at bounding box center [434, 88] width 19 height 6
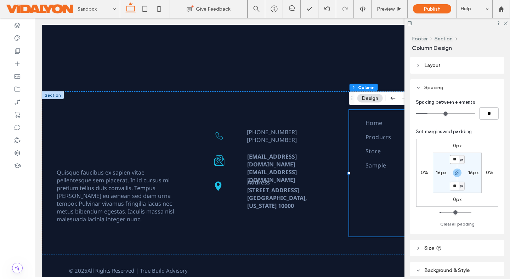
click at [456, 158] on input "**" at bounding box center [454, 159] width 9 height 9
type input "**"
click at [457, 156] on input "**" at bounding box center [454, 159] width 9 height 9
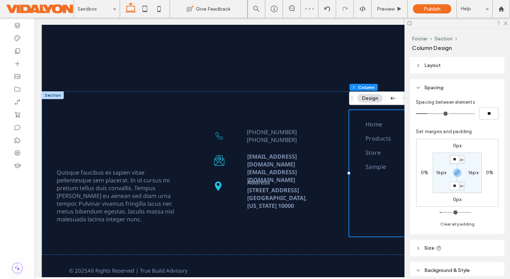
click at [457, 156] on input "**" at bounding box center [454, 159] width 9 height 9
type input "**"
click at [457, 160] on input "**" at bounding box center [454, 159] width 9 height 9
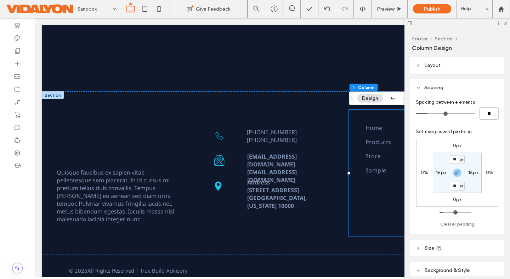
click at [457, 160] on input "**" at bounding box center [454, 159] width 9 height 9
type input "**"
click at [506, 23] on use at bounding box center [506, 24] width 4 height 4
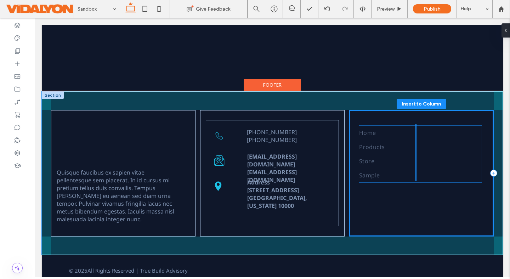
drag, startPoint x: 405, startPoint y: 149, endPoint x: 398, endPoint y: 150, distance: 6.8
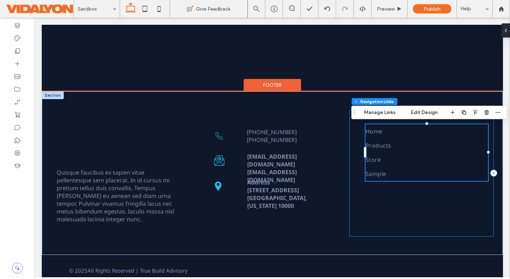
click at [377, 211] on div "Home Products Store Sample" at bounding box center [422, 173] width 145 height 127
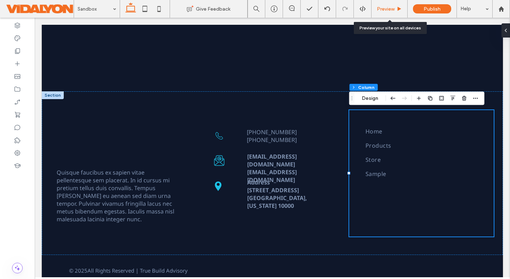
click at [391, 11] on span "Preview" at bounding box center [386, 9] width 18 height 6
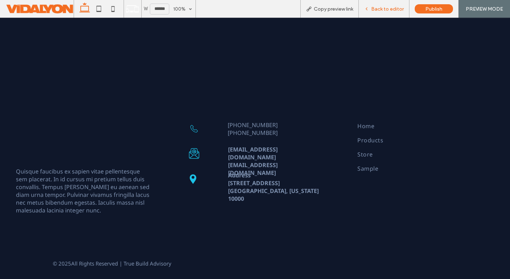
click at [390, 14] on div "Back to editor" at bounding box center [384, 9] width 51 height 18
click at [386, 7] on span "Back to editor" at bounding box center [387, 9] width 33 height 6
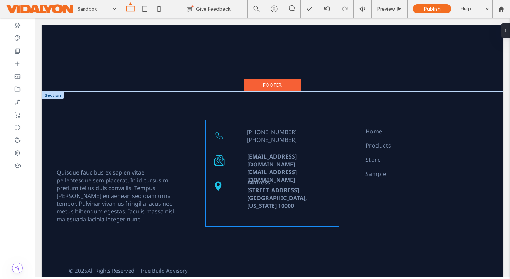
click at [270, 142] on p "[PHONE_NUMBER]" at bounding box center [288, 140] width 82 height 8
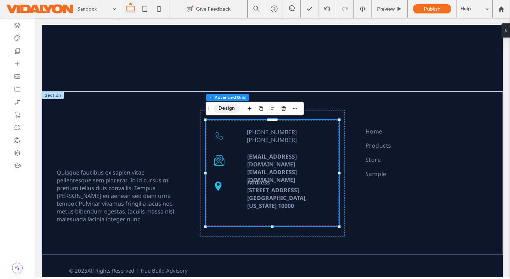
click at [228, 109] on button "Design" at bounding box center [227, 108] width 26 height 9
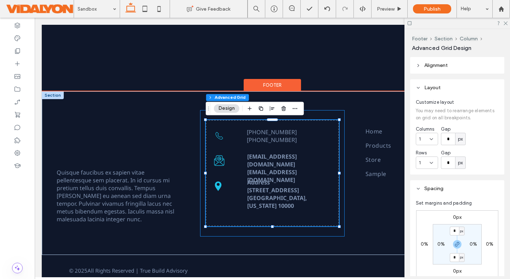
click at [320, 116] on div "Address [STREET_ADDRESS][US_STATE] [EMAIL_ADDRESS][DOMAIN_NAME] [EMAIL_ADDRESS]…" at bounding box center [272, 173] width 145 height 127
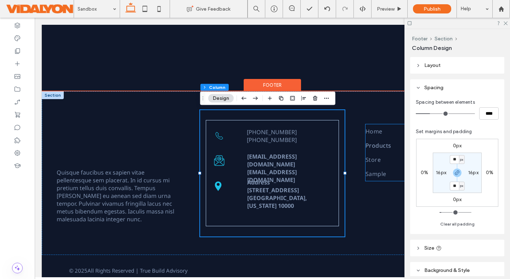
click at [388, 146] on span "Products" at bounding box center [379, 145] width 26 height 9
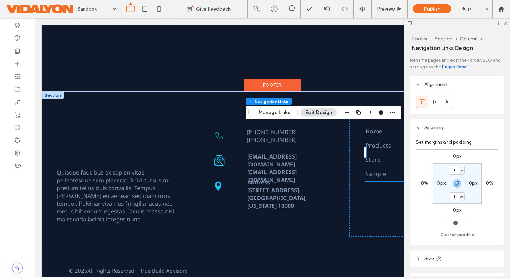
type input "***"
type input "****"
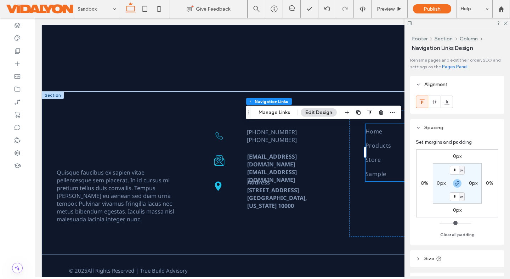
click at [420, 128] on icon at bounding box center [418, 127] width 5 height 5
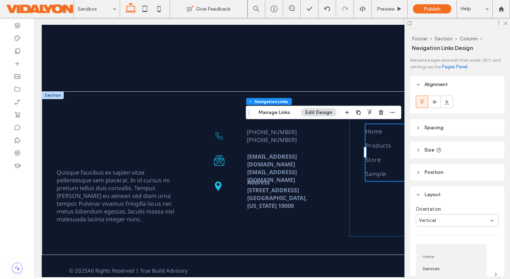
click at [420, 128] on icon at bounding box center [418, 127] width 5 height 5
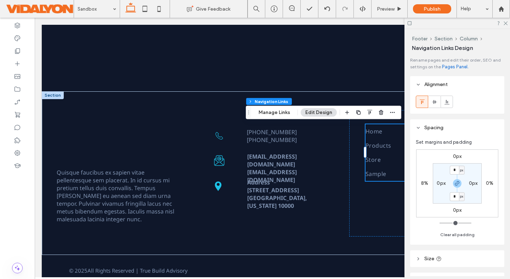
click at [419, 128] on icon at bounding box center [418, 127] width 5 height 5
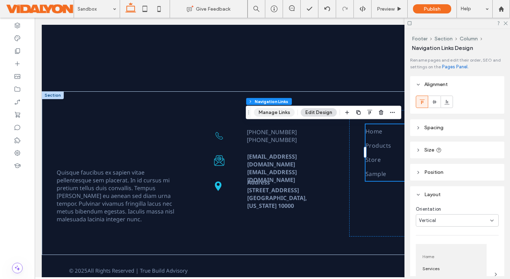
click at [279, 112] on button "Manage Links" at bounding box center [274, 112] width 41 height 9
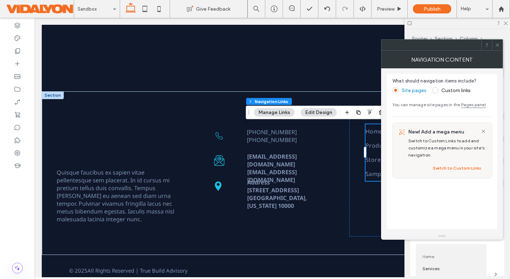
click at [483, 133] on icon at bounding box center [484, 132] width 6 height 6
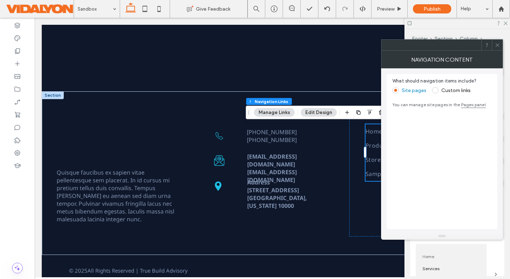
click at [498, 44] on icon at bounding box center [497, 45] width 5 height 5
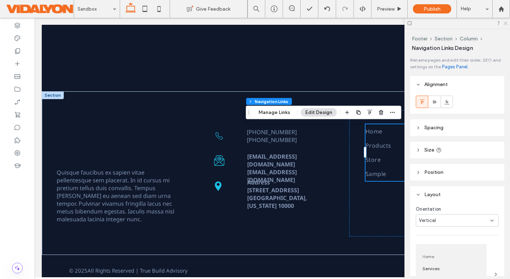
click at [507, 22] on icon at bounding box center [505, 23] width 5 height 5
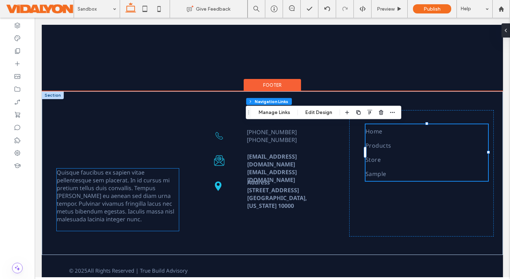
click at [137, 207] on span "Quisque faucibus ex sapien vitae pellentesque sem placerat. In id cursus mi pre…" at bounding box center [116, 196] width 118 height 55
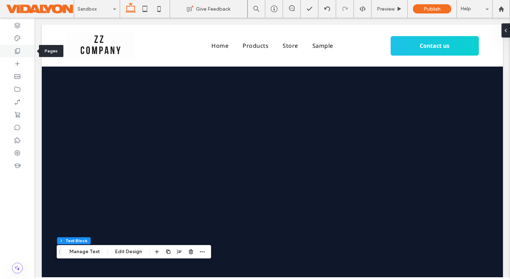
click at [16, 51] on icon at bounding box center [17, 50] width 7 height 7
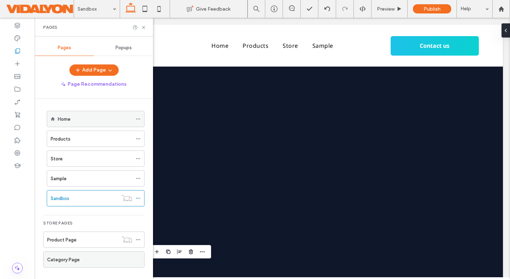
click at [66, 117] on label "Home" at bounding box center [64, 119] width 13 height 12
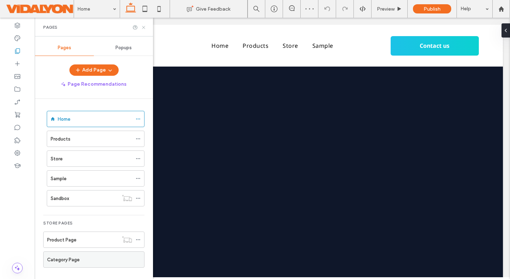
click at [142, 27] on icon at bounding box center [143, 27] width 5 height 5
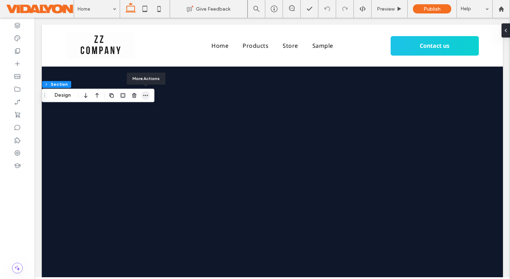
click at [146, 93] on icon "button" at bounding box center [146, 96] width 6 height 6
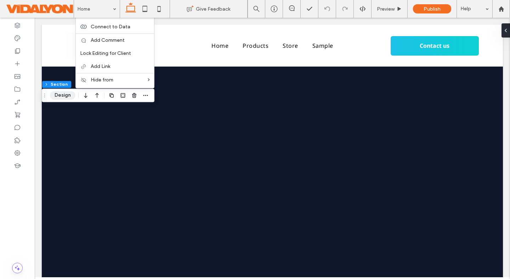
click at [63, 95] on button "Design" at bounding box center [63, 95] width 26 height 9
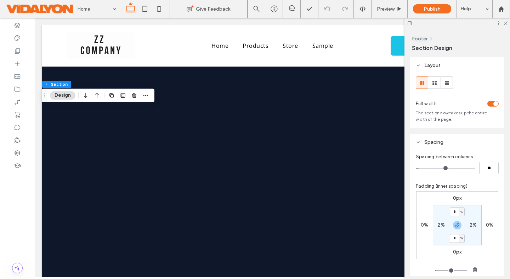
click at [494, 104] on div "toggle" at bounding box center [496, 103] width 5 height 5
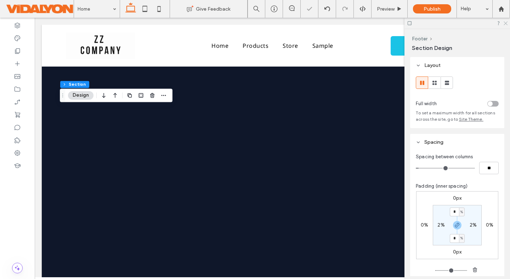
click at [505, 24] on icon at bounding box center [505, 23] width 5 height 5
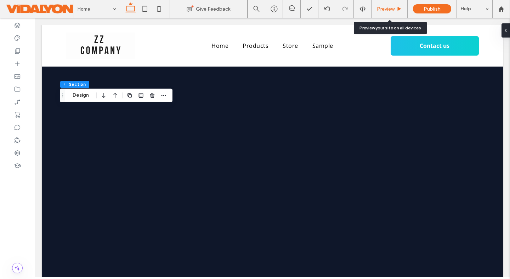
click at [387, 10] on span "Preview" at bounding box center [386, 9] width 18 height 6
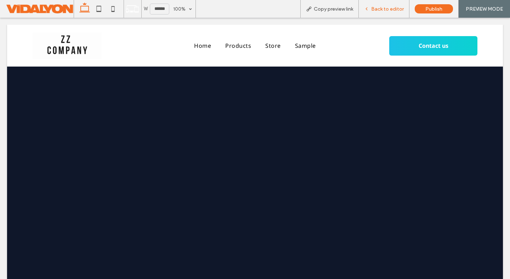
click at [387, 10] on span "Back to editor" at bounding box center [387, 9] width 33 height 6
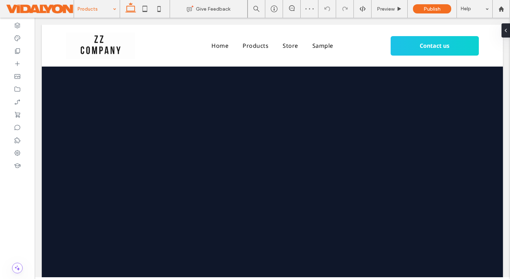
click at [114, 10] on div "Products" at bounding box center [97, 9] width 46 height 18
